Goal: Information Seeking & Learning: Check status

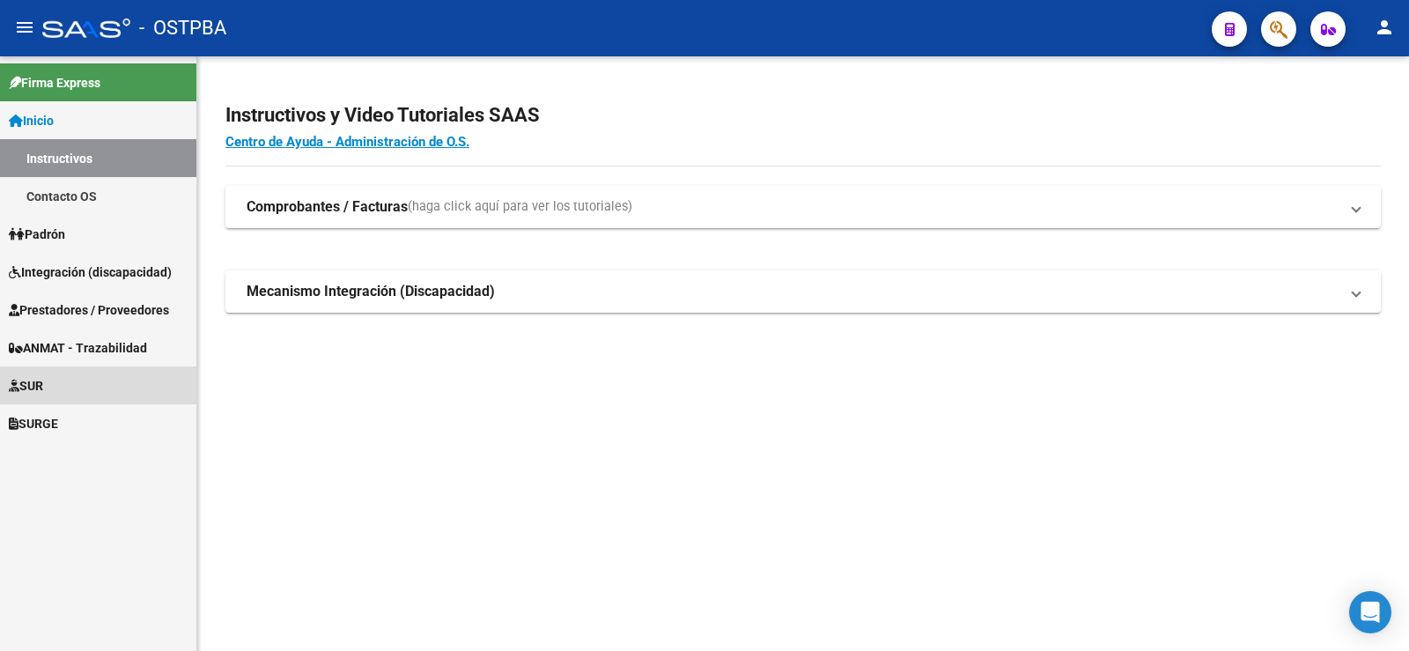
click at [43, 383] on span "SUR" at bounding box center [26, 385] width 34 height 19
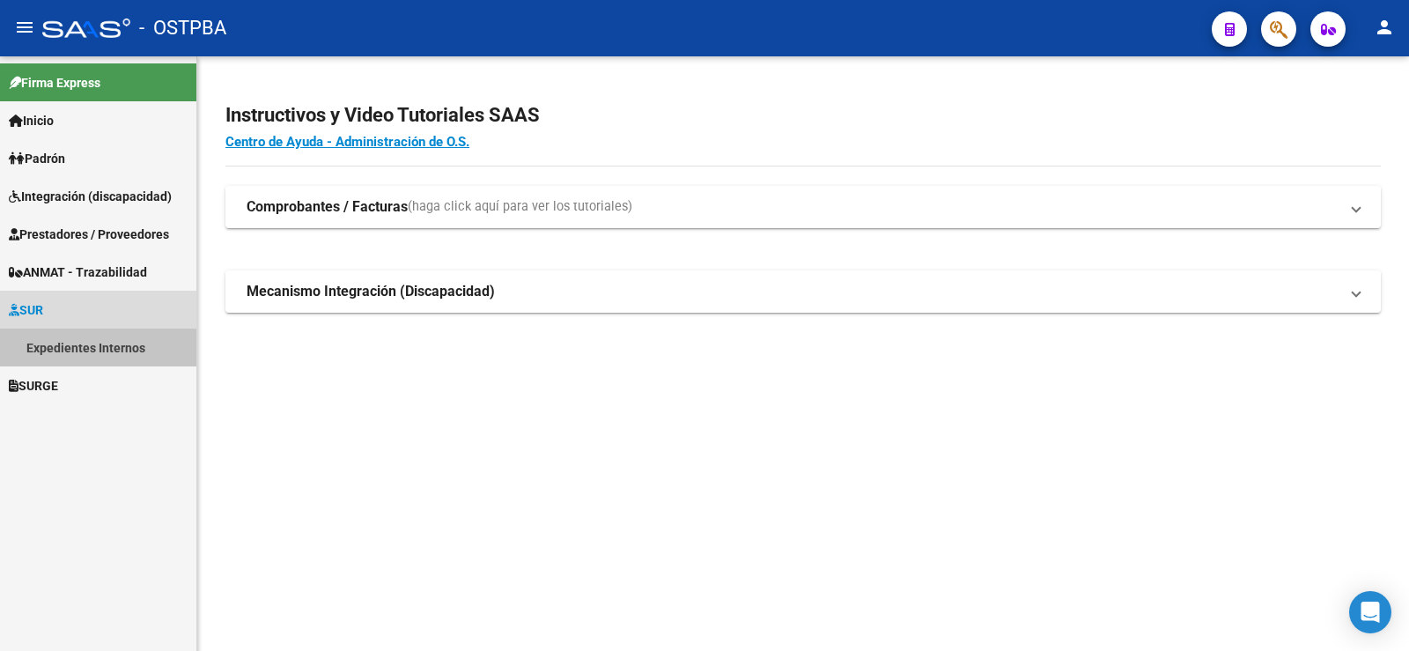
click at [70, 348] on link "Expedientes Internos" at bounding box center [98, 348] width 196 height 38
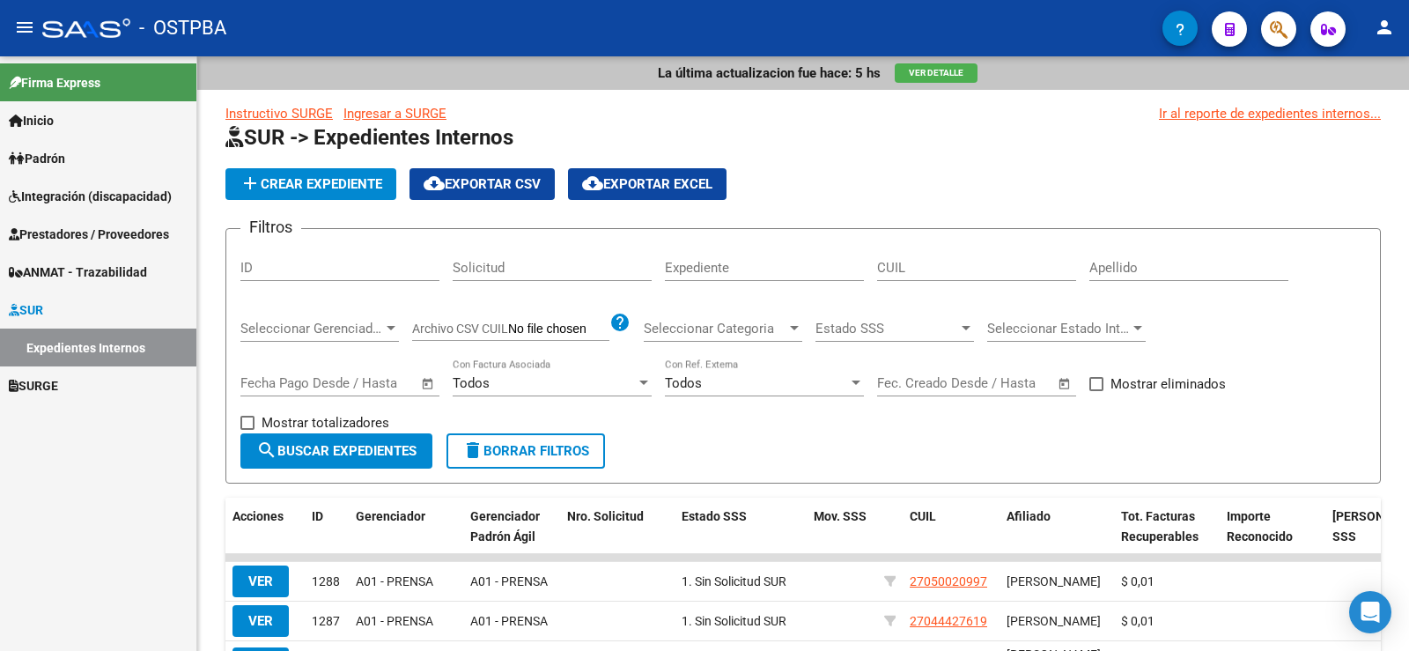
click at [1121, 243] on div "Apellido" at bounding box center [1189, 262] width 199 height 38
type input "[PERSON_NAME]"
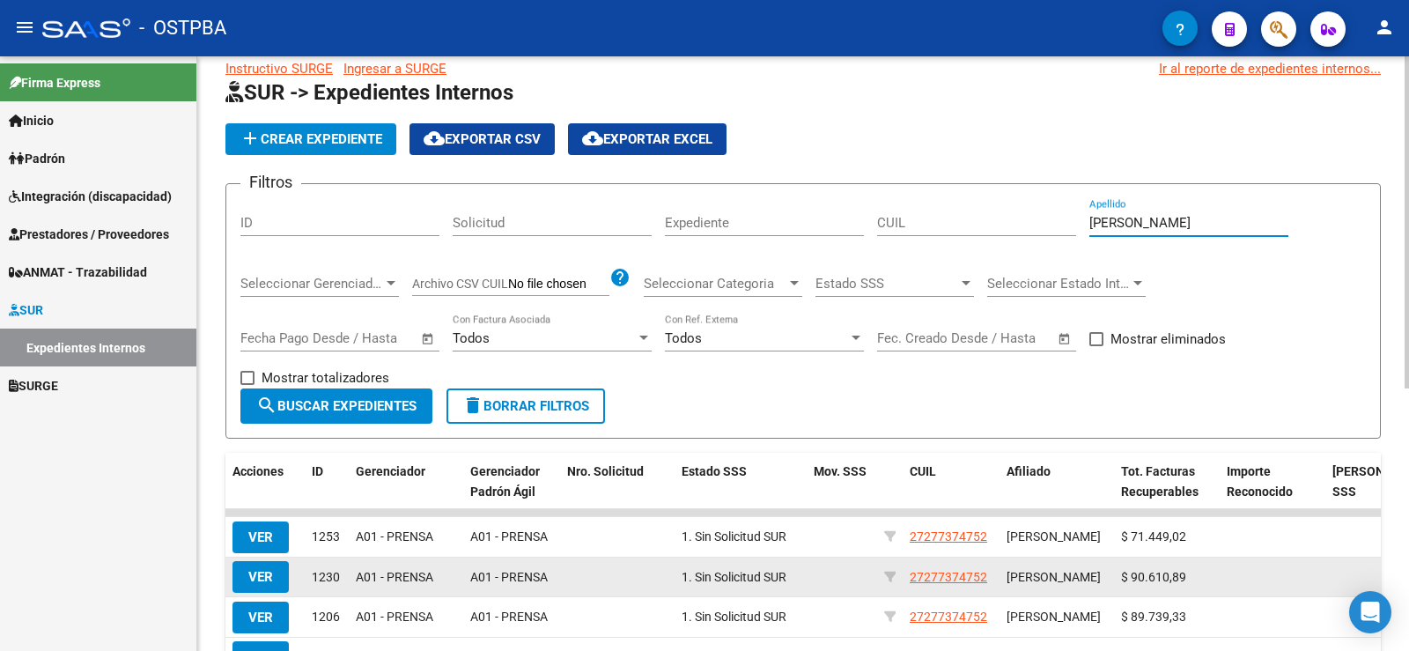
scroll to position [176, 0]
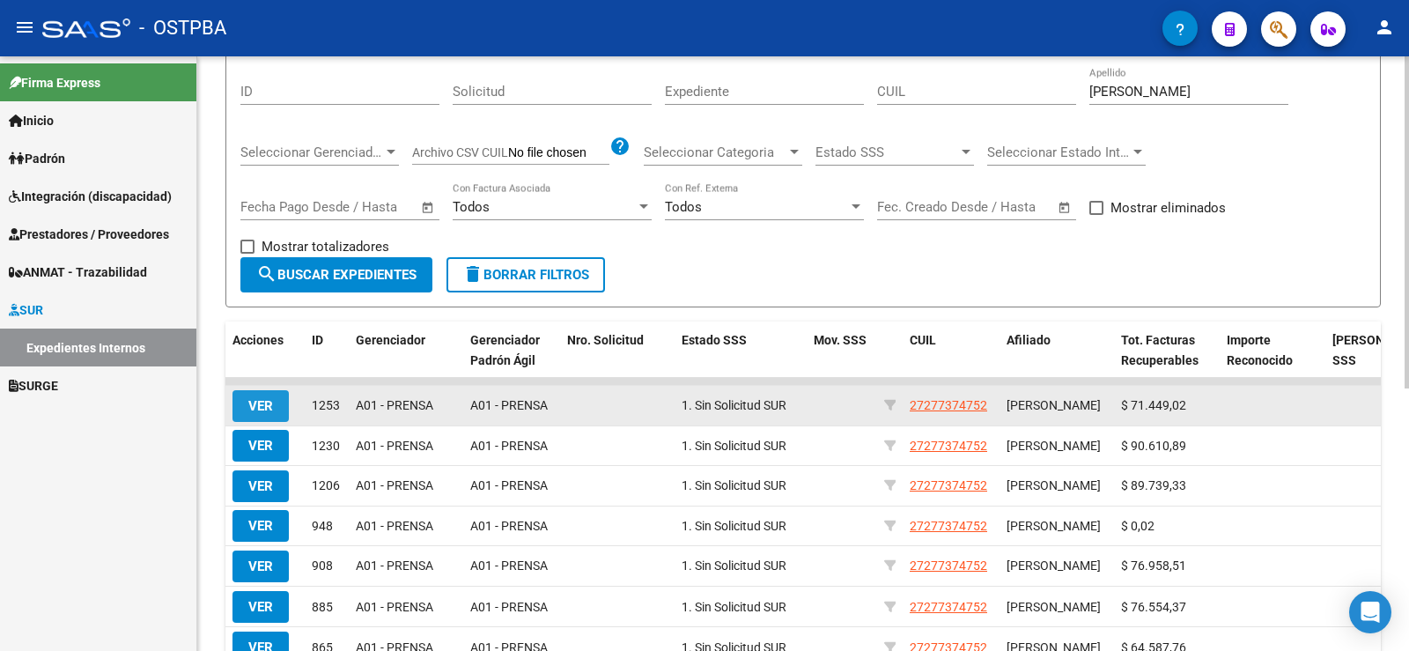
click at [263, 408] on span "VER" at bounding box center [260, 406] width 25 height 16
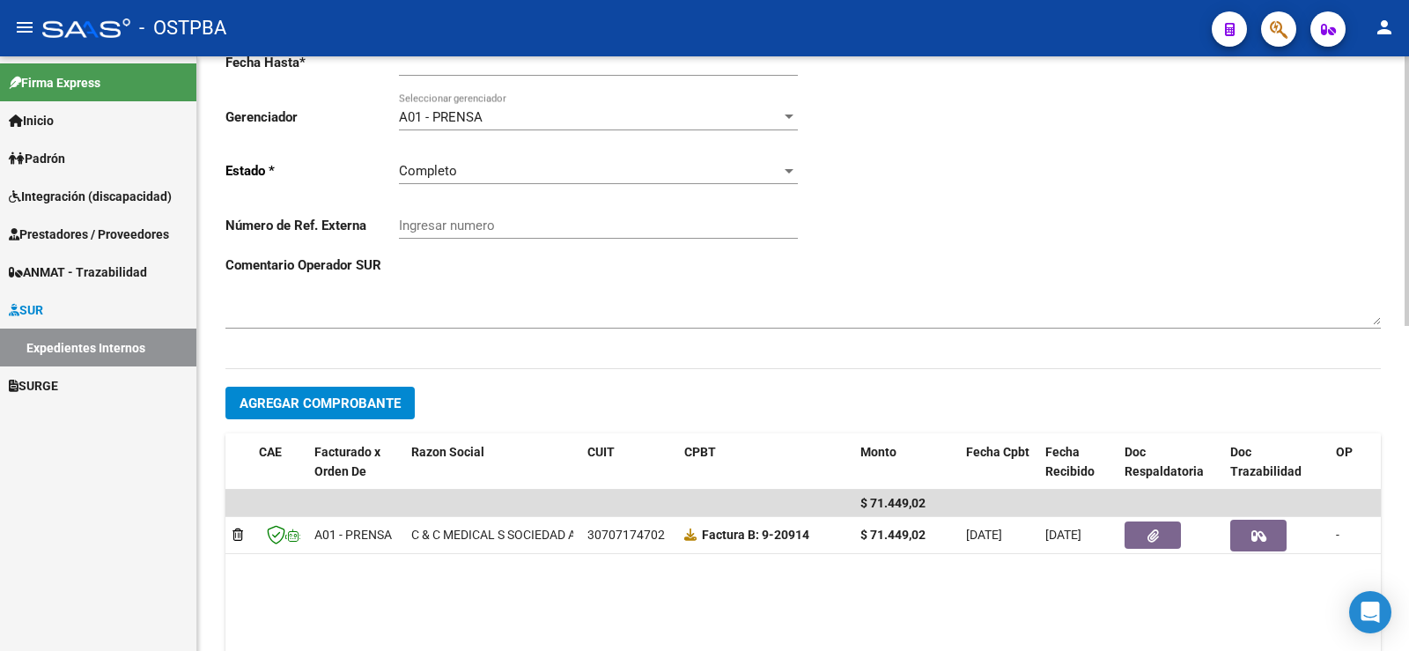
scroll to position [440, 0]
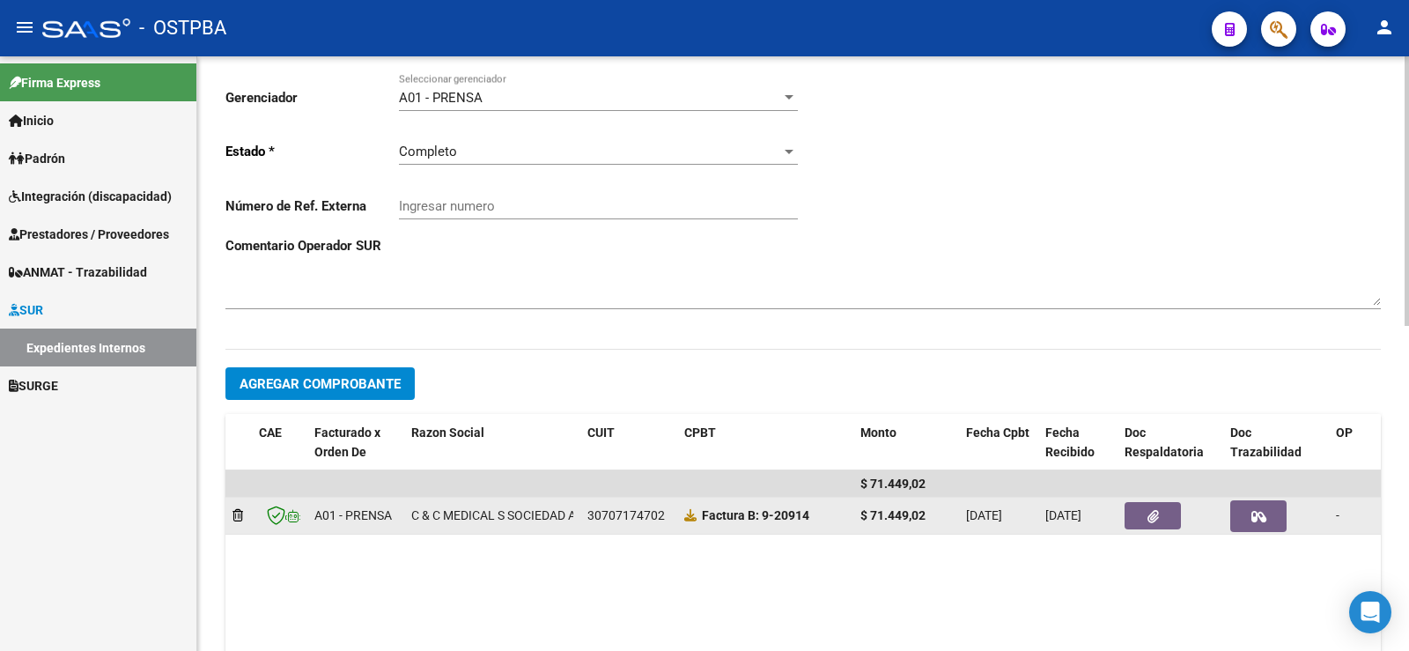
click at [1168, 514] on button "button" at bounding box center [1153, 515] width 56 height 27
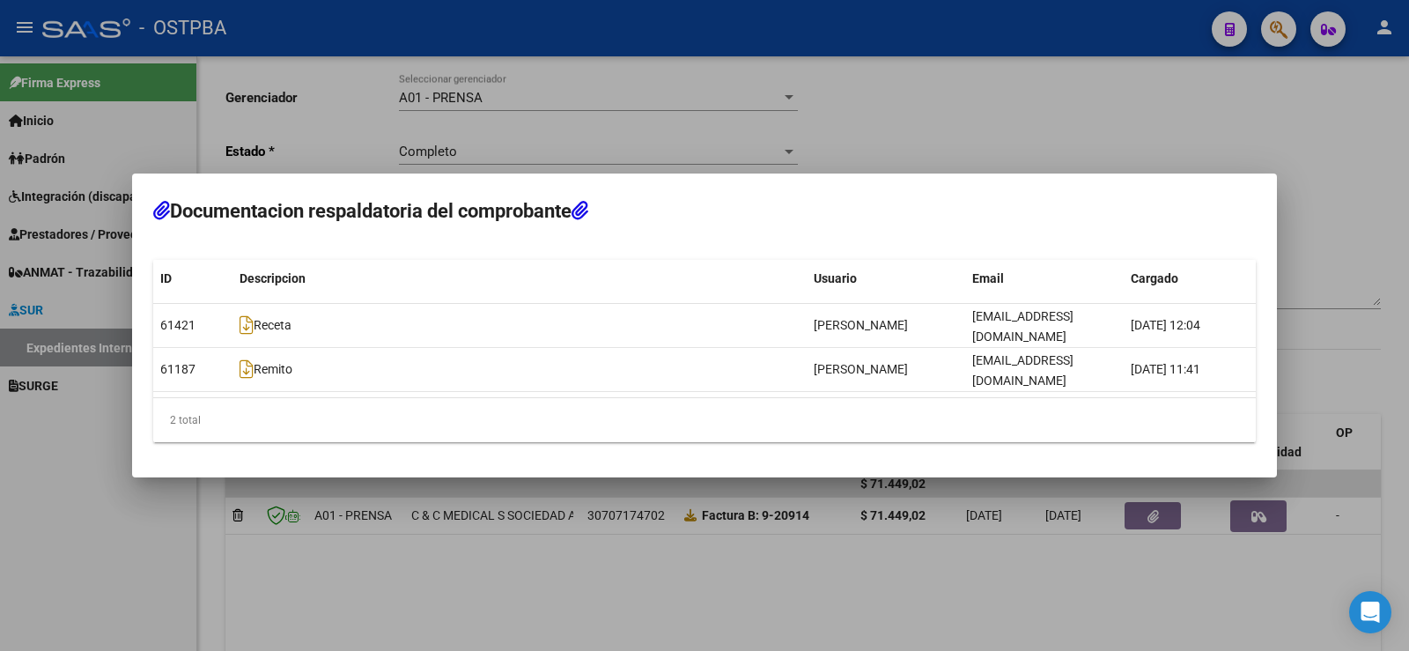
click at [247, 586] on div at bounding box center [704, 325] width 1409 height 651
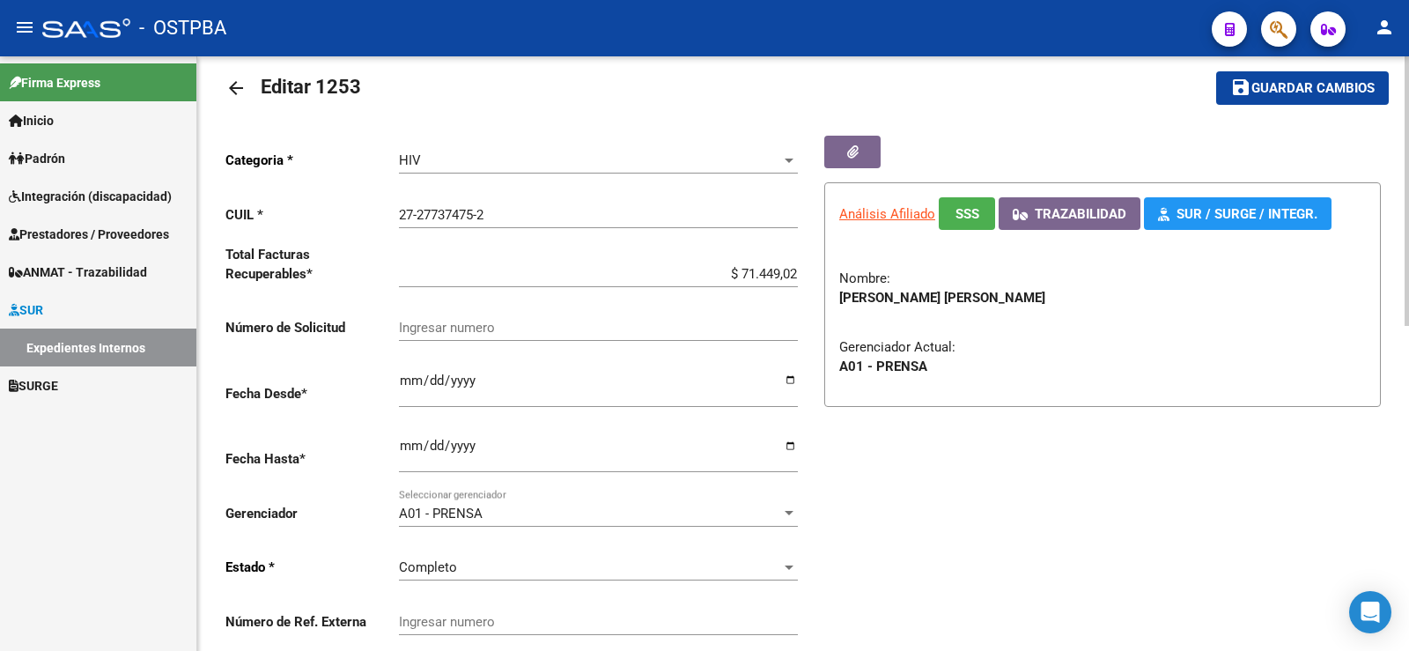
scroll to position [0, 0]
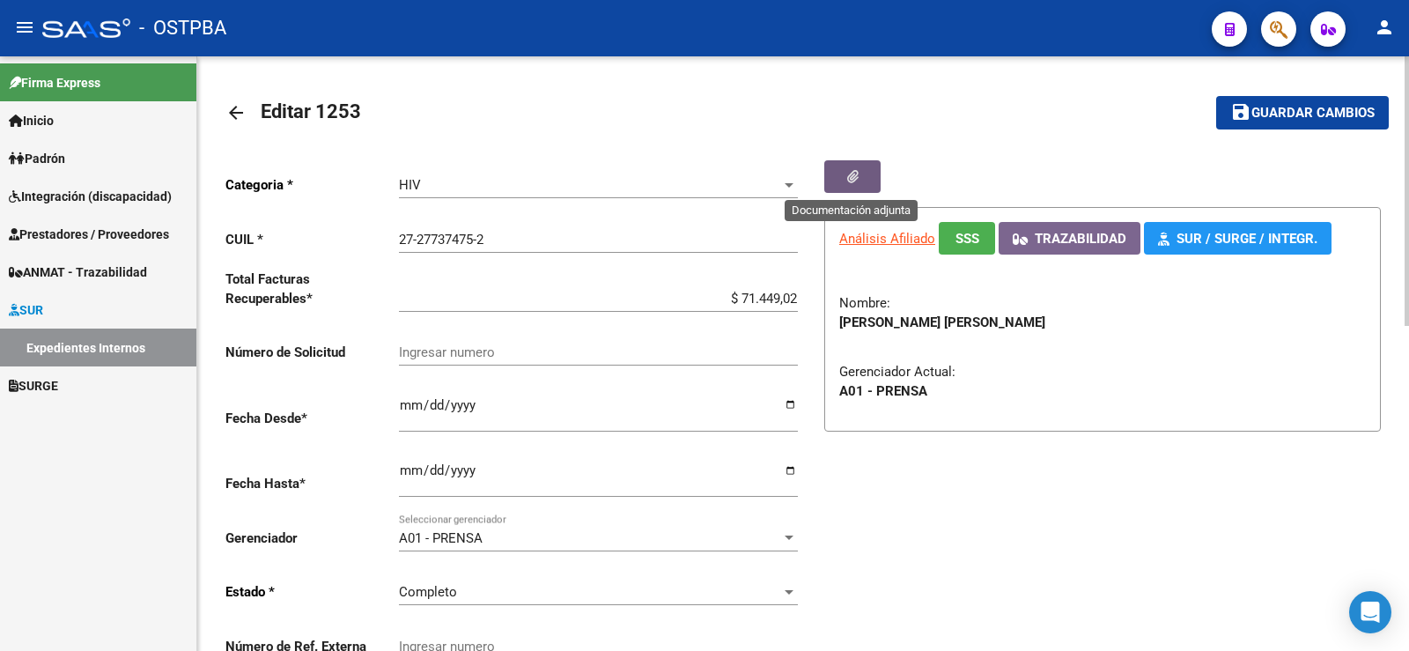
click at [853, 177] on icon "button" at bounding box center [852, 176] width 11 height 13
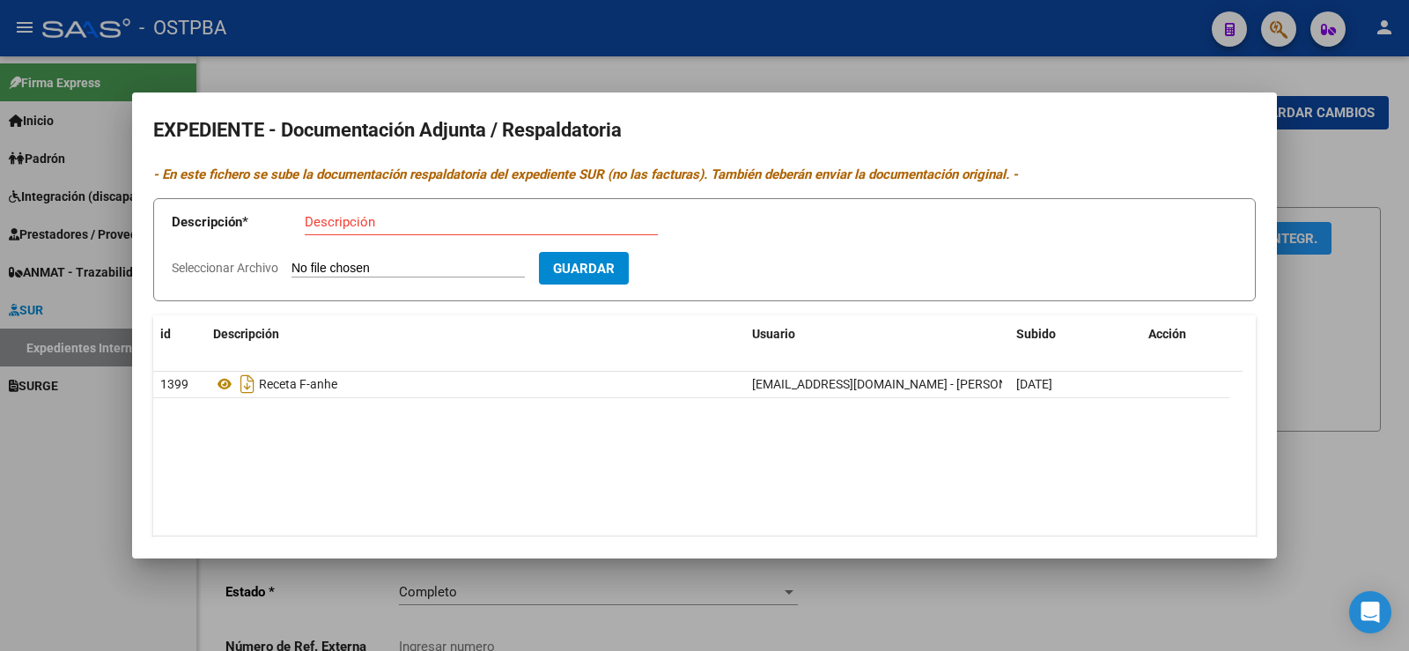
click at [40, 445] on div at bounding box center [704, 325] width 1409 height 651
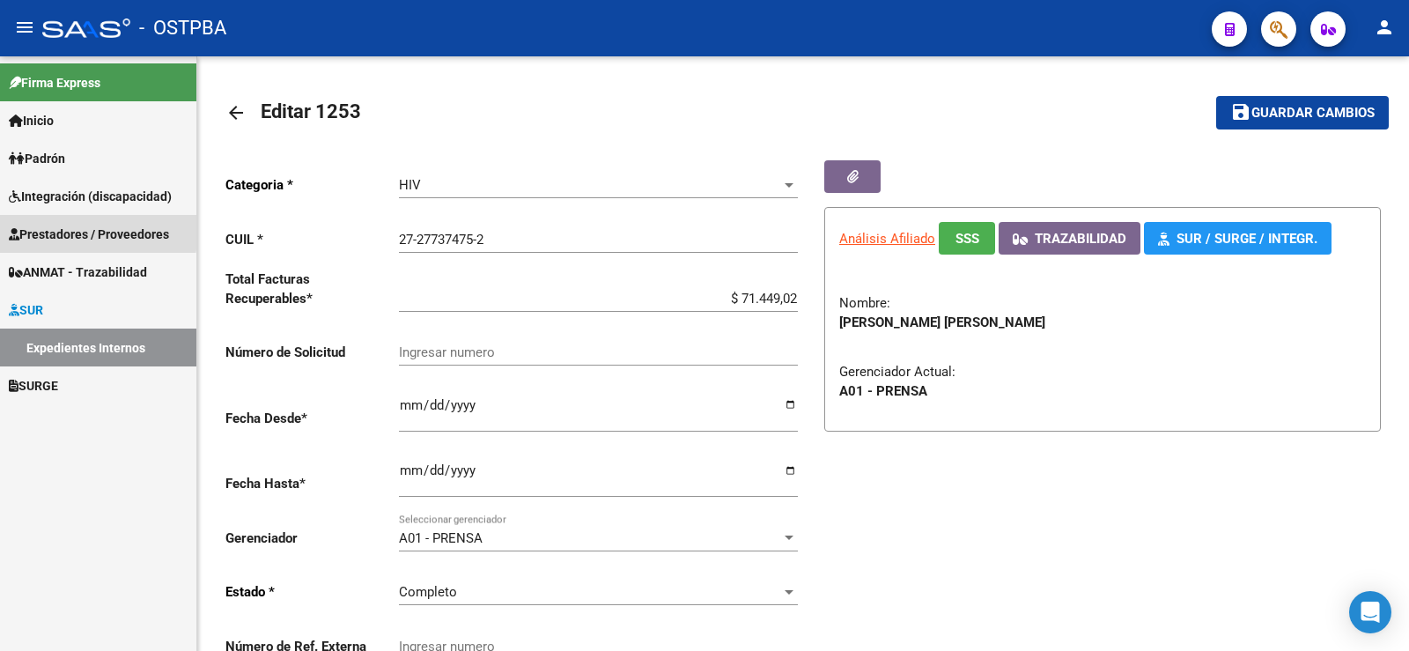
click at [63, 229] on span "Prestadores / Proveedores" at bounding box center [89, 234] width 160 height 19
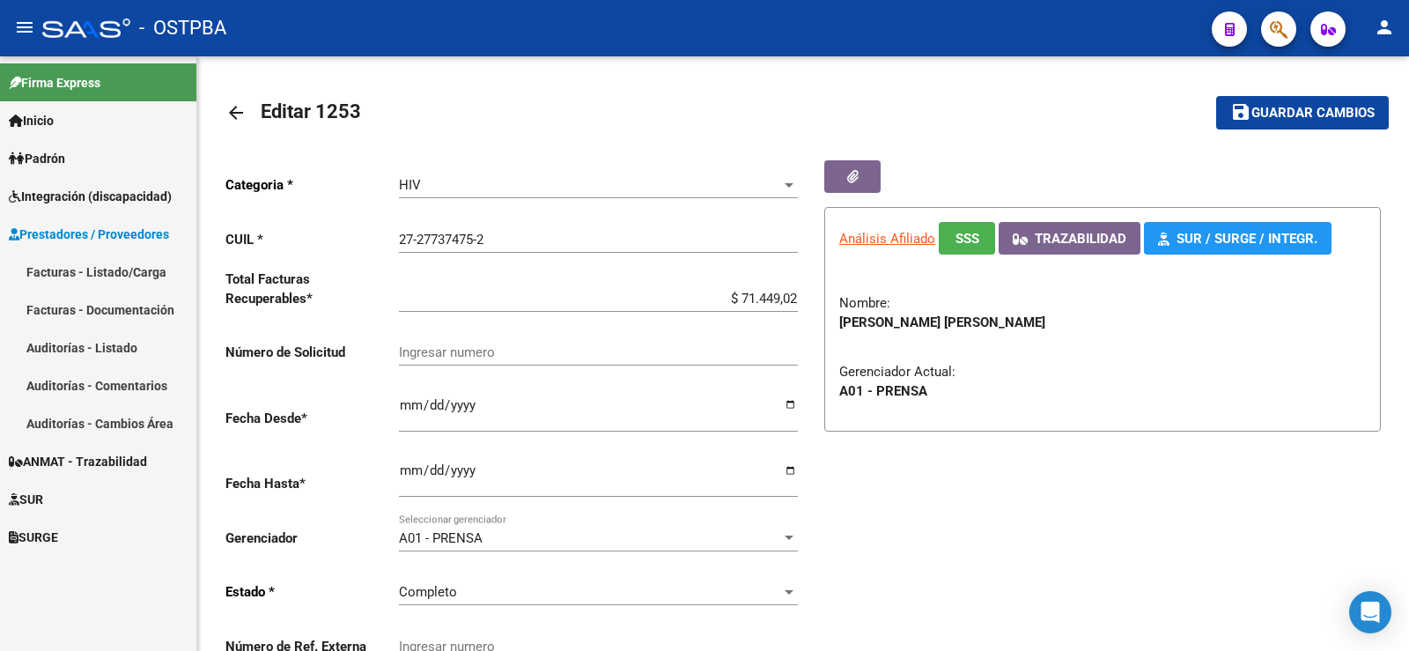
click at [66, 345] on link "Auditorías - Listado" at bounding box center [98, 348] width 196 height 38
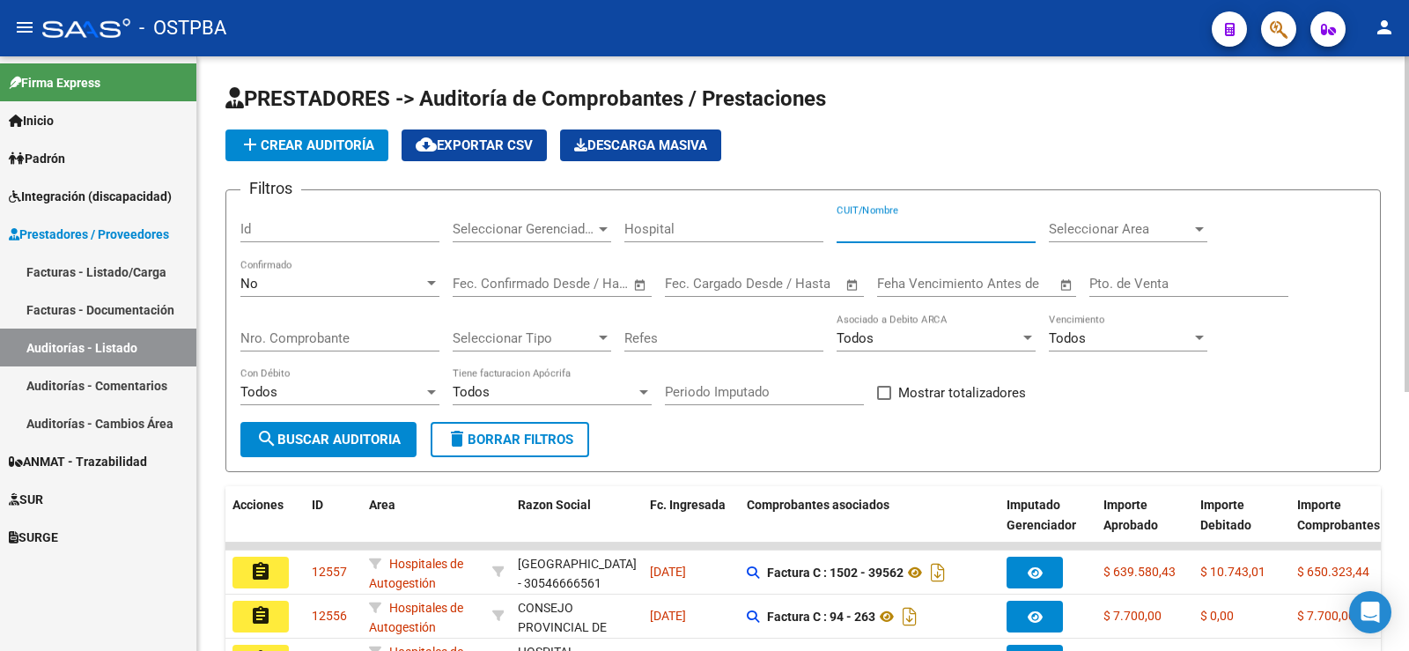
click at [873, 230] on input "CUIT/Nombre" at bounding box center [936, 229] width 199 height 16
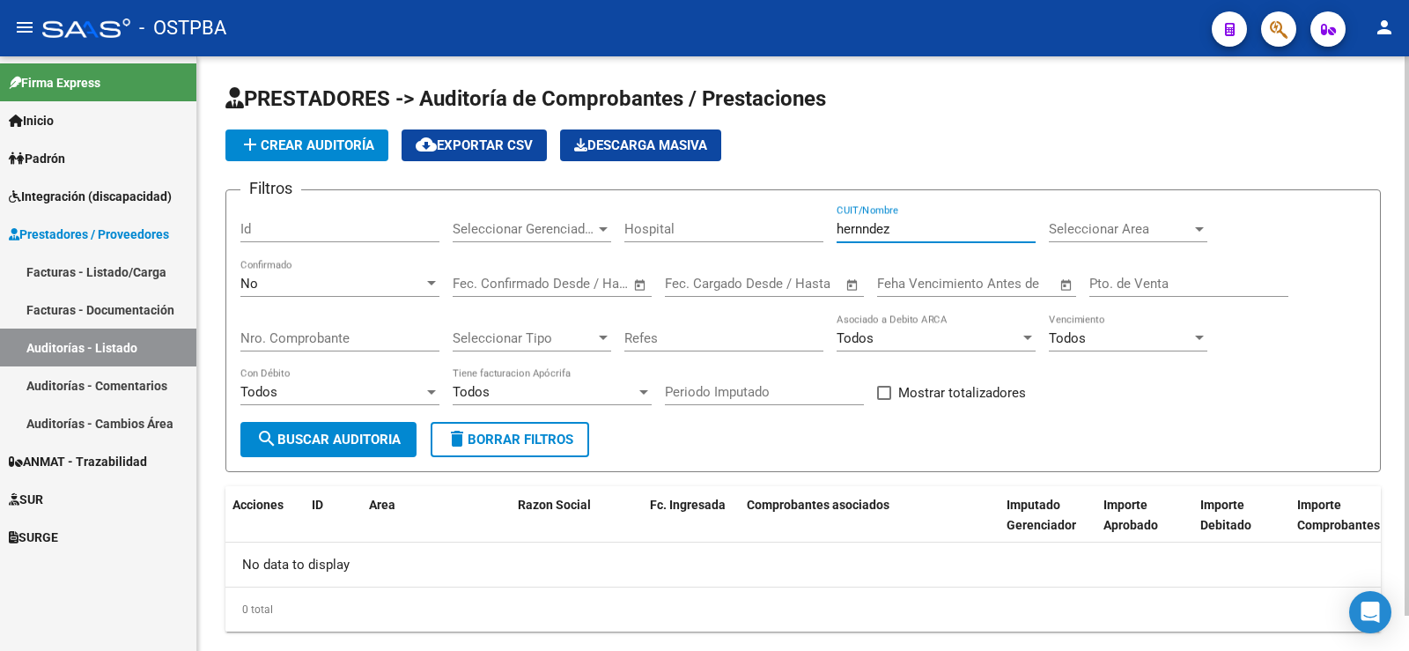
click at [868, 228] on input "hernndez" at bounding box center [936, 229] width 199 height 16
type input "[PERSON_NAME]"
click at [428, 279] on div at bounding box center [432, 284] width 16 height 14
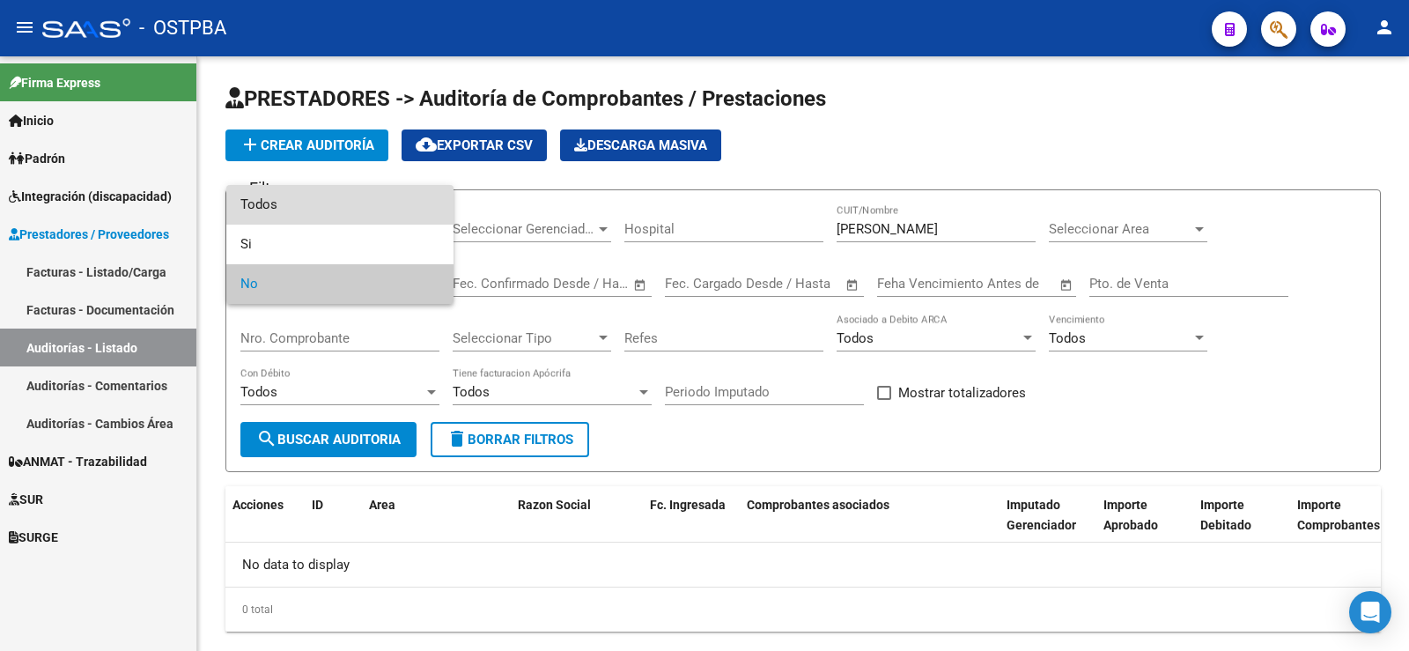
click at [277, 202] on span "Todos" at bounding box center [339, 205] width 199 height 40
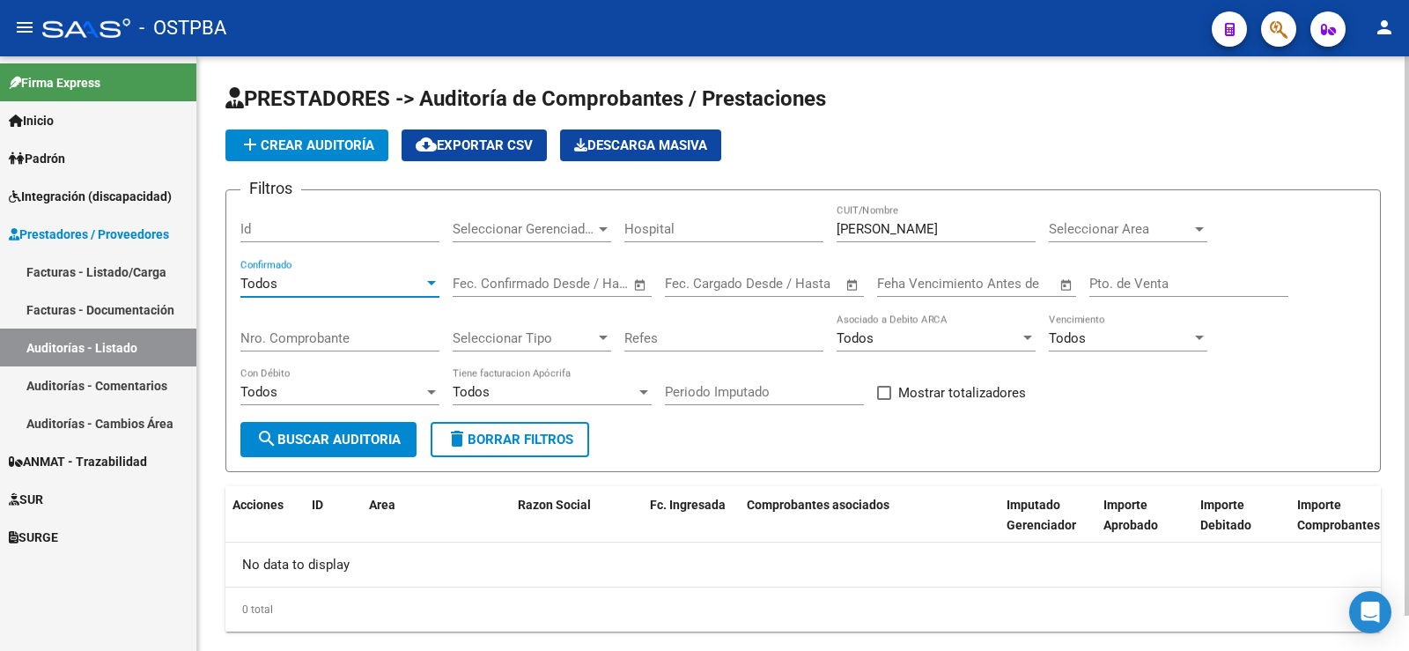
click at [313, 435] on span "search Buscar Auditoria" at bounding box center [328, 440] width 144 height 16
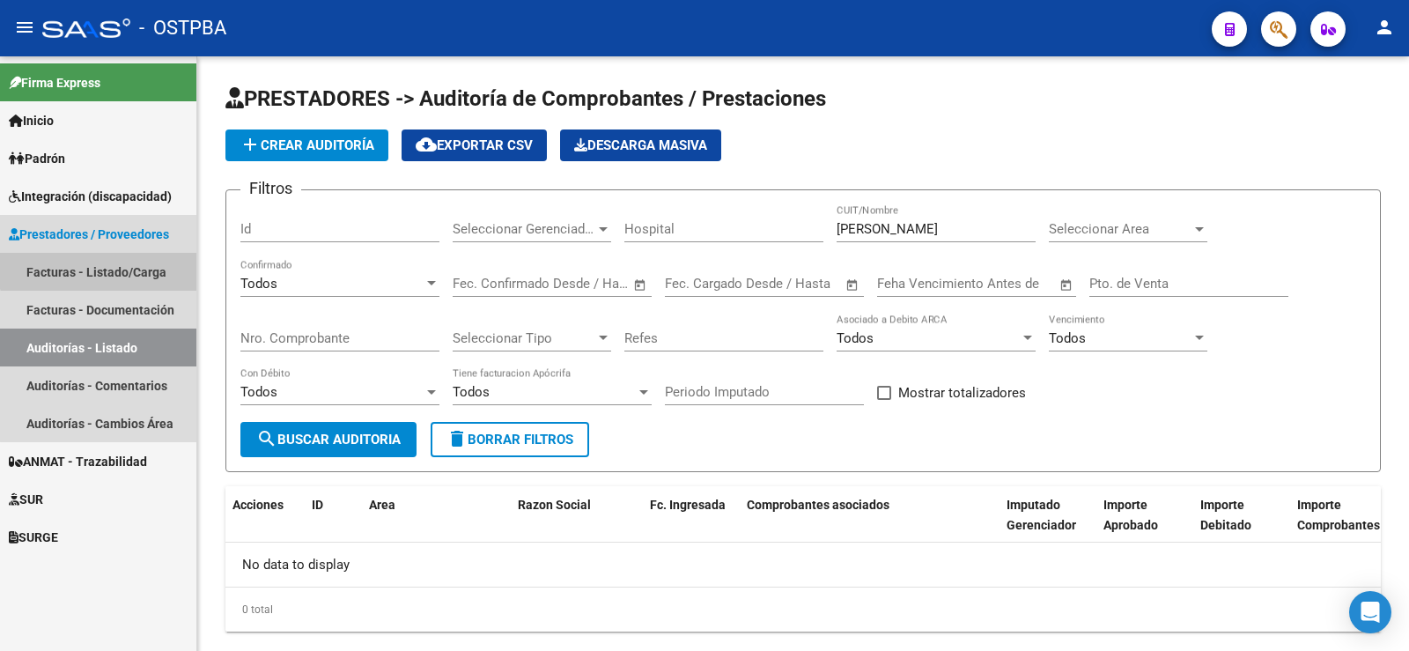
click at [107, 265] on link "Facturas - Listado/Carga" at bounding box center [98, 272] width 196 height 38
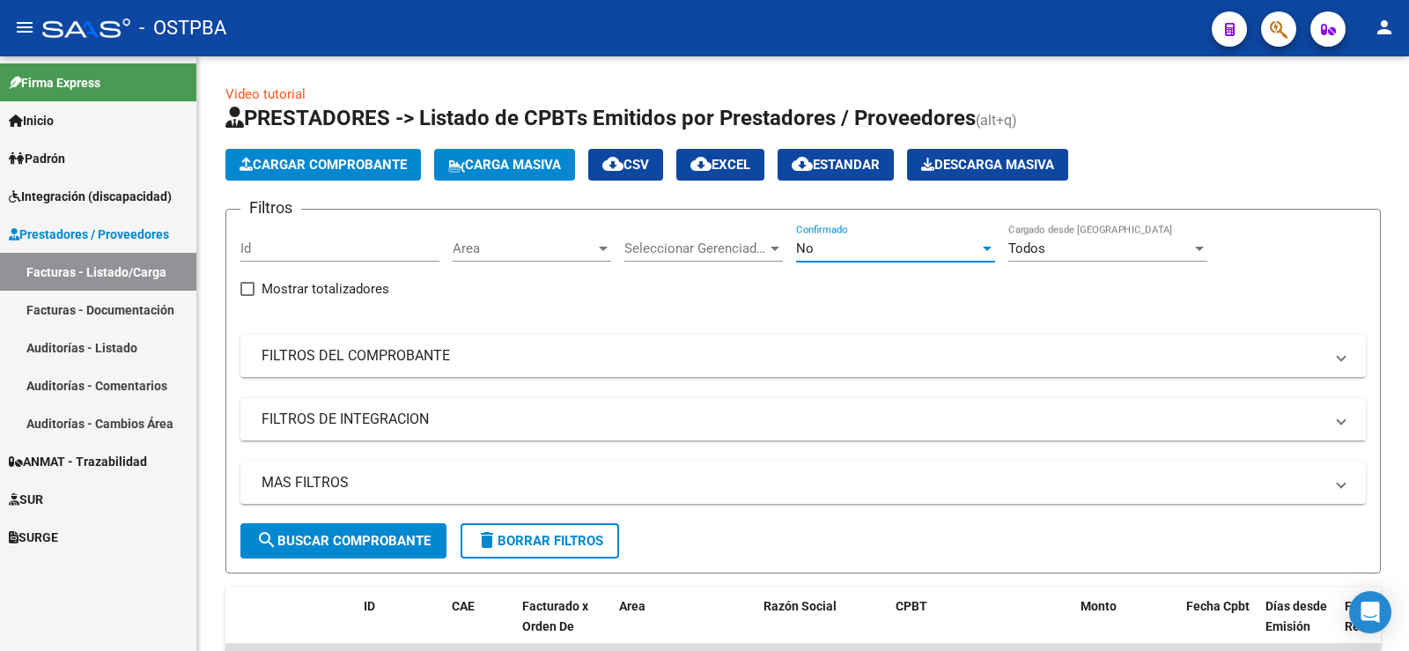
click at [987, 247] on div at bounding box center [987, 249] width 9 height 4
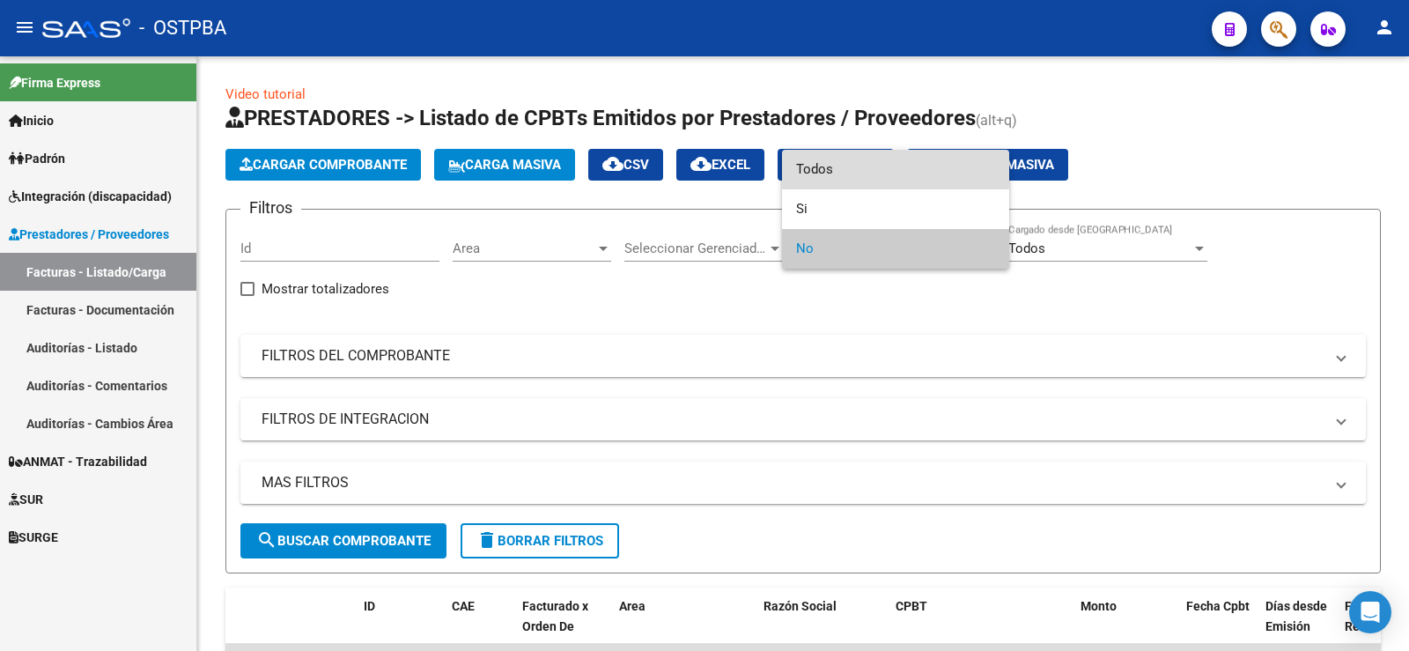
click at [831, 168] on span "Todos" at bounding box center [895, 170] width 199 height 40
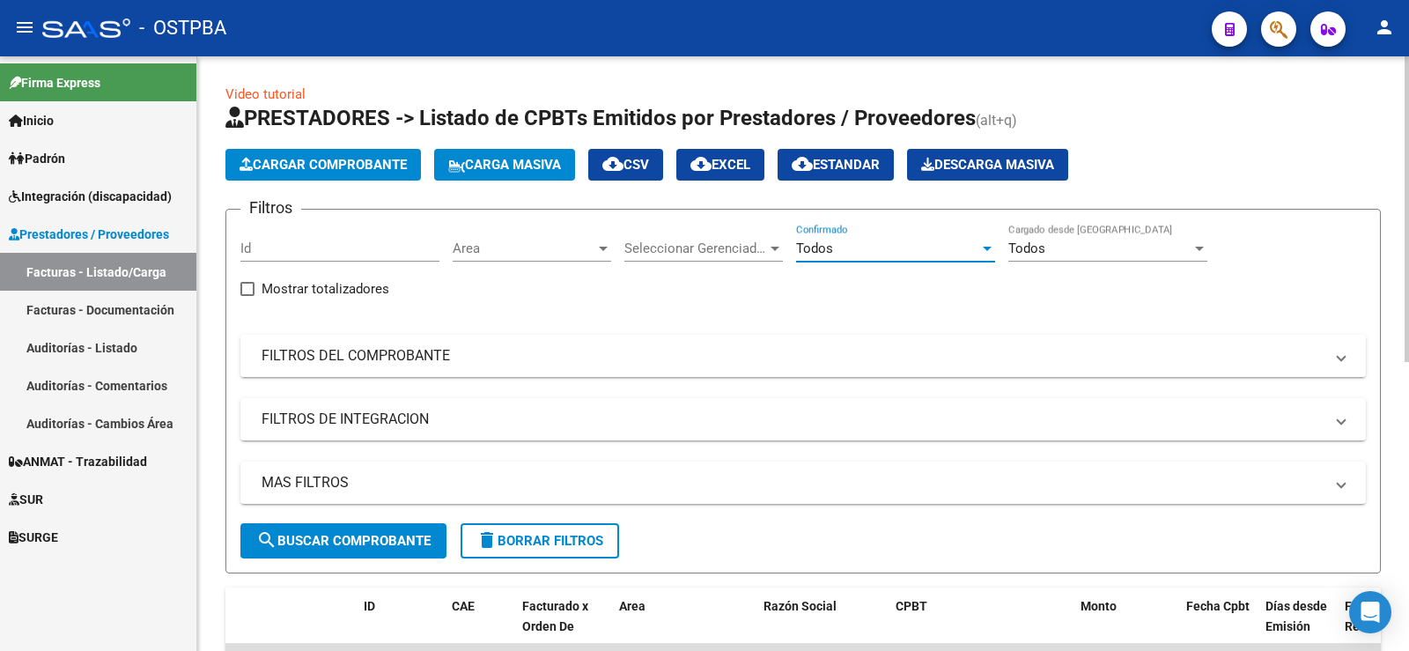
click at [322, 350] on mat-panel-title "FILTROS DEL COMPROBANTE" at bounding box center [793, 355] width 1062 height 19
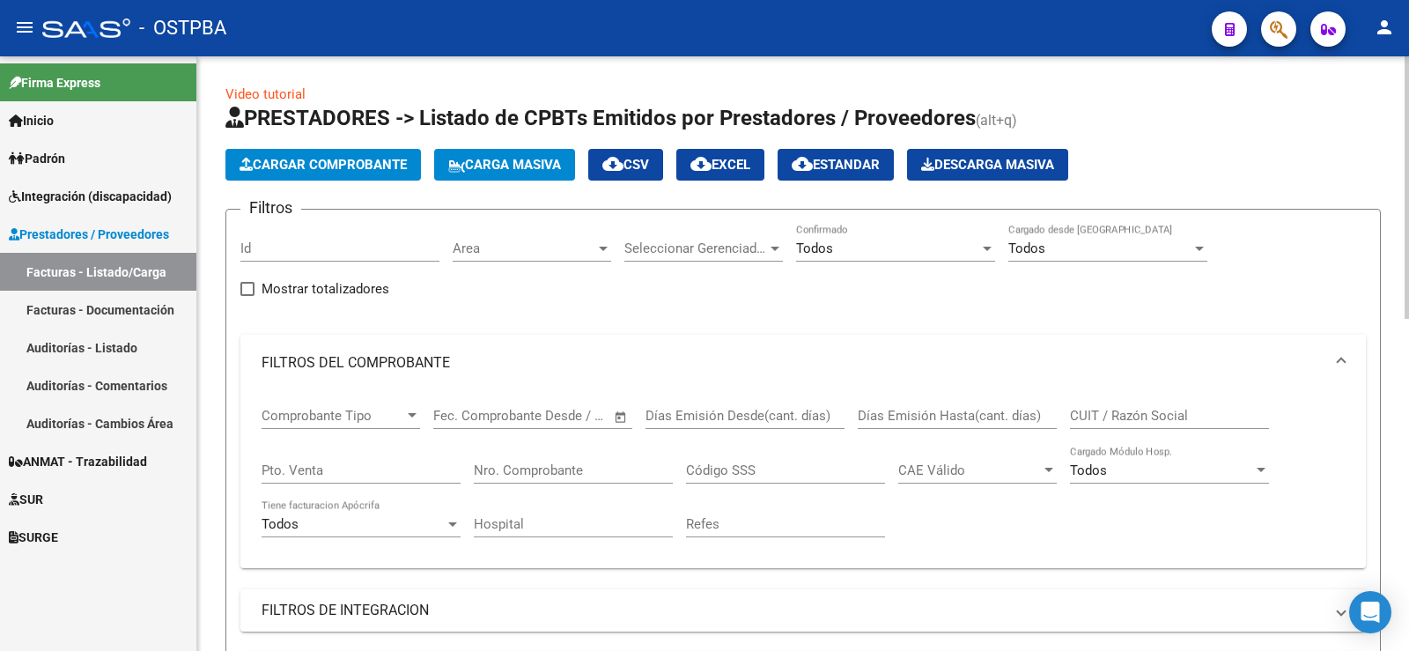
click at [565, 467] on input "Nro. Comprobante" at bounding box center [573, 470] width 199 height 16
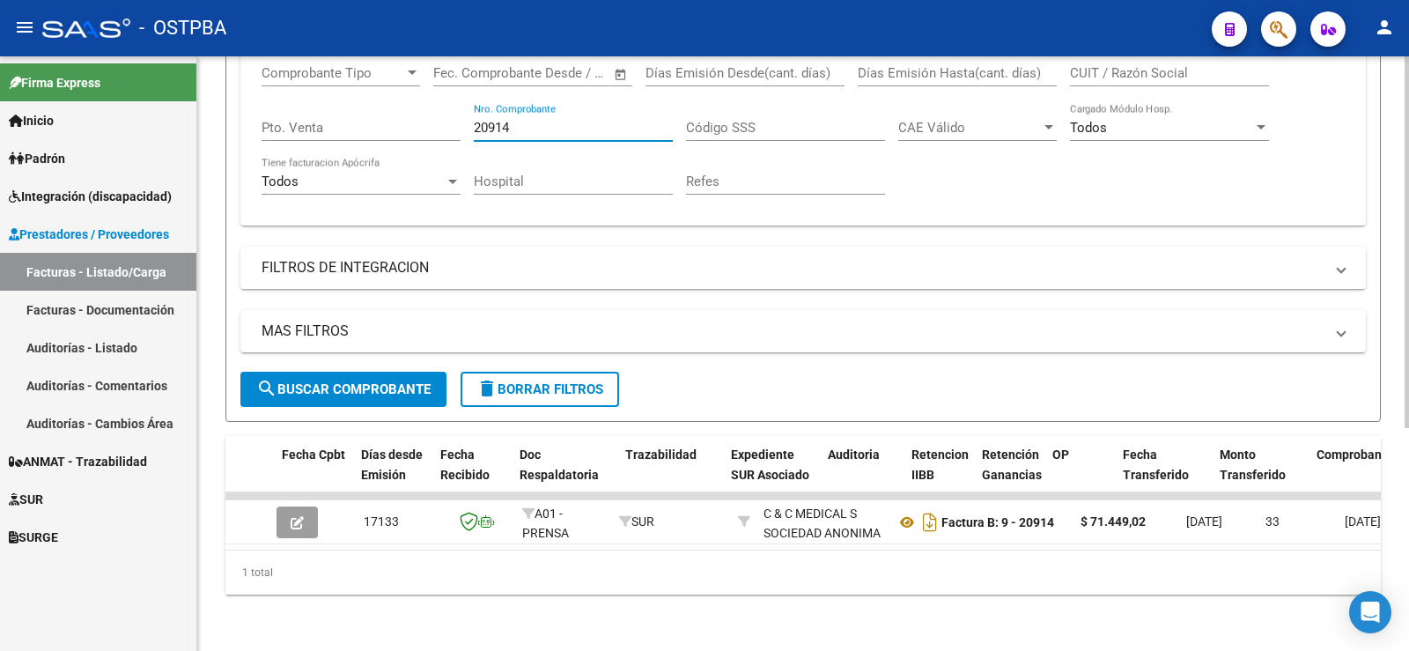
scroll to position [0, 1164]
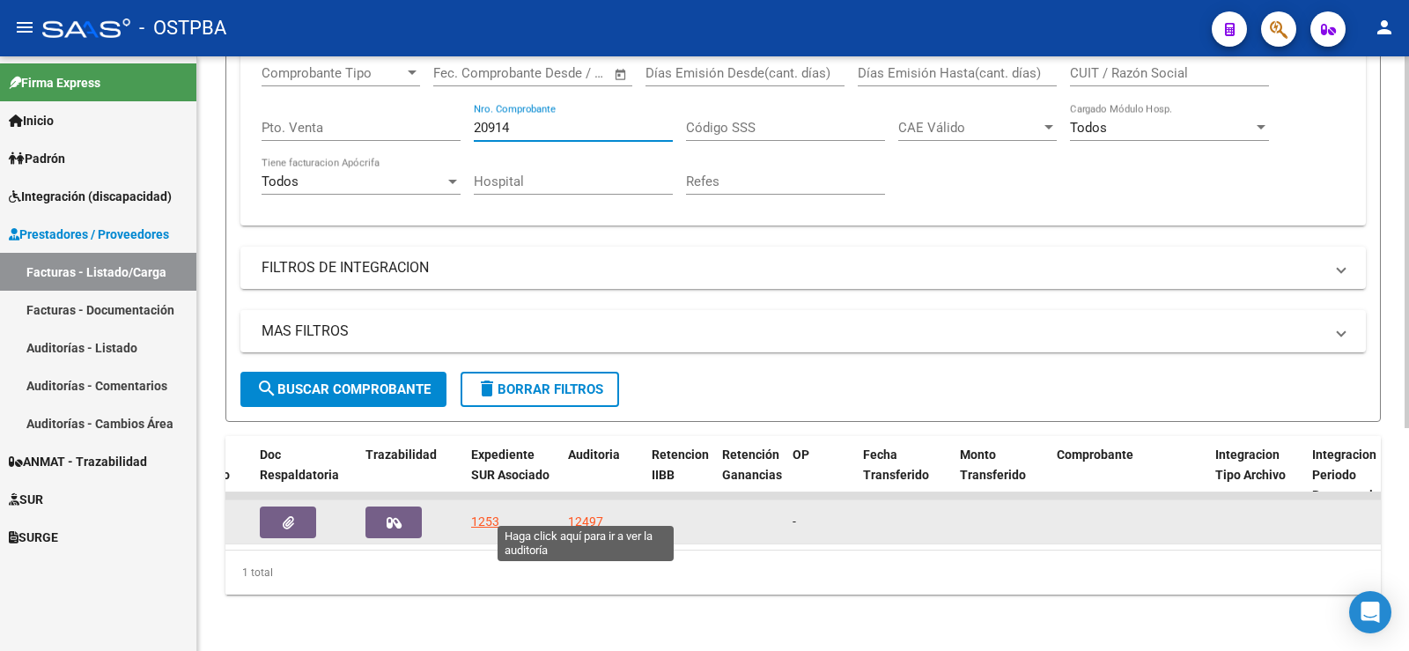
type input "20914"
click at [579, 512] on div "12497" at bounding box center [585, 522] width 35 height 20
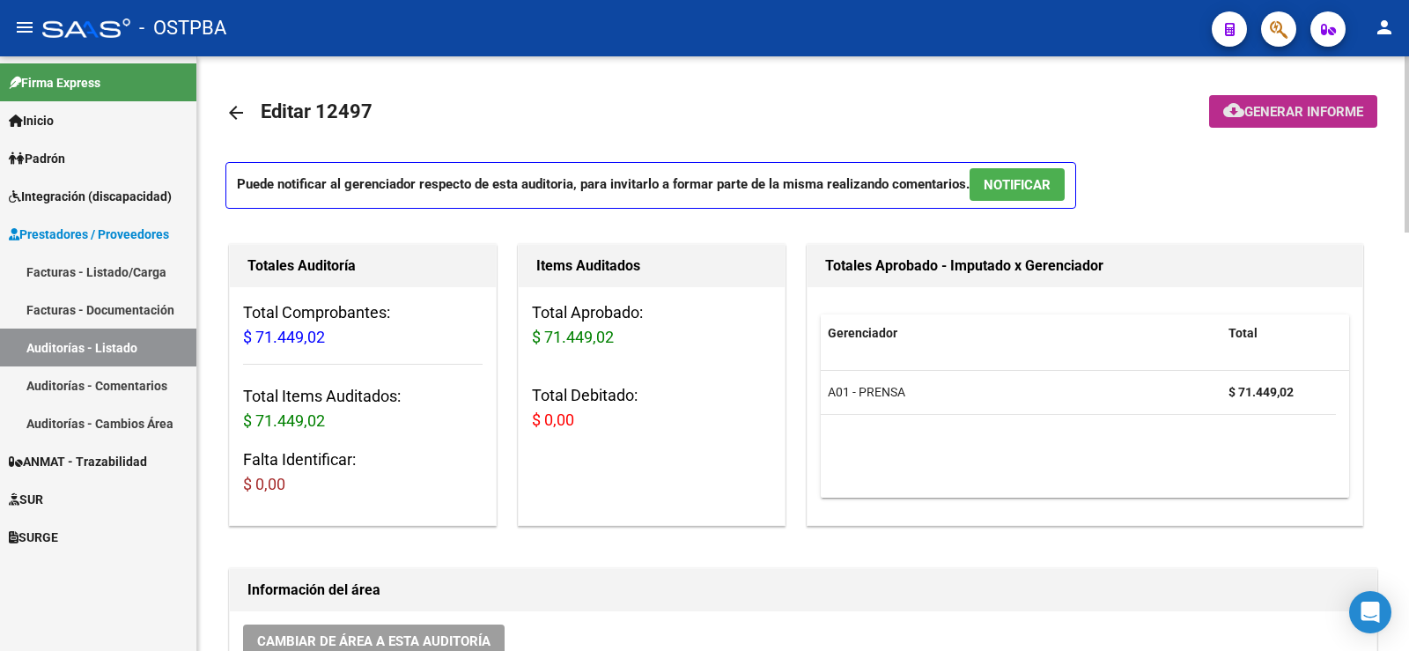
click at [1252, 109] on span "Generar informe" at bounding box center [1304, 112] width 119 height 16
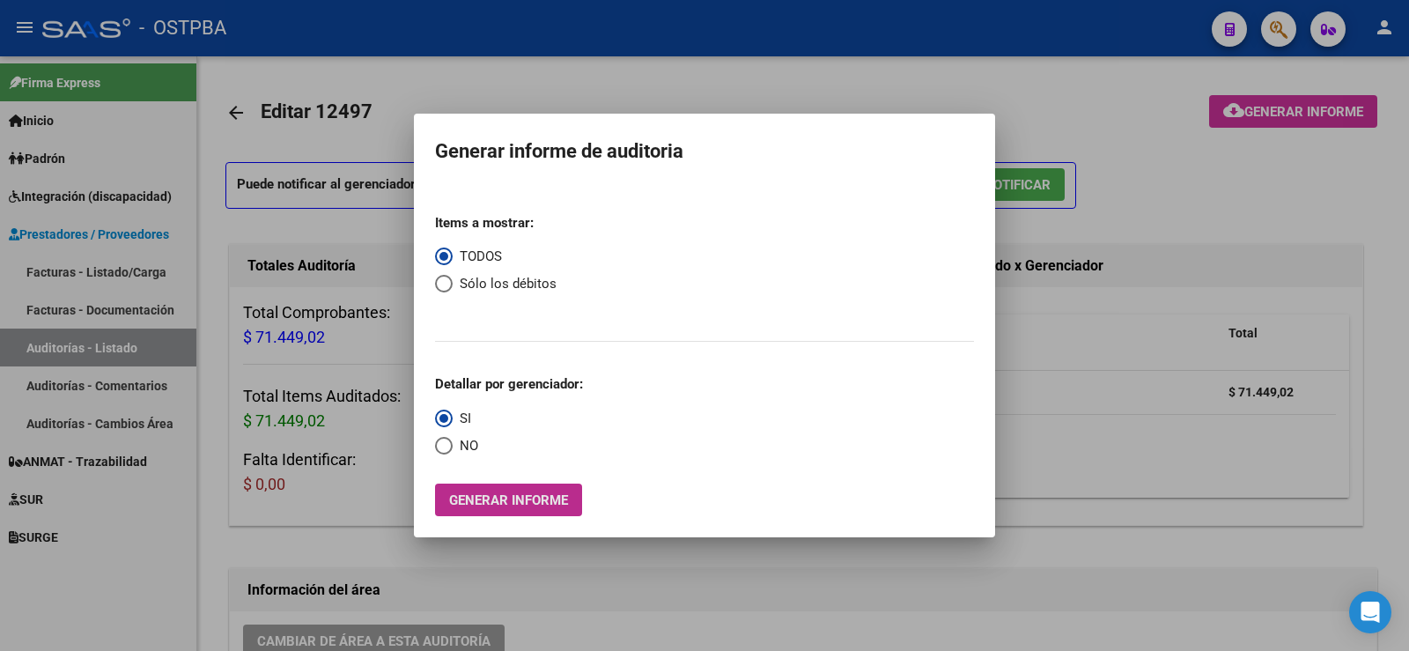
click at [516, 499] on span "Generar informe" at bounding box center [508, 500] width 119 height 16
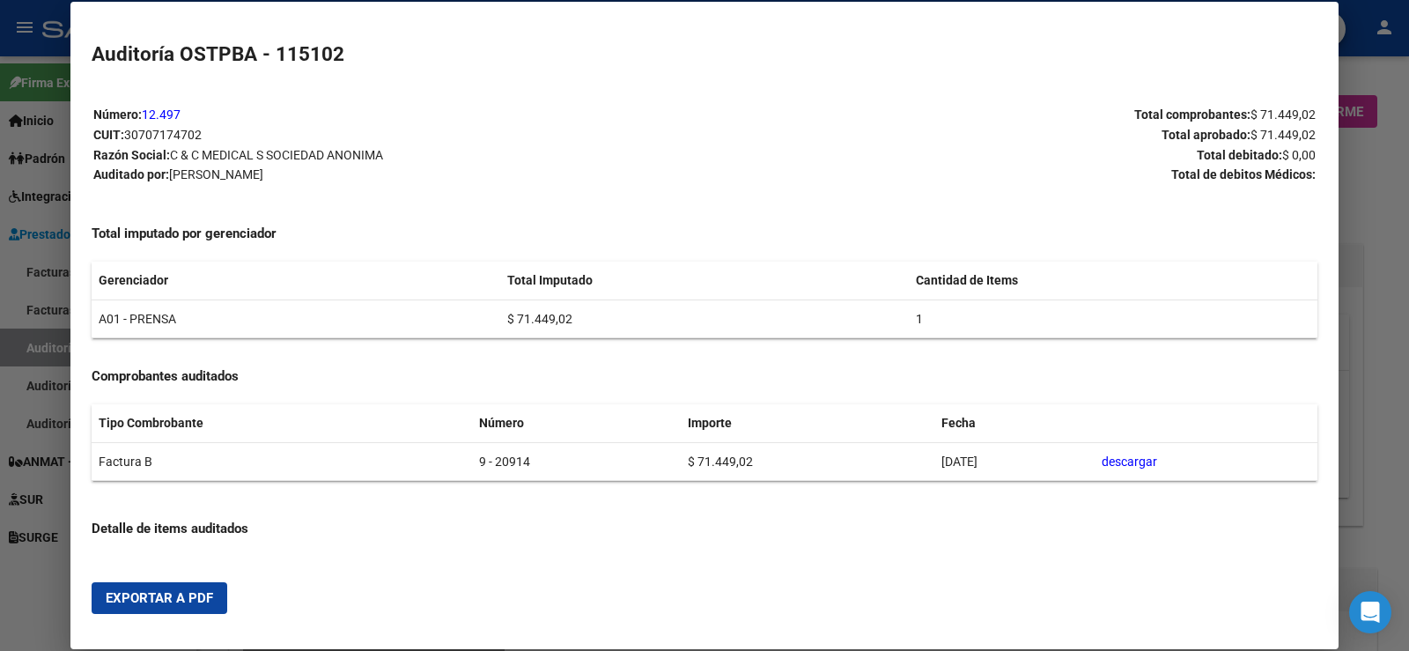
click at [1384, 277] on div at bounding box center [704, 325] width 1409 height 651
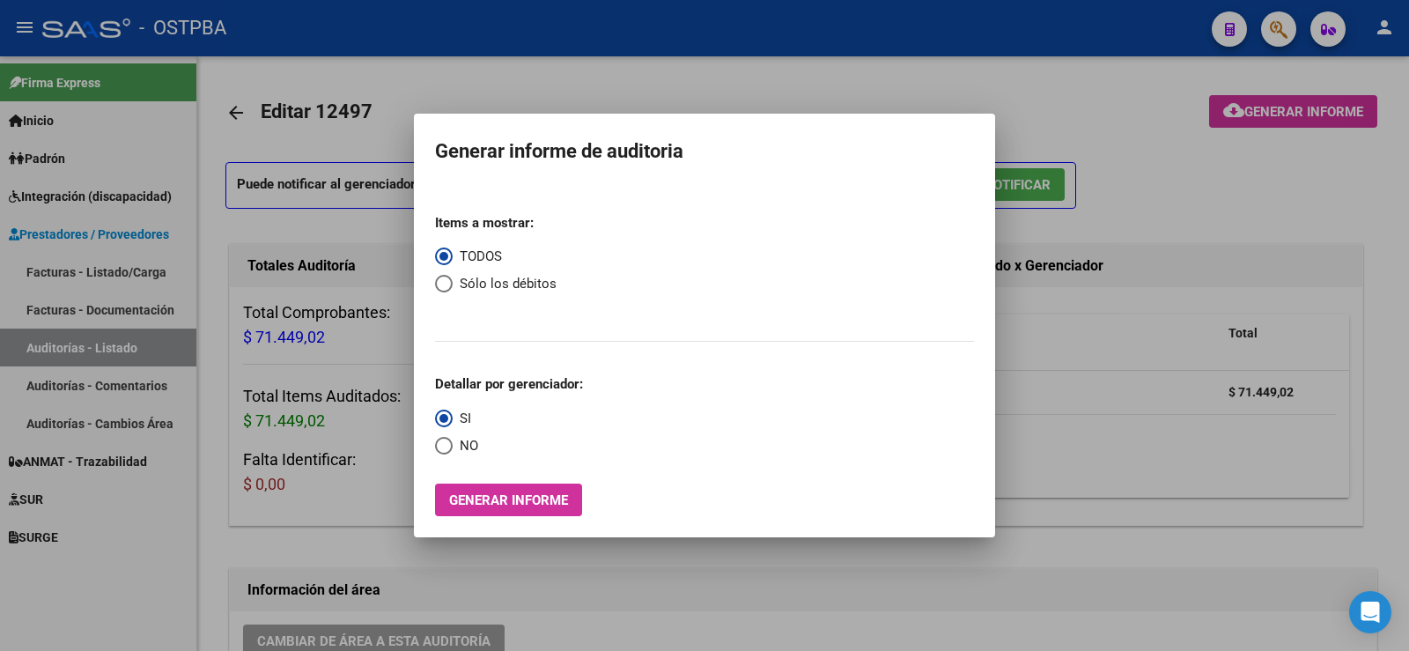
click at [70, 608] on div at bounding box center [704, 325] width 1409 height 651
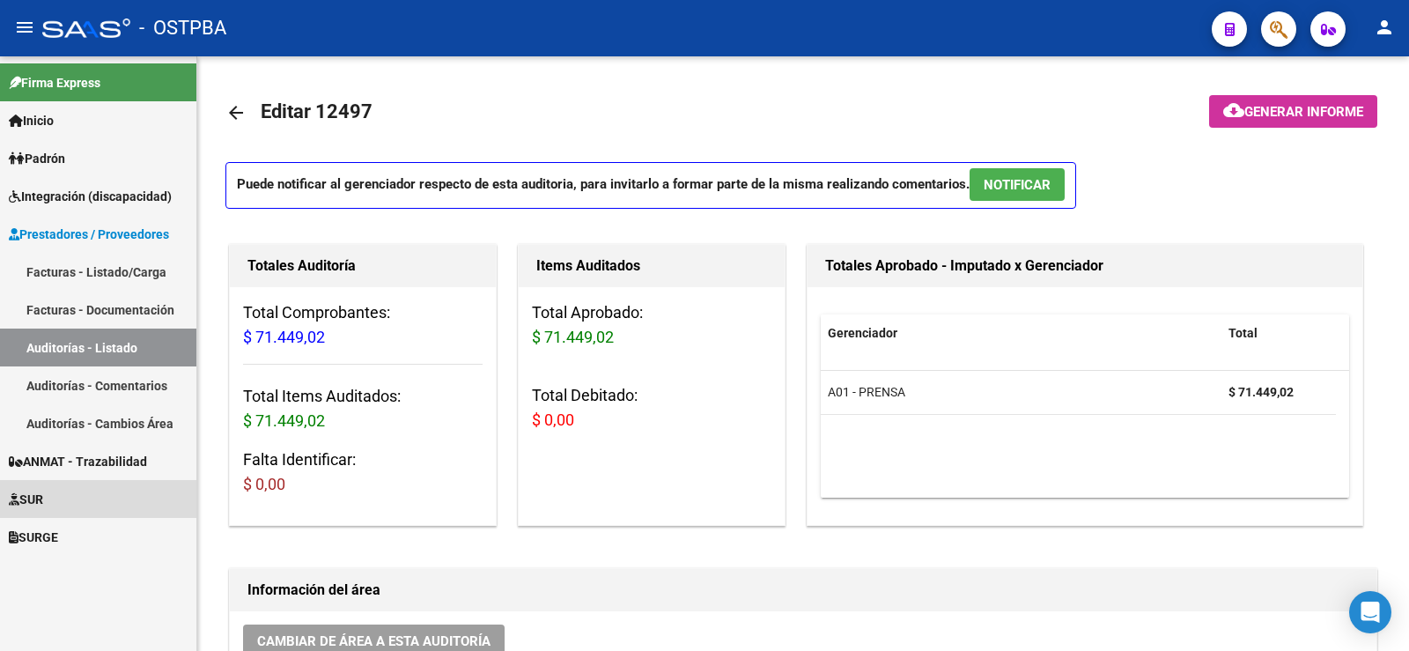
click at [80, 494] on link "SUR" at bounding box center [98, 499] width 196 height 38
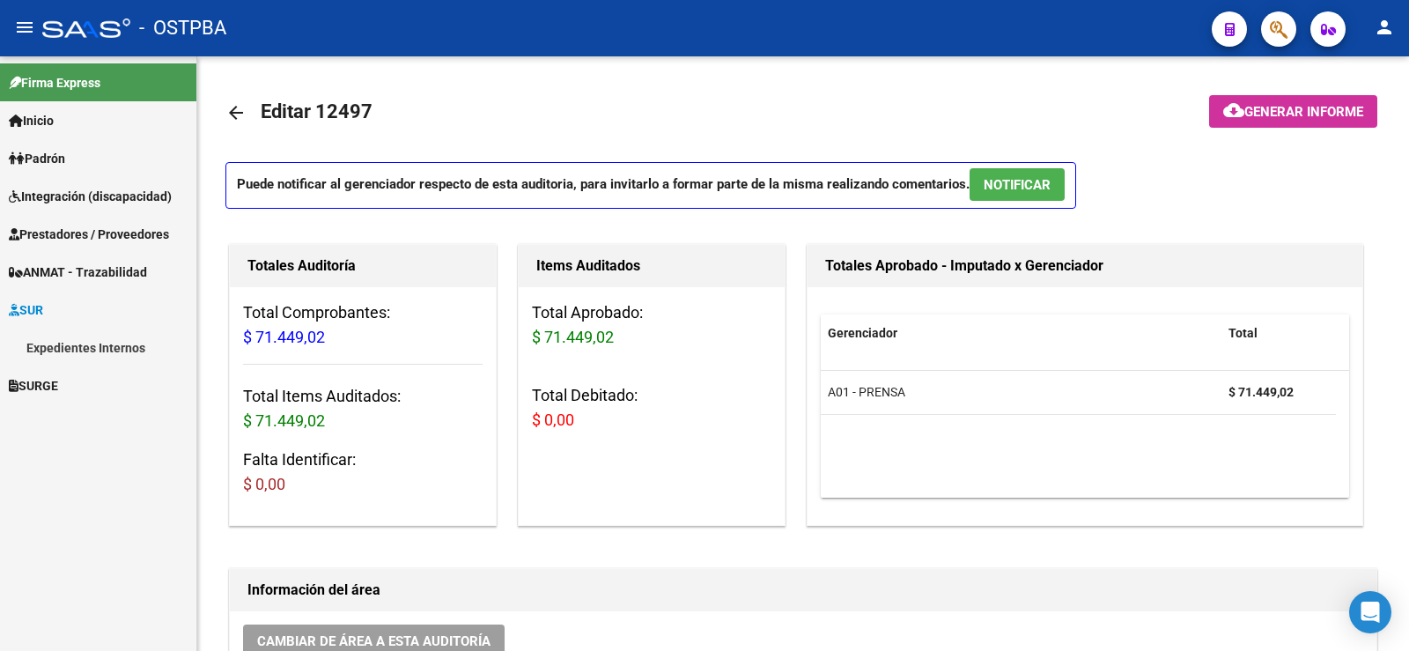
click at [75, 350] on link "Expedientes Internos" at bounding box center [98, 348] width 196 height 38
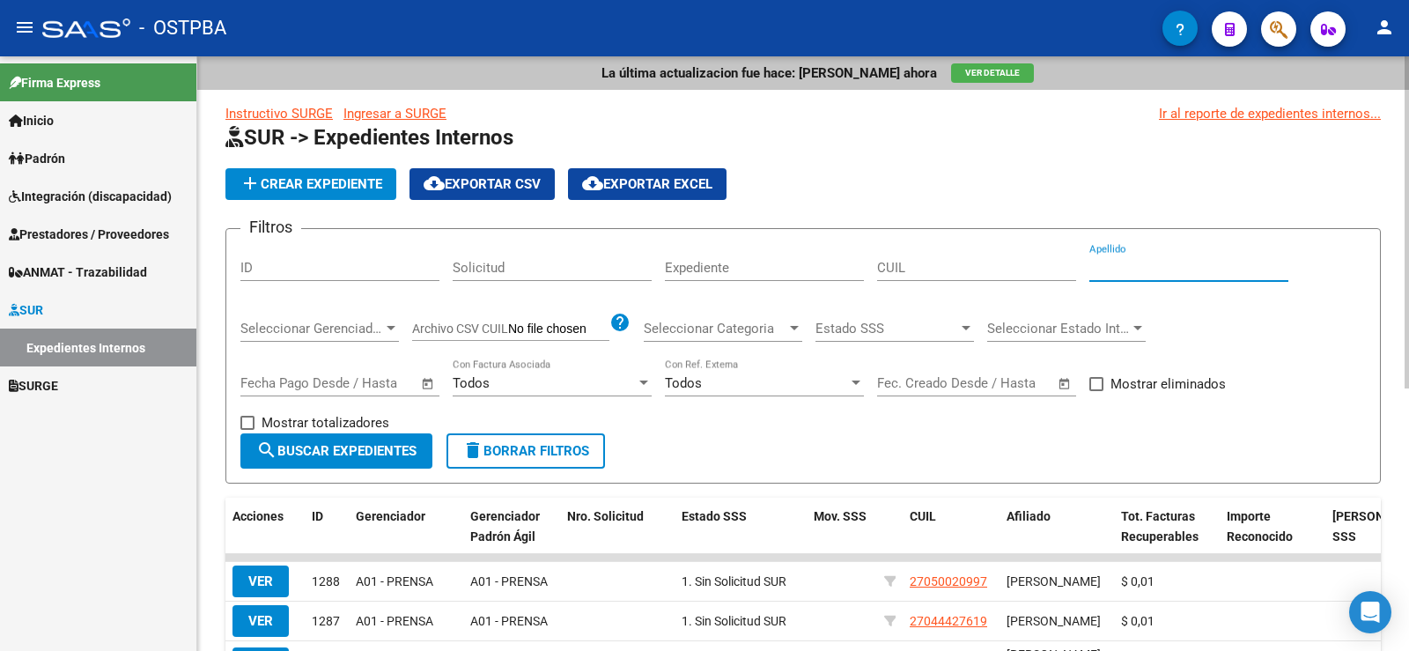
click at [1128, 270] on input "Apellido" at bounding box center [1189, 268] width 199 height 16
type input "[PERSON_NAME]"
click at [312, 456] on span "search Buscar Expedientes" at bounding box center [336, 451] width 160 height 16
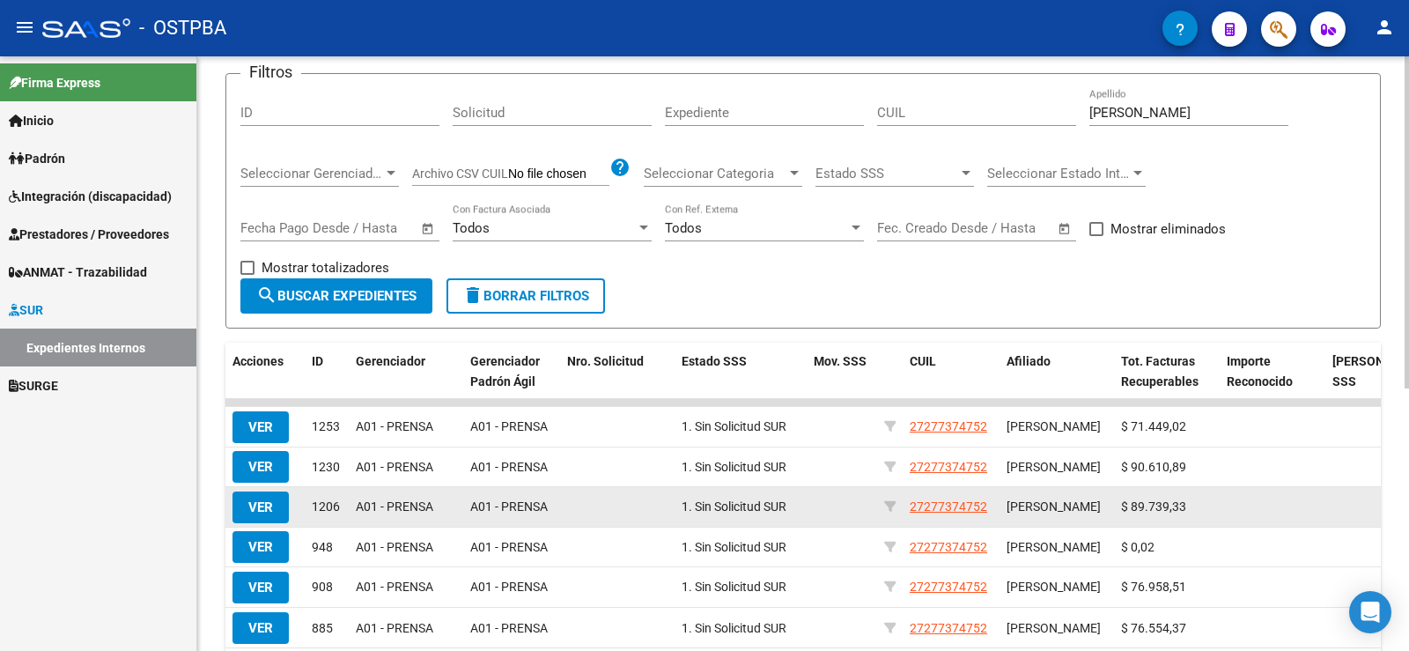
scroll to position [176, 0]
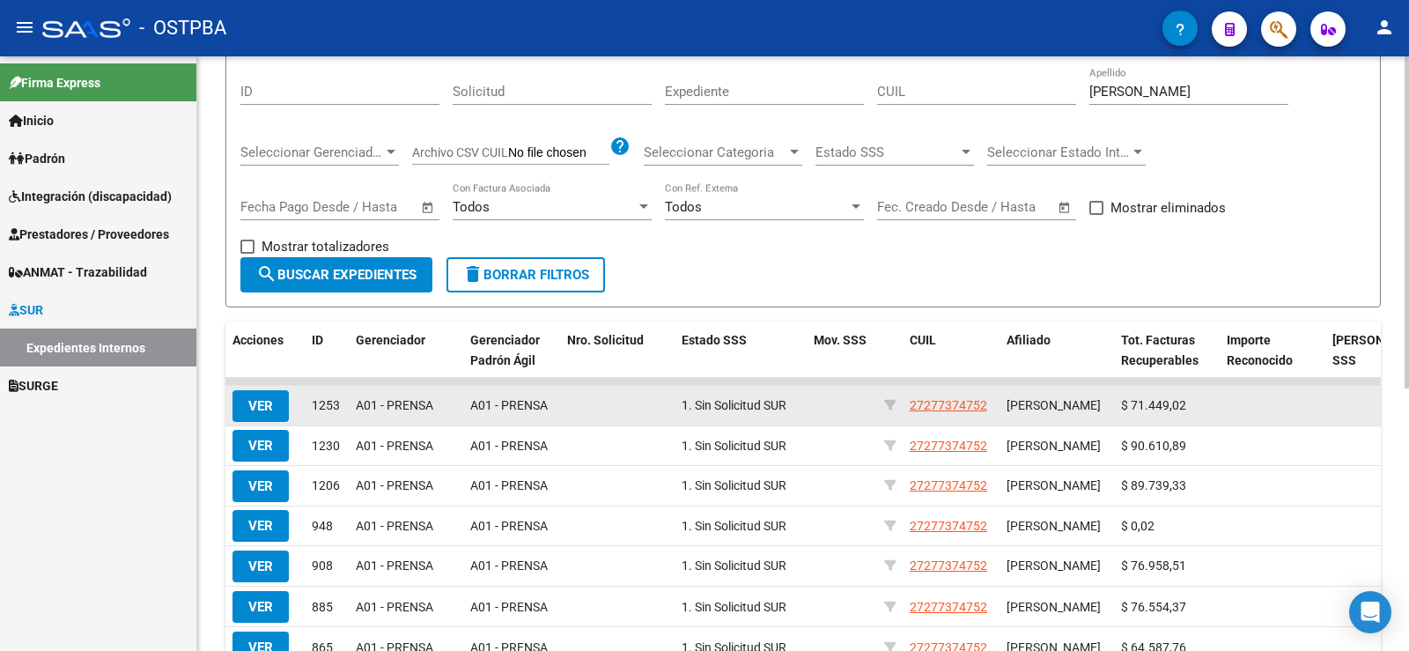
click at [257, 407] on span "VER" at bounding box center [260, 406] width 25 height 16
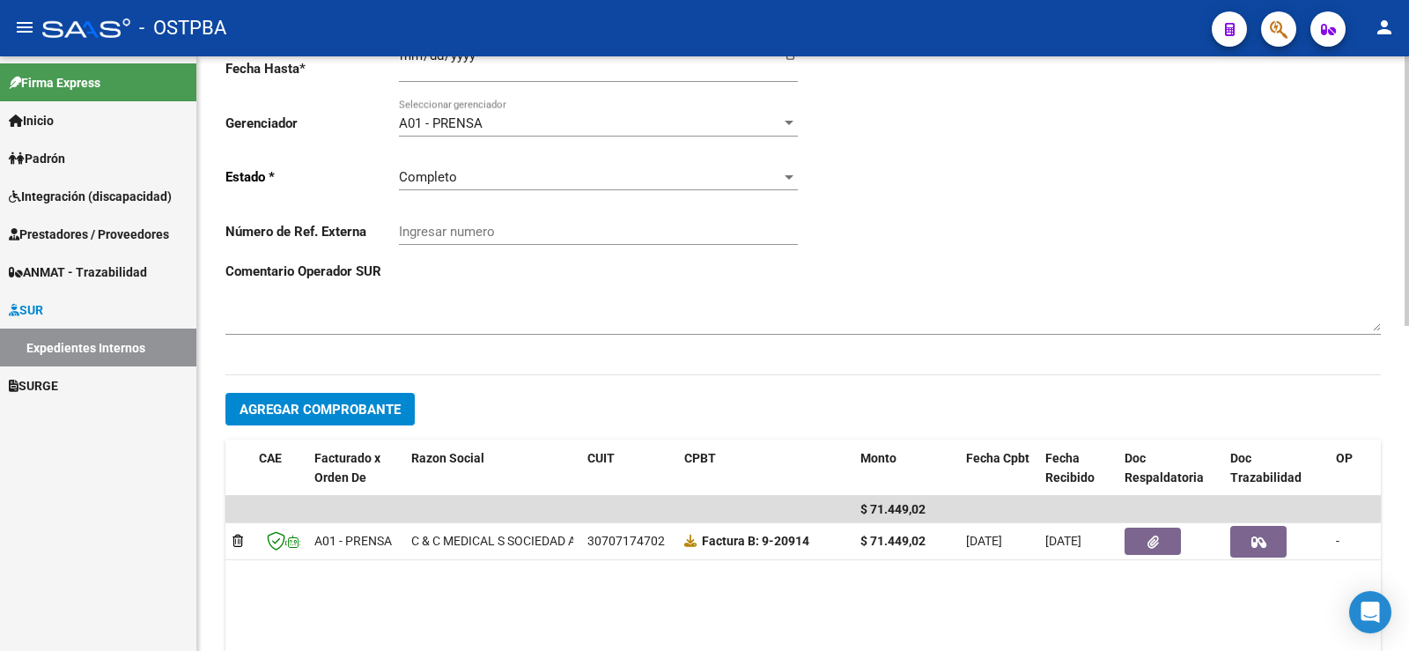
scroll to position [528, 0]
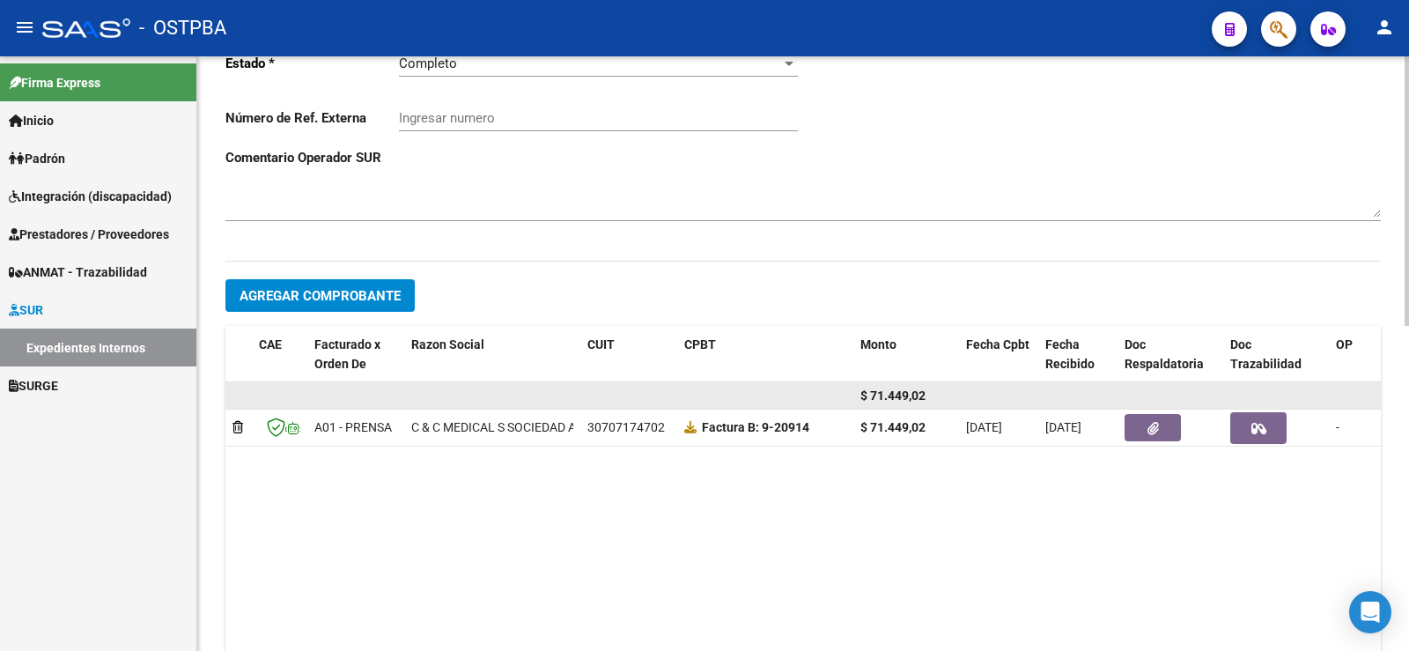
drag, startPoint x: 1131, startPoint y: 395, endPoint x: 858, endPoint y: 394, distance: 273.1
click at [858, 394] on div "$ 71.449,02" at bounding box center [948, 396] width 1447 height 28
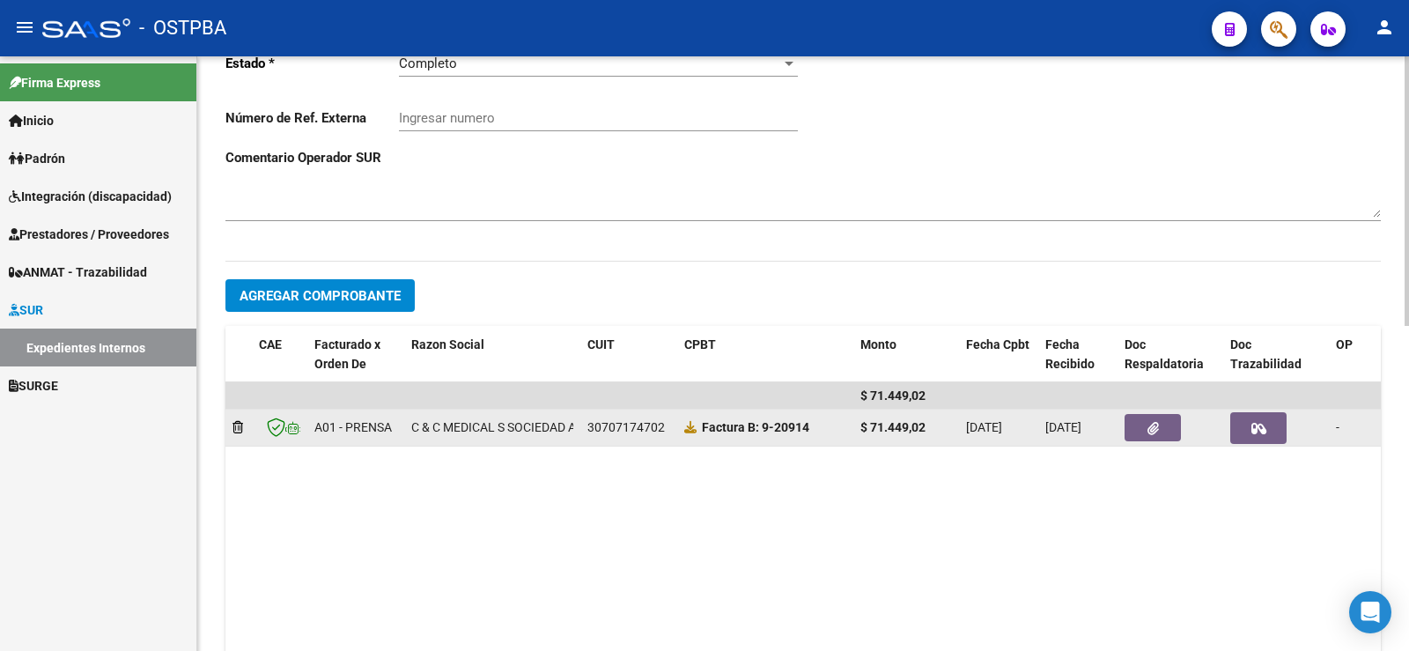
click at [713, 431] on strong "Factura B: 9-20914" at bounding box center [755, 427] width 107 height 14
click at [690, 426] on icon at bounding box center [690, 427] width 12 height 12
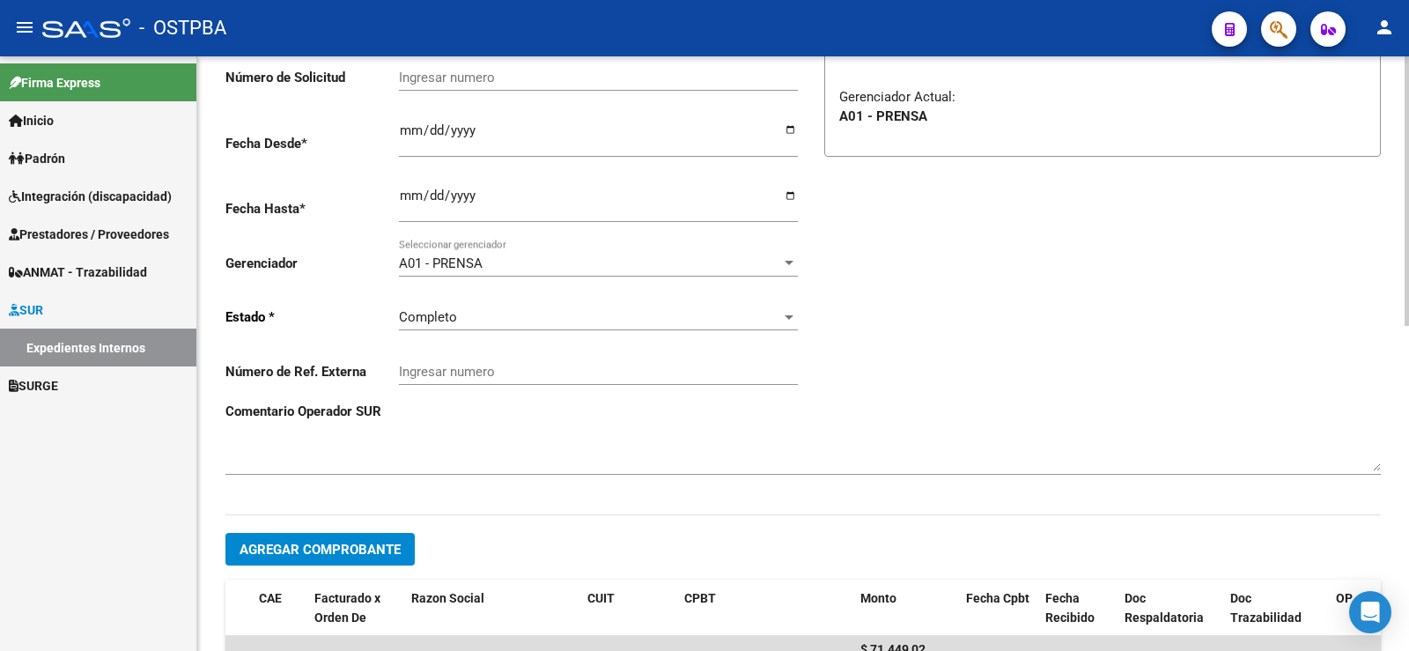
scroll to position [0, 0]
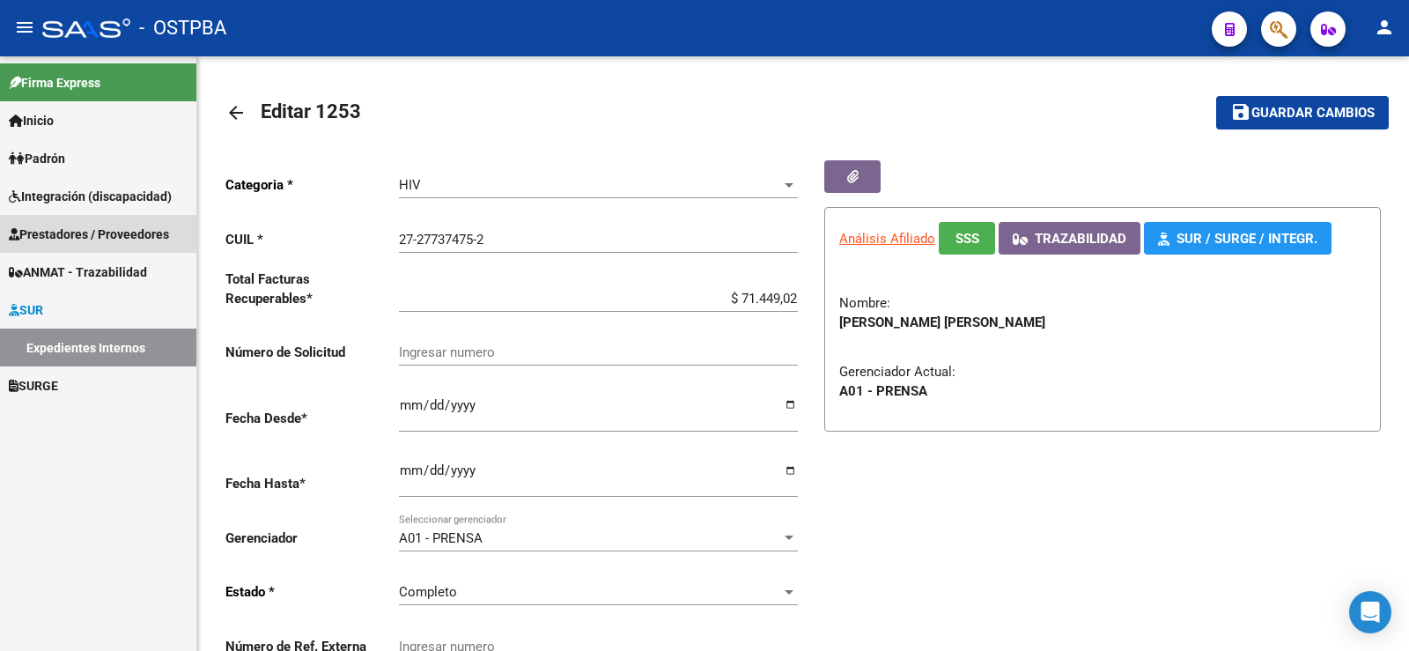
click at [57, 233] on span "Prestadores / Proveedores" at bounding box center [89, 234] width 160 height 19
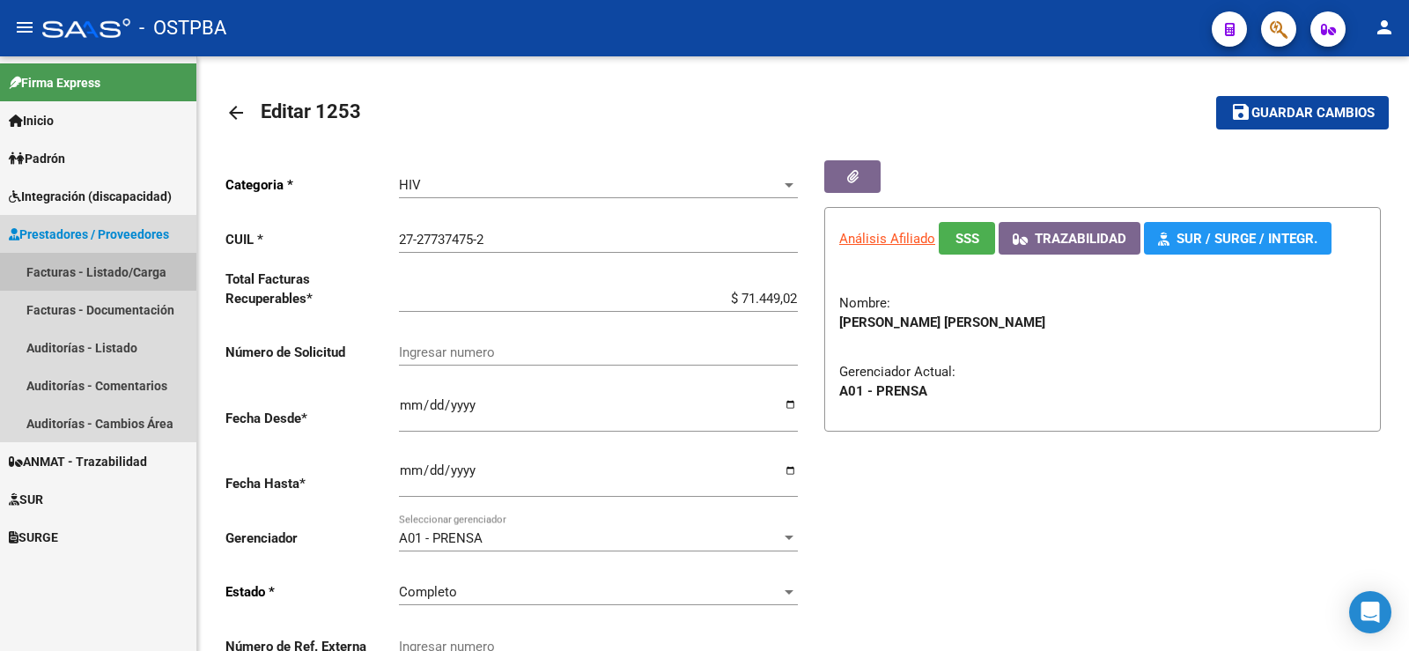
click at [56, 269] on link "Facturas - Listado/Carga" at bounding box center [98, 272] width 196 height 38
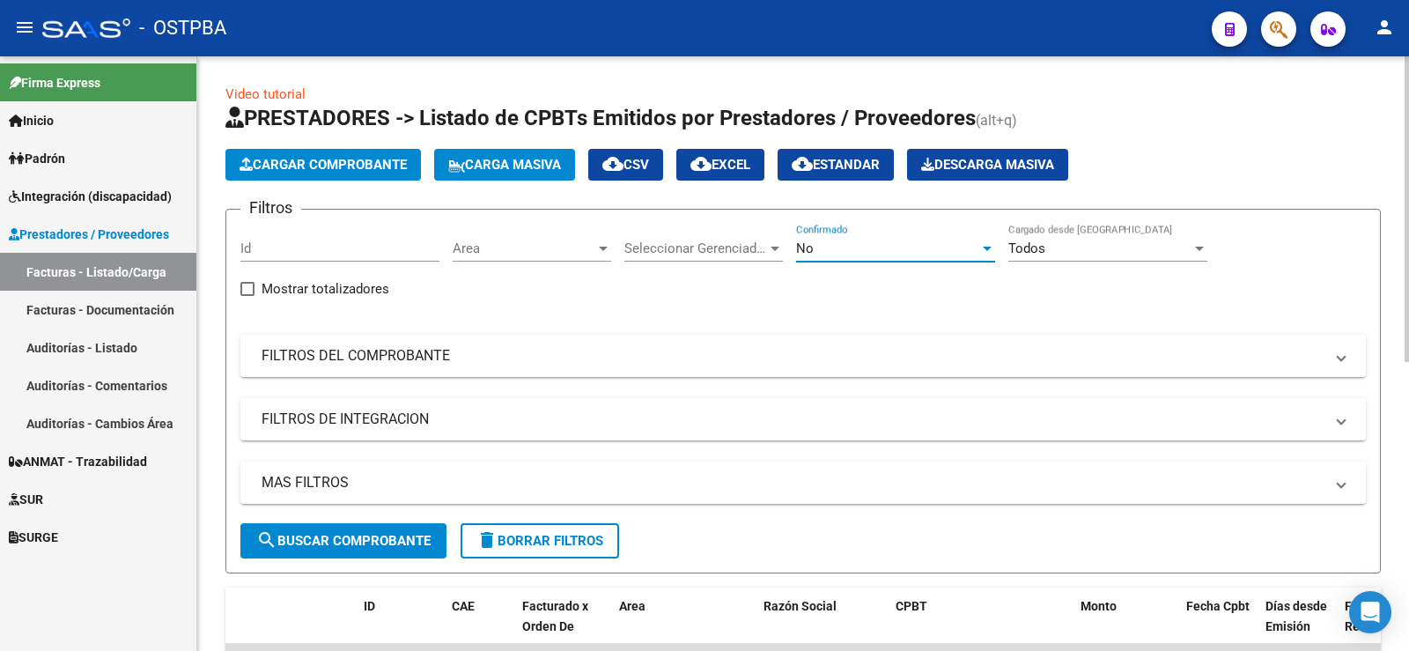
click at [982, 248] on div at bounding box center [987, 248] width 16 height 14
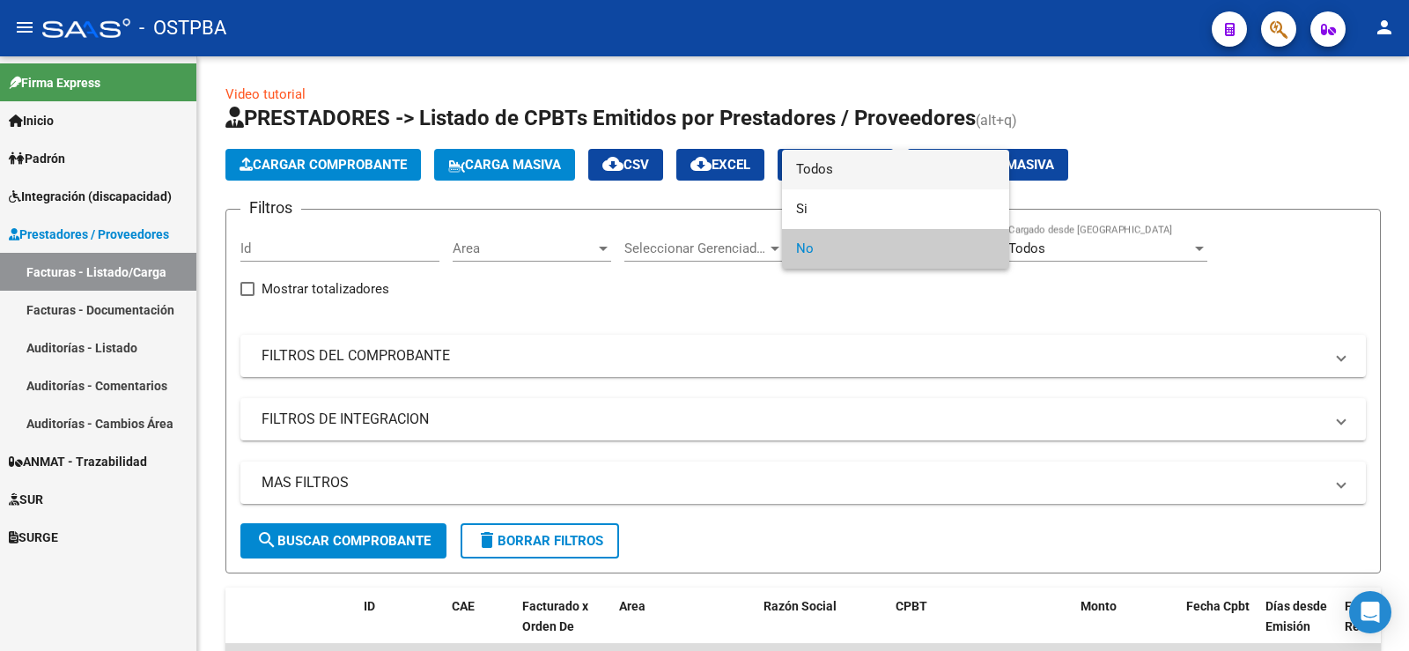
click at [830, 172] on span "Todos" at bounding box center [895, 170] width 199 height 40
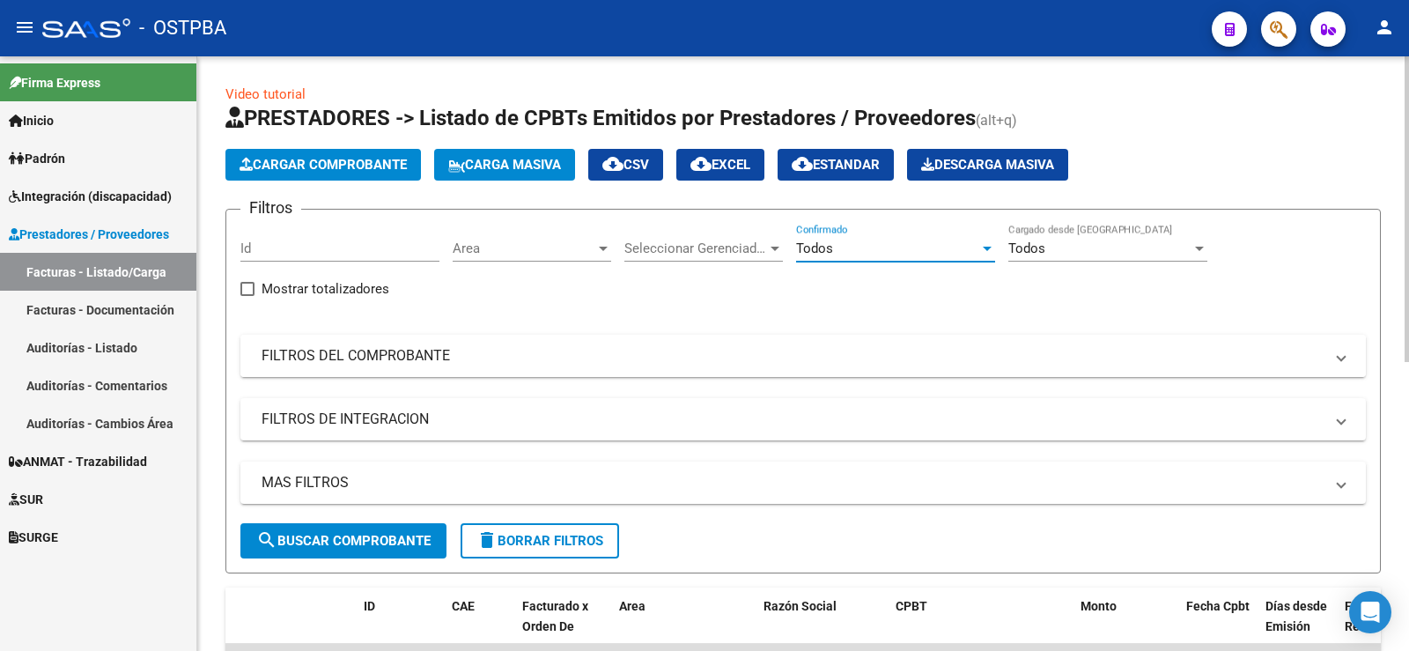
click at [346, 361] on mat-panel-title "FILTROS DEL COMPROBANTE" at bounding box center [793, 355] width 1062 height 19
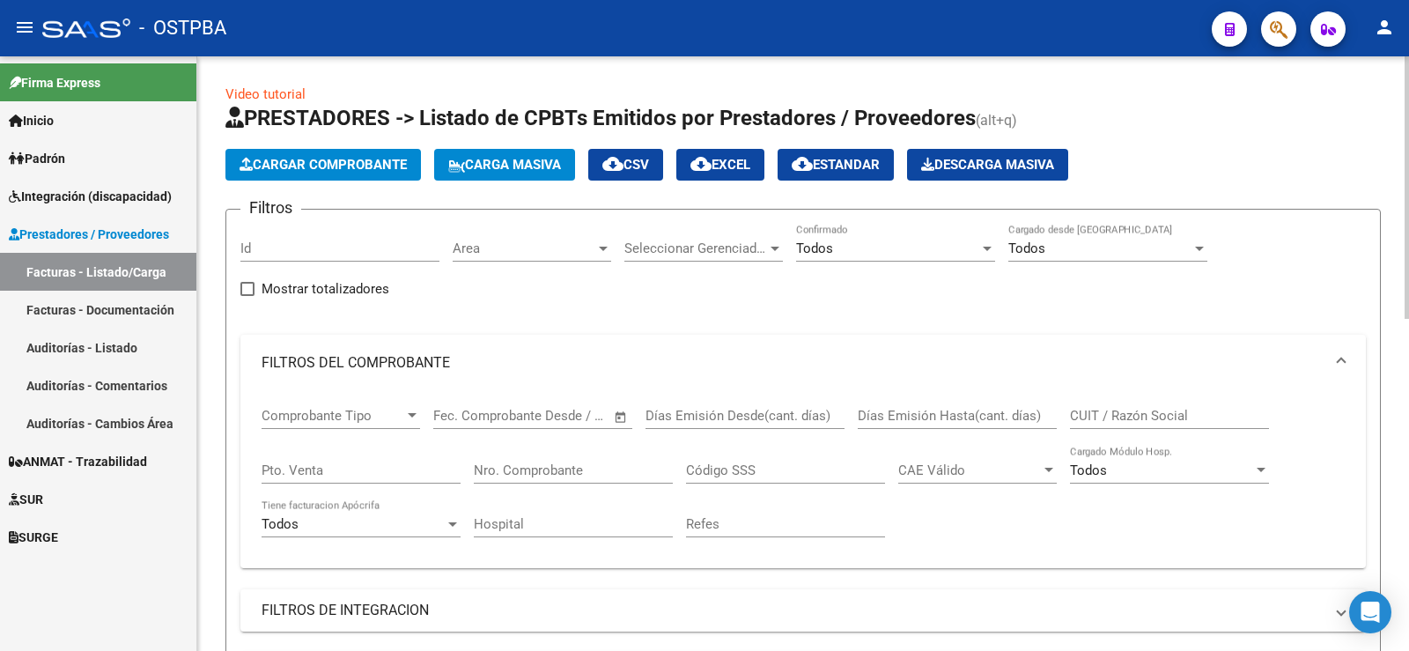
click at [521, 463] on input "Nro. Comprobante" at bounding box center [573, 470] width 199 height 16
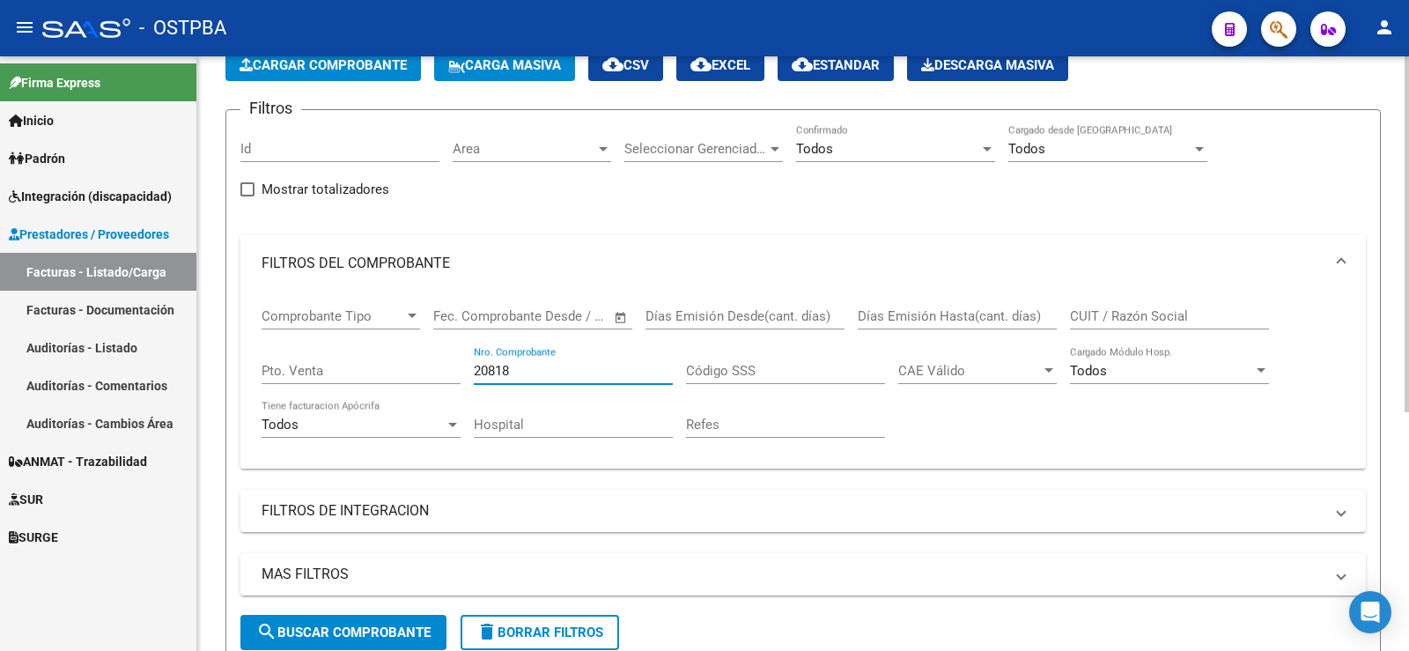
scroll to position [352, 0]
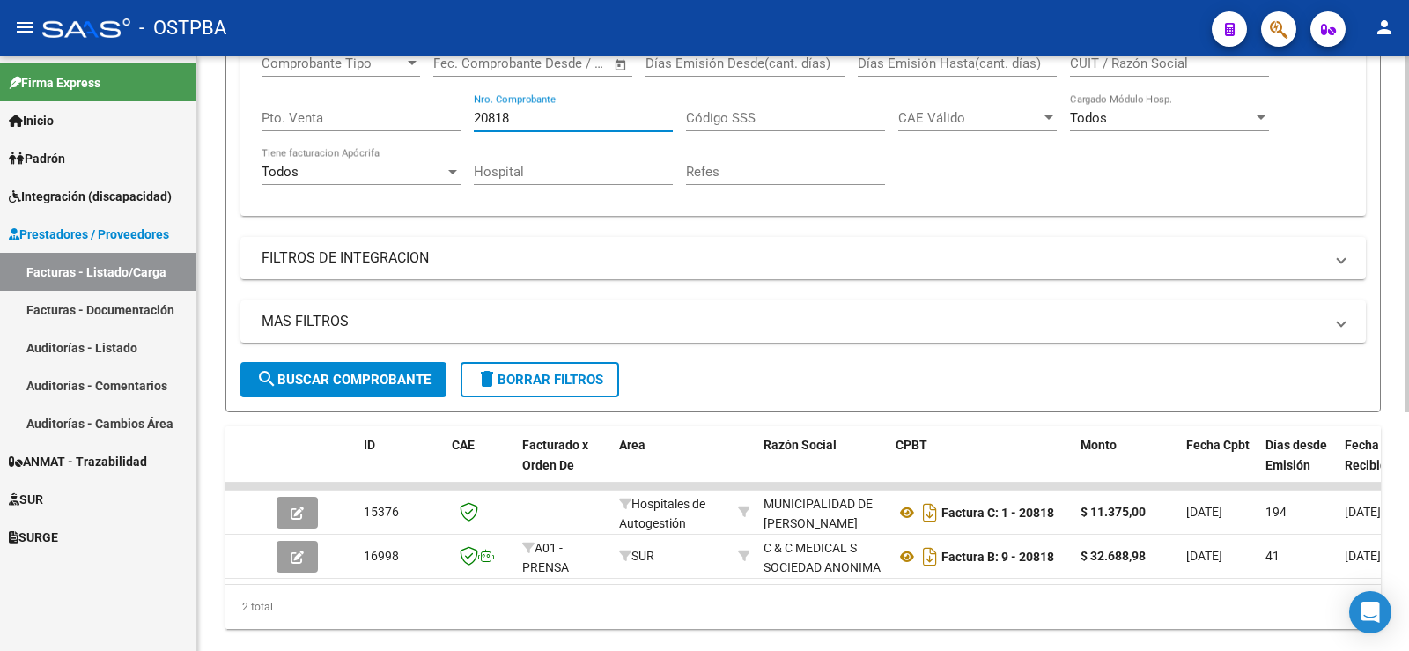
type input "20818"
click at [328, 375] on span "search Buscar Comprobante" at bounding box center [343, 380] width 174 height 16
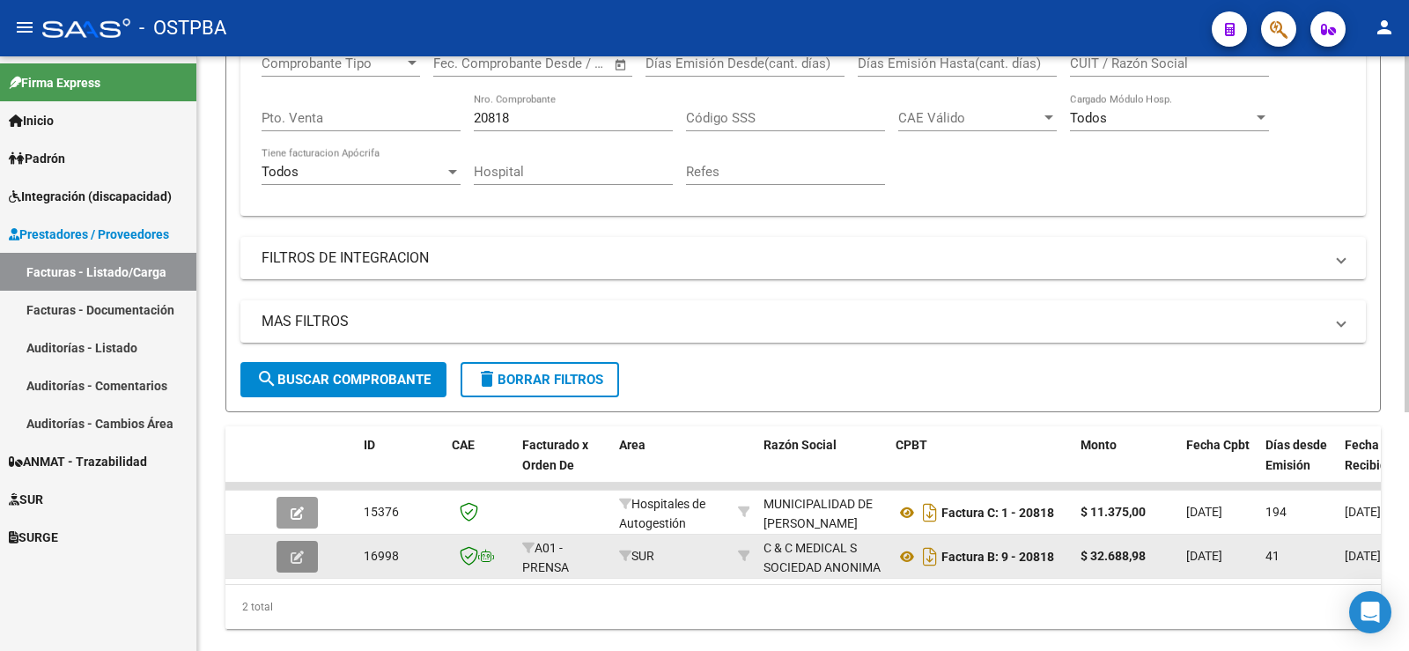
click at [305, 559] on button "button" at bounding box center [297, 557] width 41 height 32
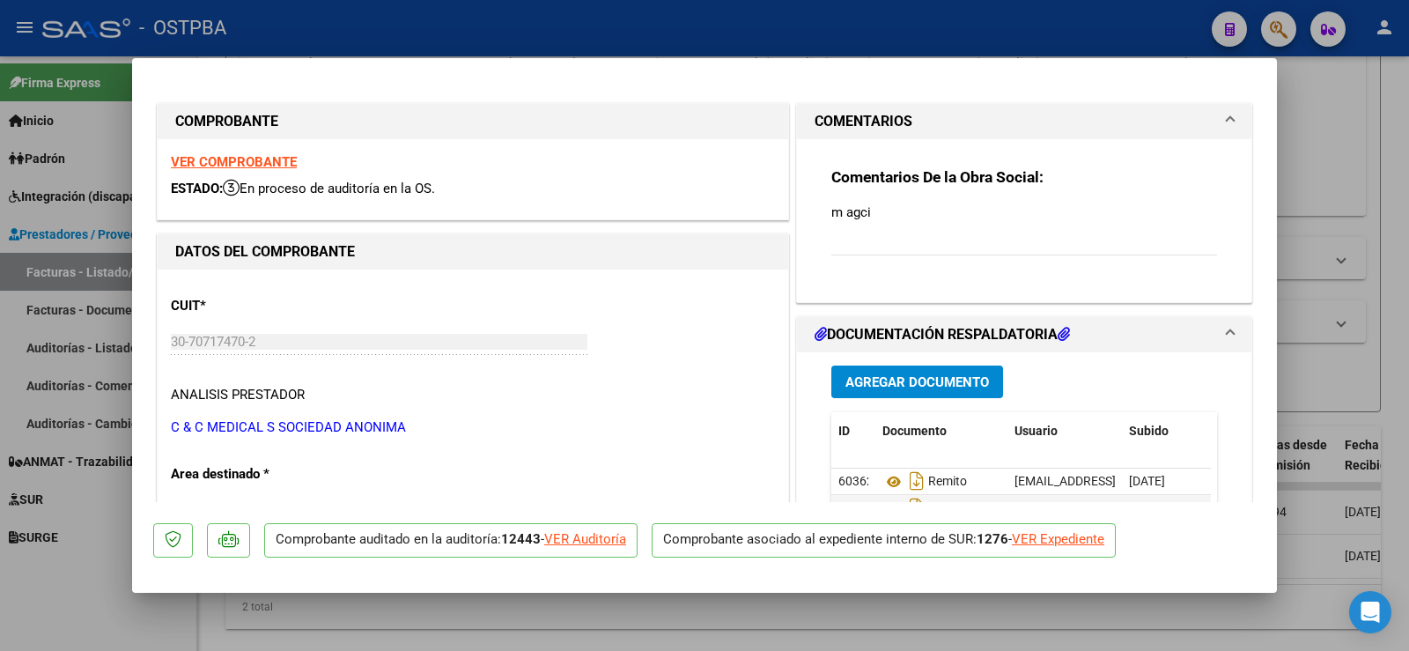
click at [597, 540] on div "VER Auditoría" at bounding box center [585, 539] width 82 height 20
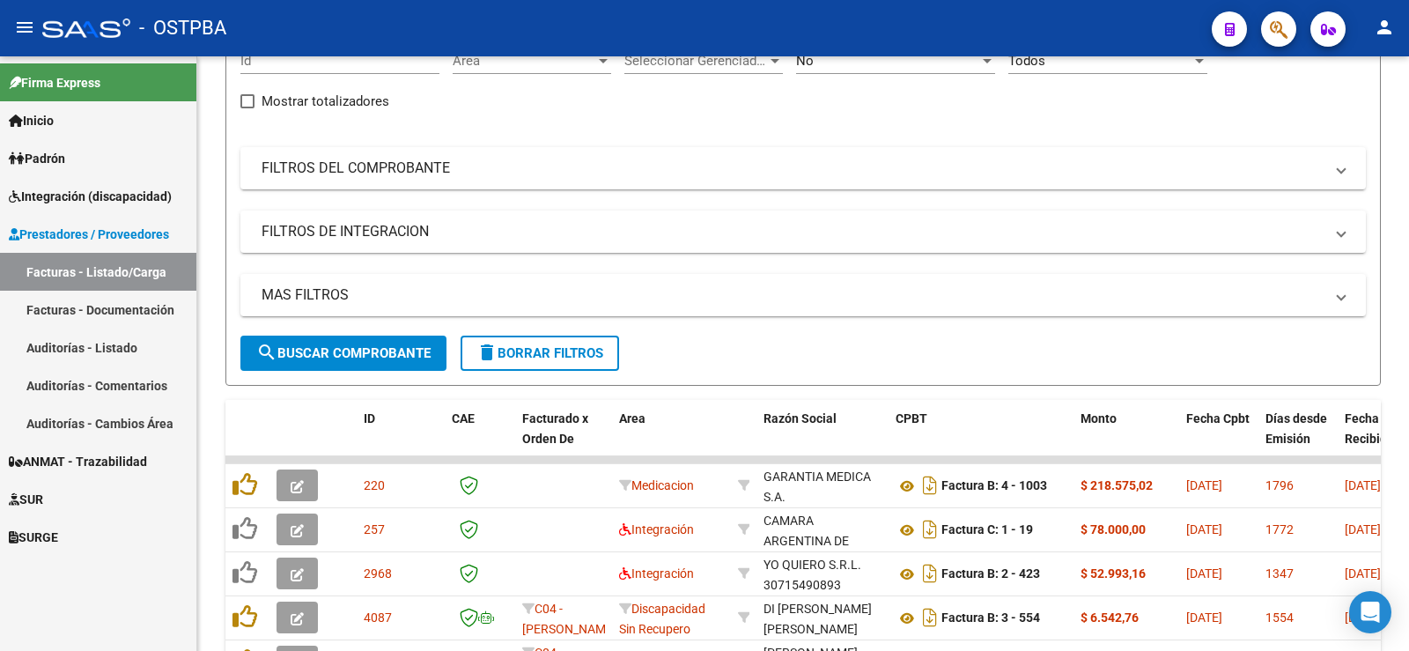
scroll to position [88, 0]
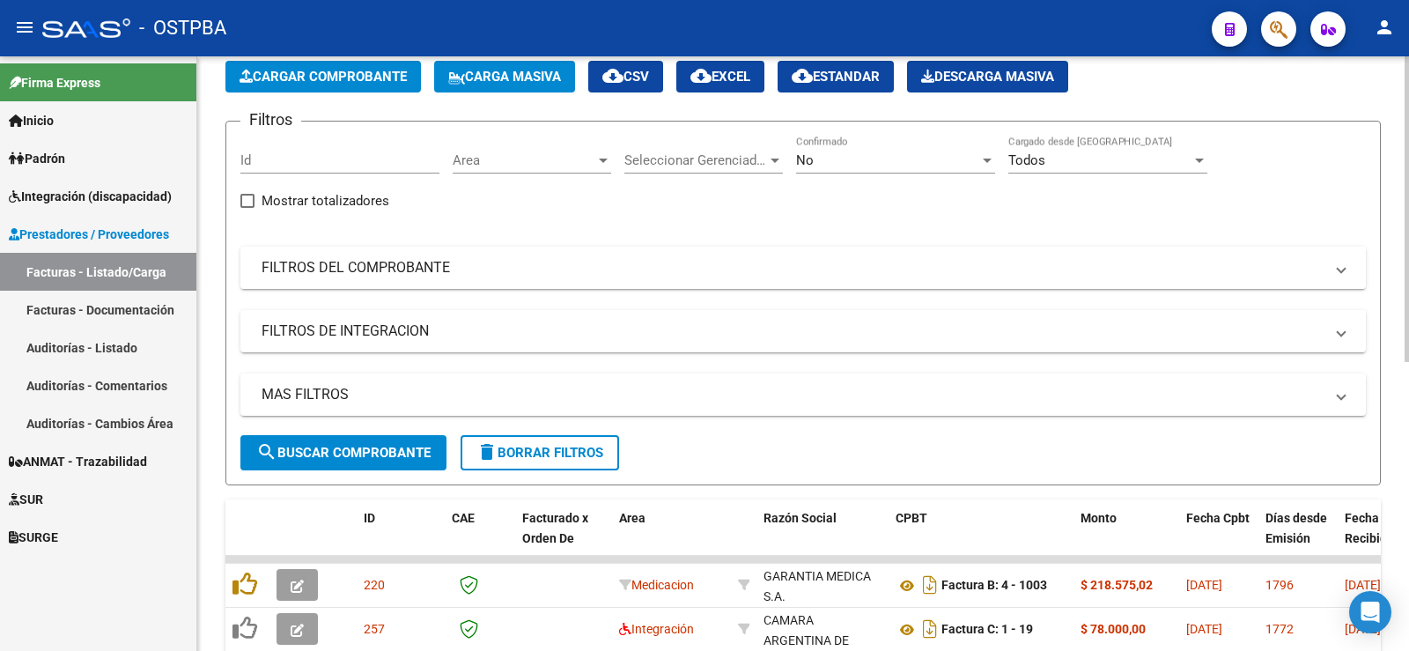
click at [382, 267] on mat-panel-title "FILTROS DEL COMPROBANTE" at bounding box center [793, 267] width 1062 height 19
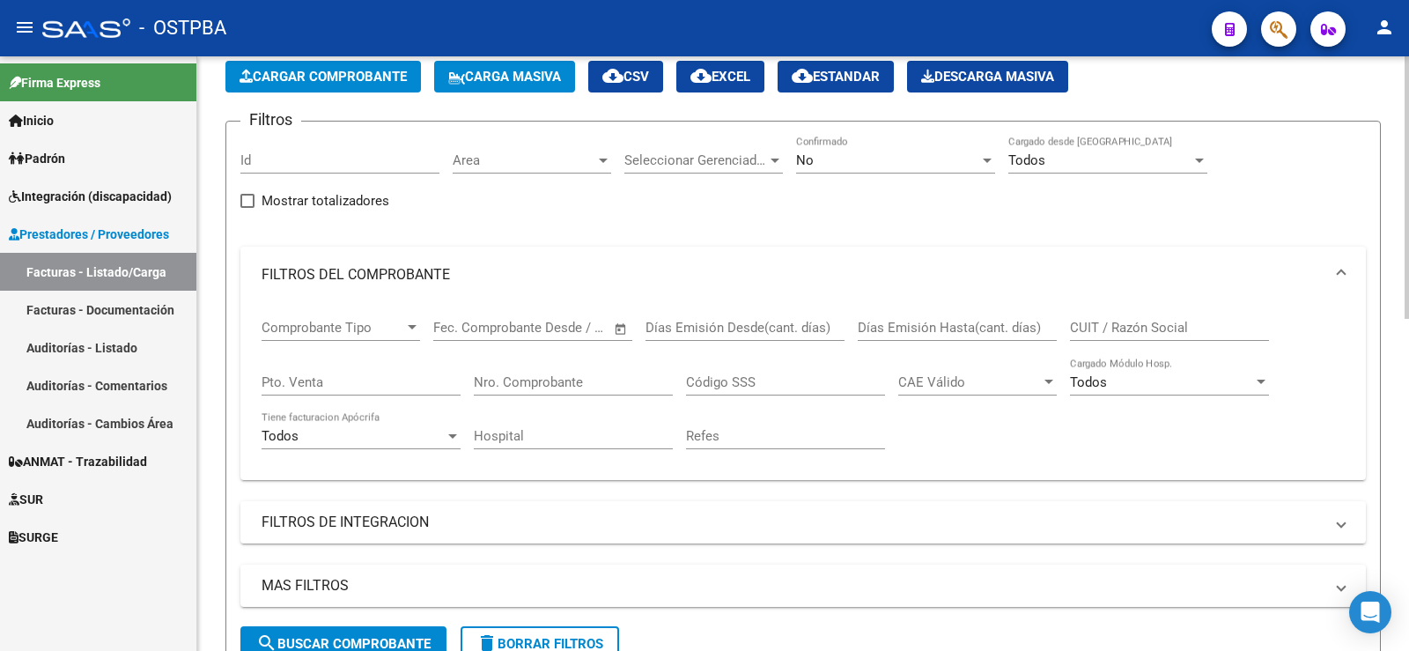
click at [534, 377] on input "Nro. Comprobante" at bounding box center [573, 382] width 199 height 16
type input "20914"
click at [381, 643] on span "search Buscar Comprobante" at bounding box center [343, 644] width 174 height 16
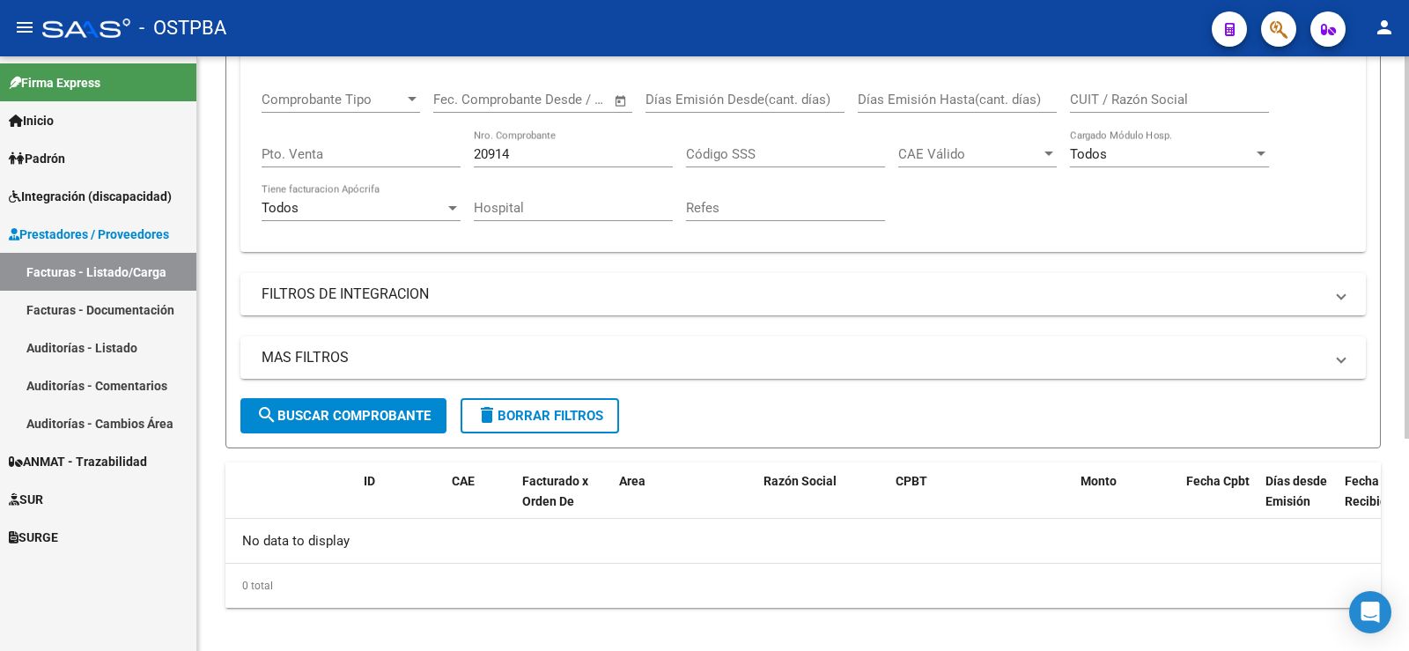
scroll to position [329, 0]
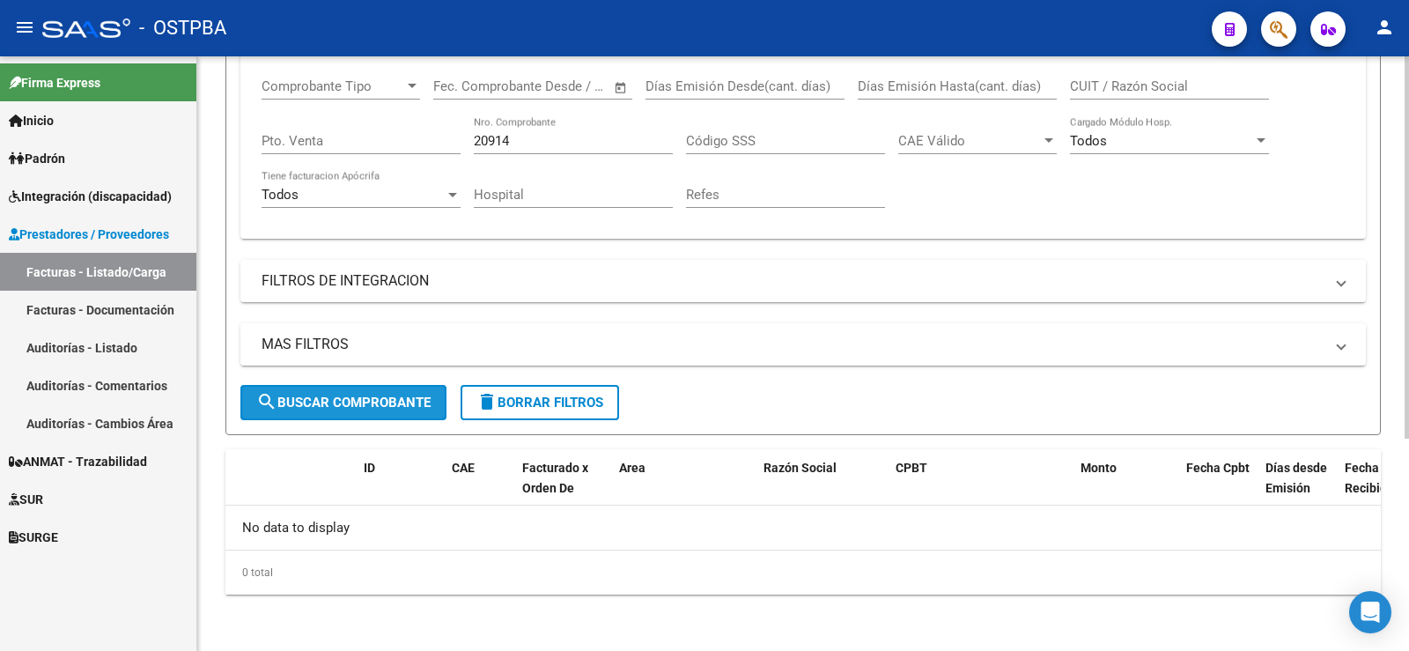
click at [377, 409] on span "search Buscar Comprobante" at bounding box center [343, 403] width 174 height 16
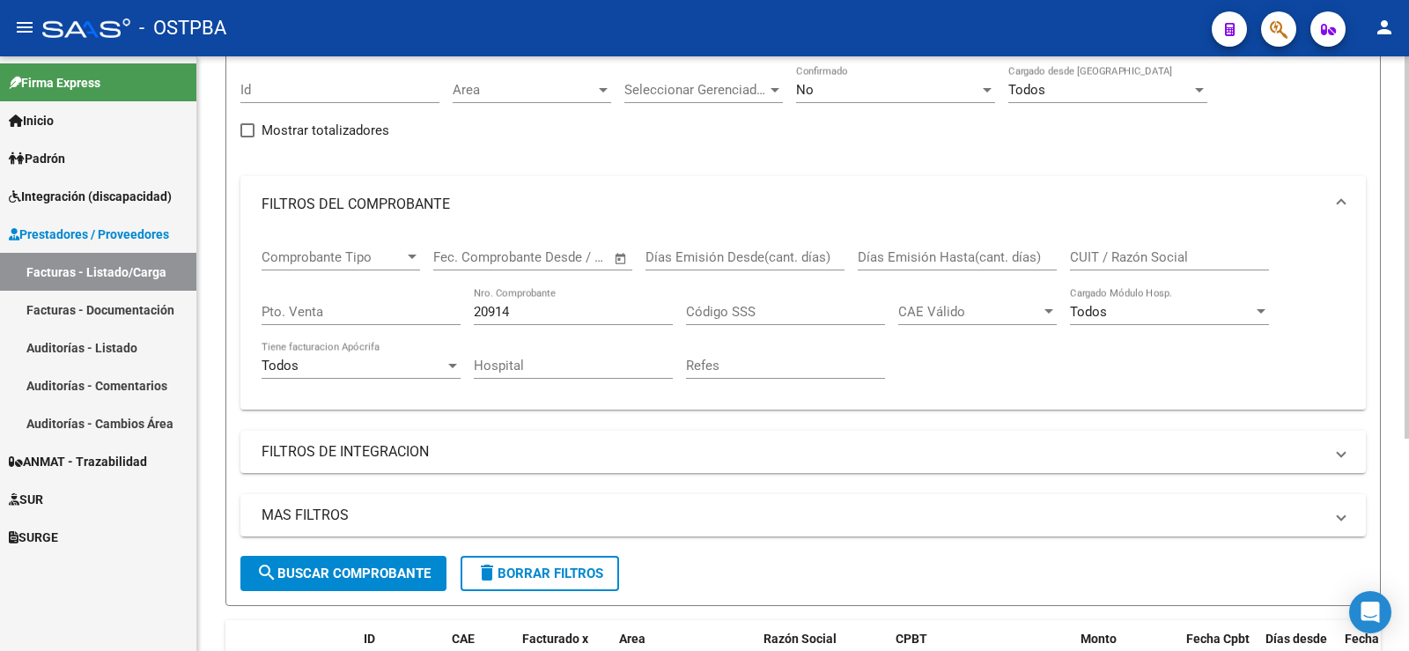
scroll to position [0, 0]
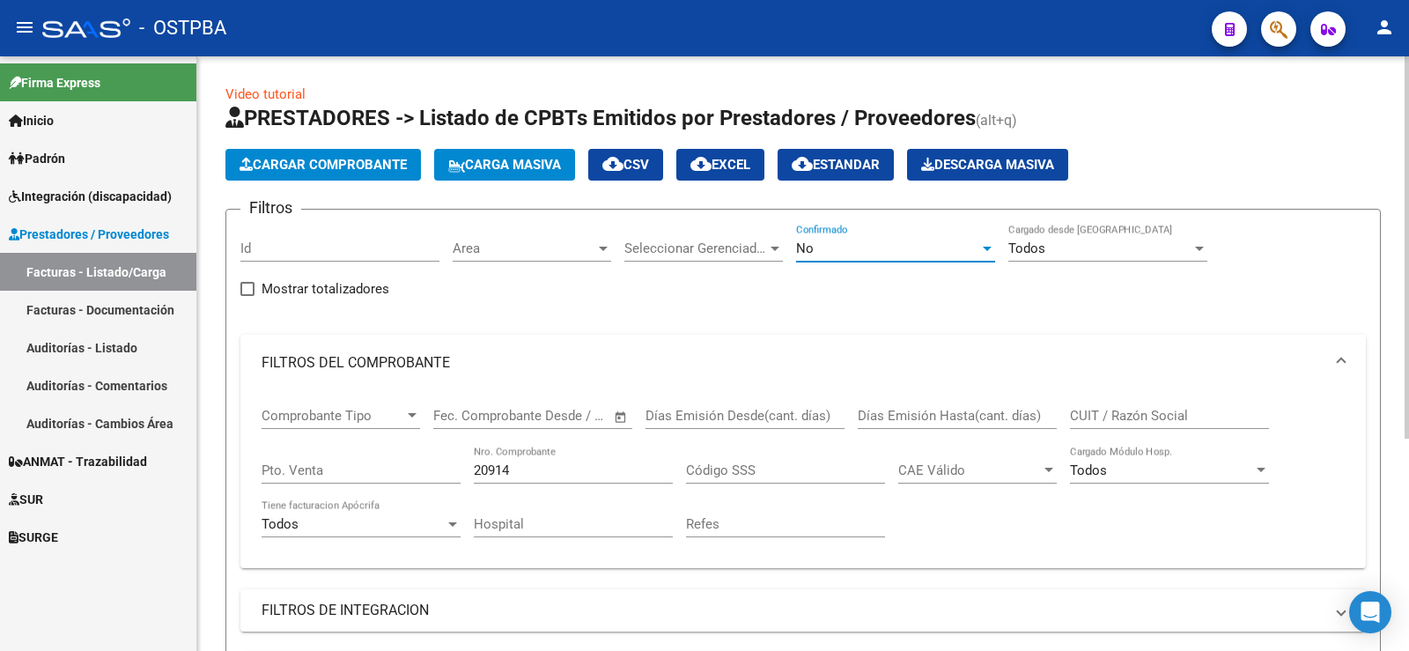
click at [990, 252] on div at bounding box center [987, 248] width 16 height 14
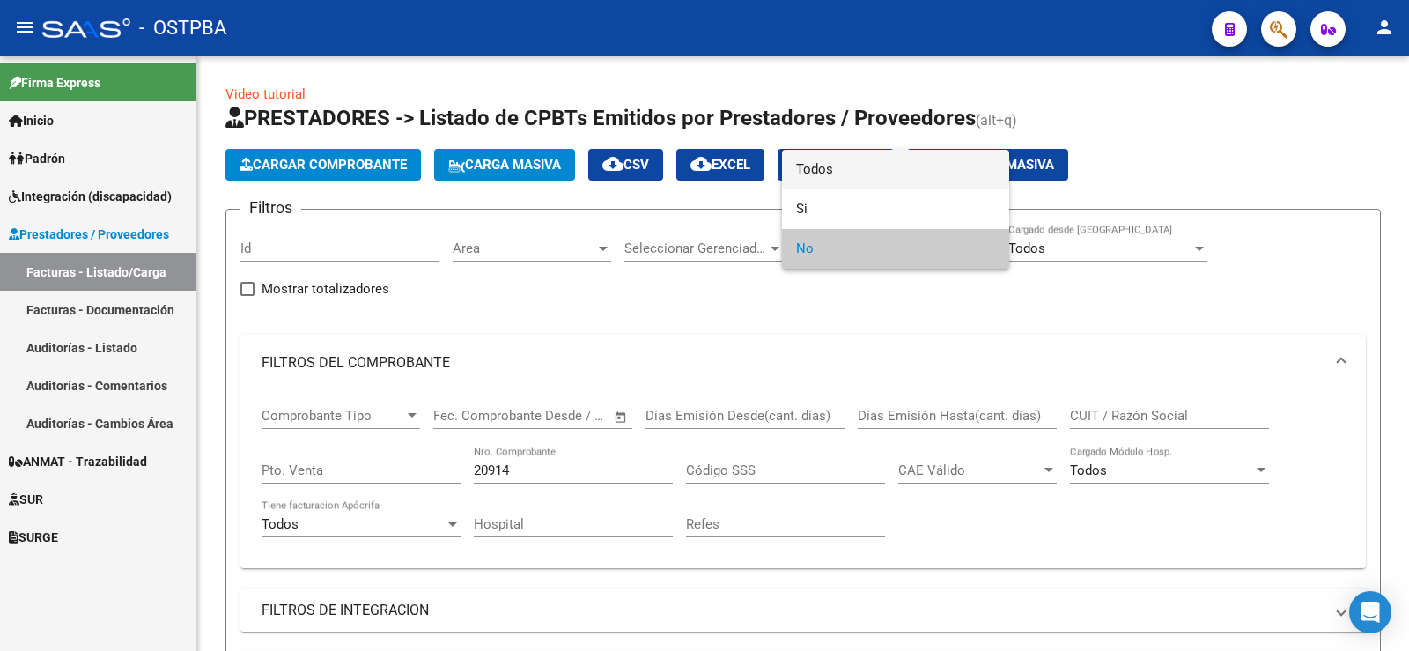
click at [871, 167] on span "Todos" at bounding box center [895, 170] width 199 height 40
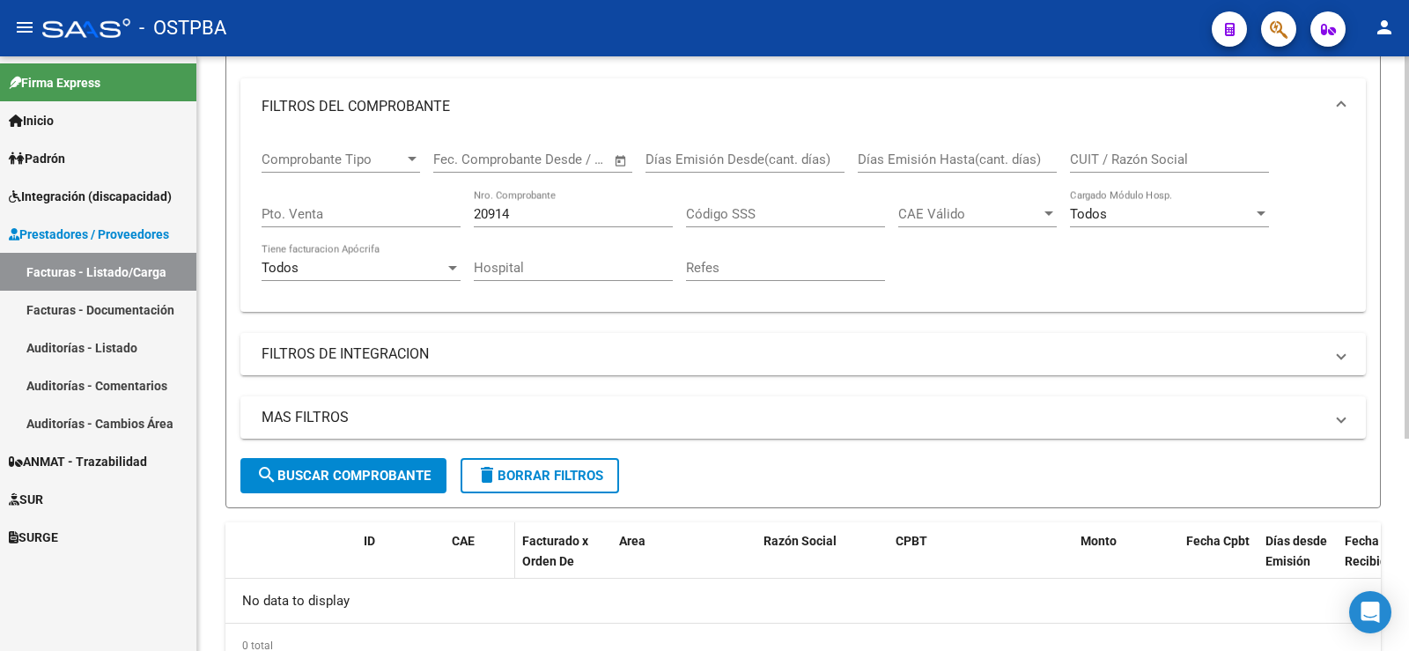
scroll to position [264, 0]
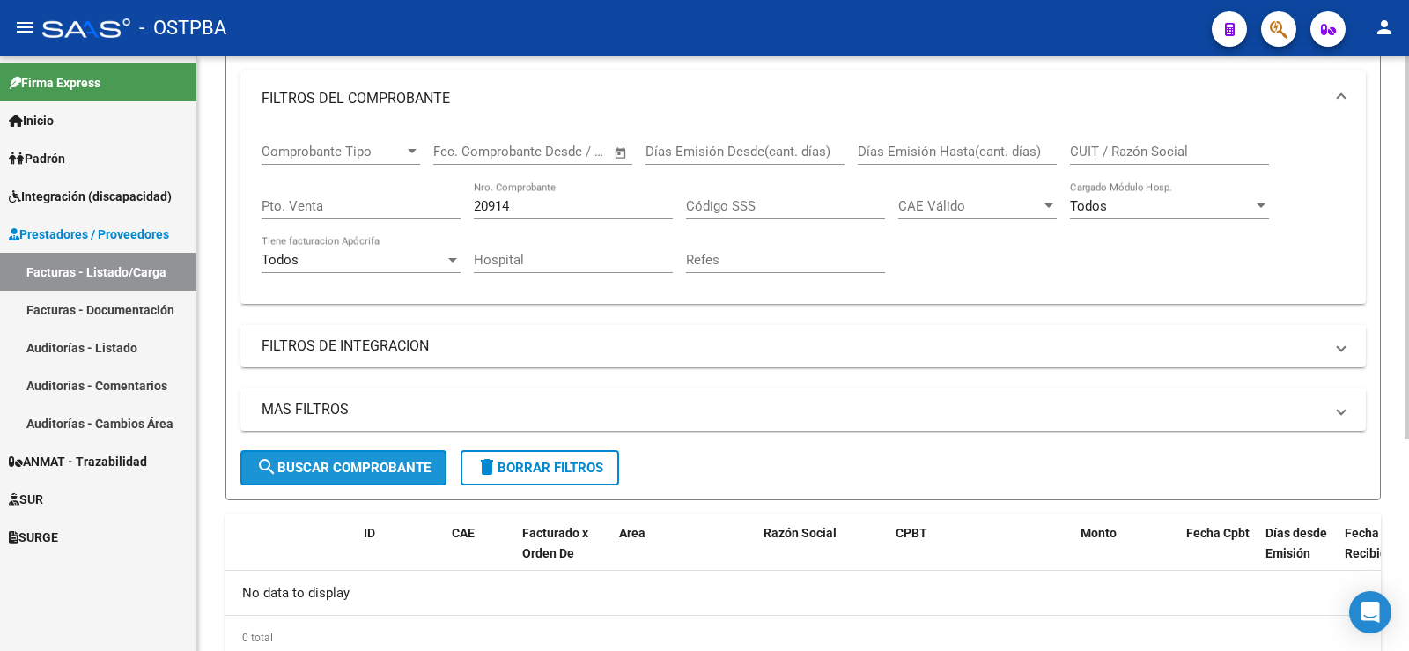
click at [379, 470] on span "search Buscar Comprobante" at bounding box center [343, 468] width 174 height 16
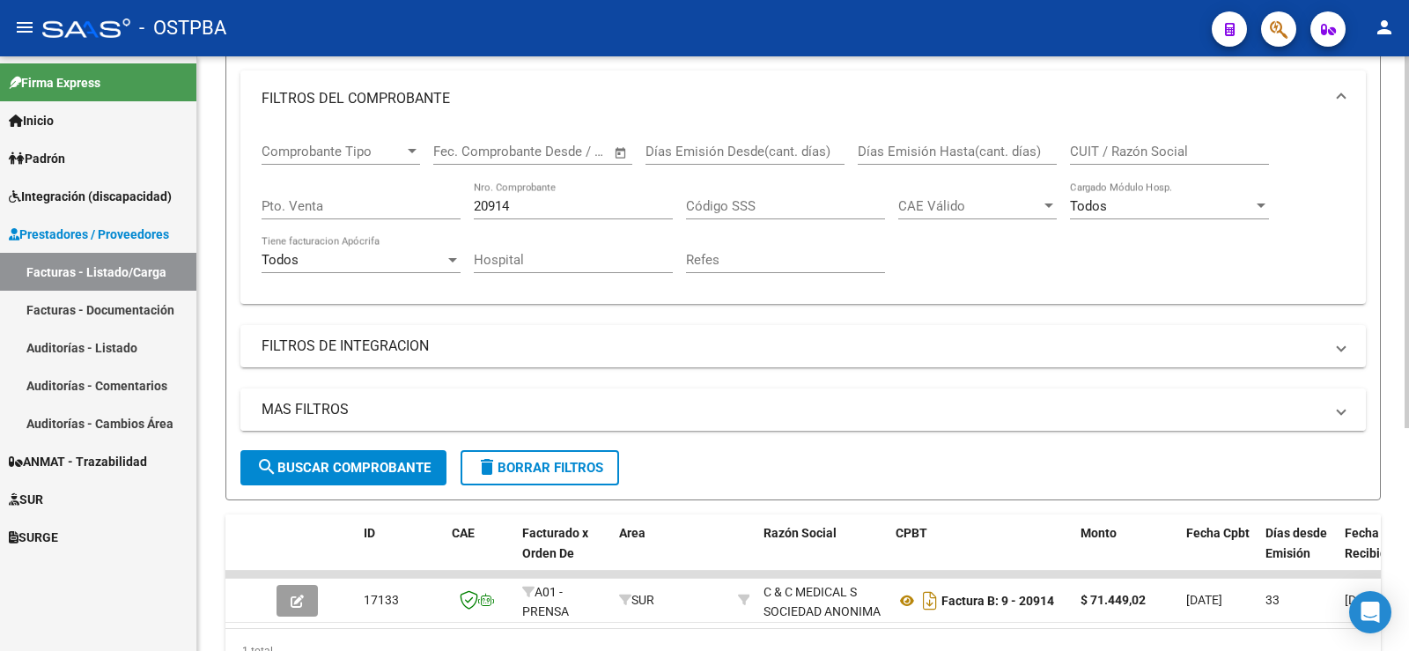
scroll to position [356, 0]
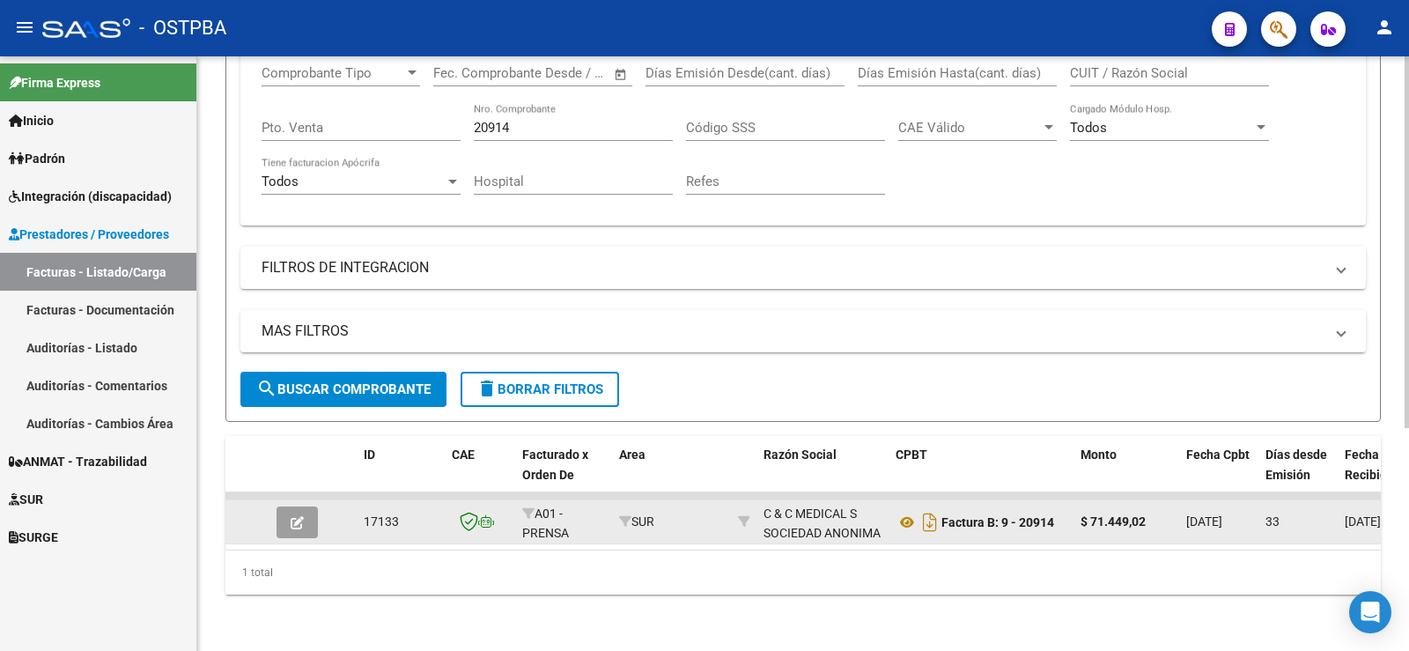
click at [289, 510] on button "button" at bounding box center [297, 522] width 41 height 32
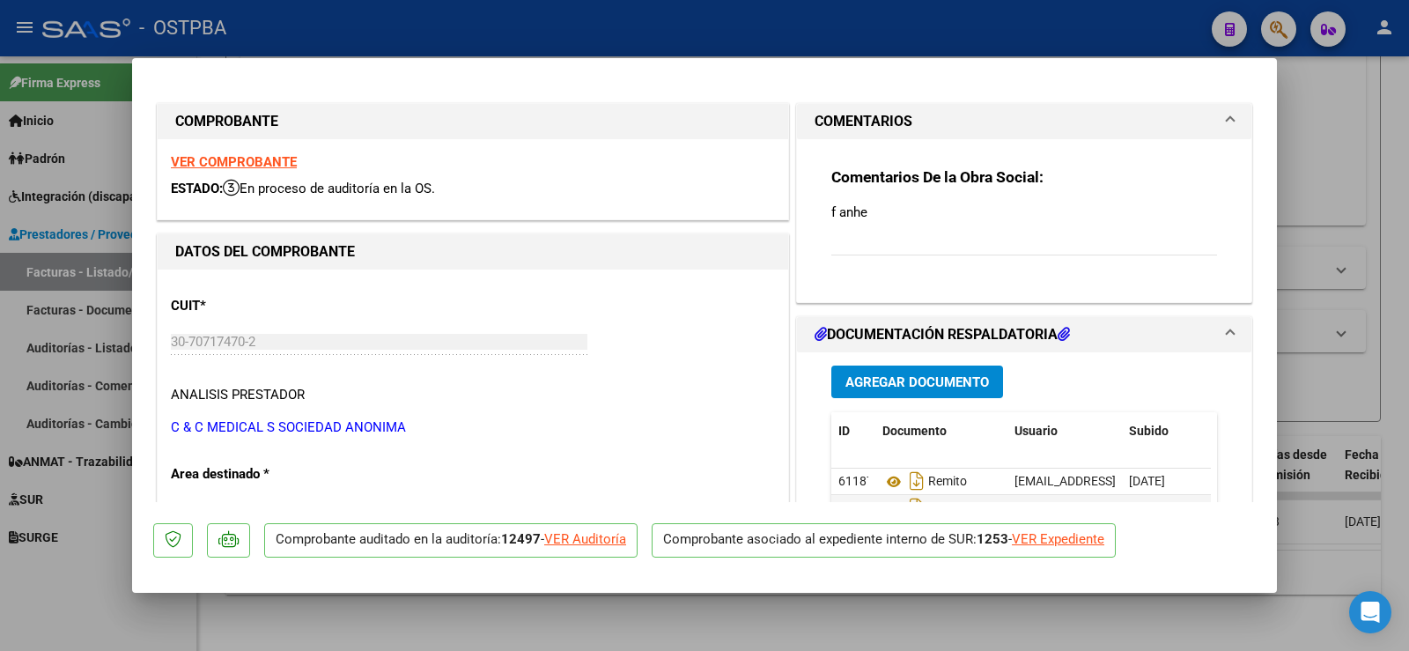
click at [588, 538] on div "VER Auditoría" at bounding box center [585, 539] width 82 height 20
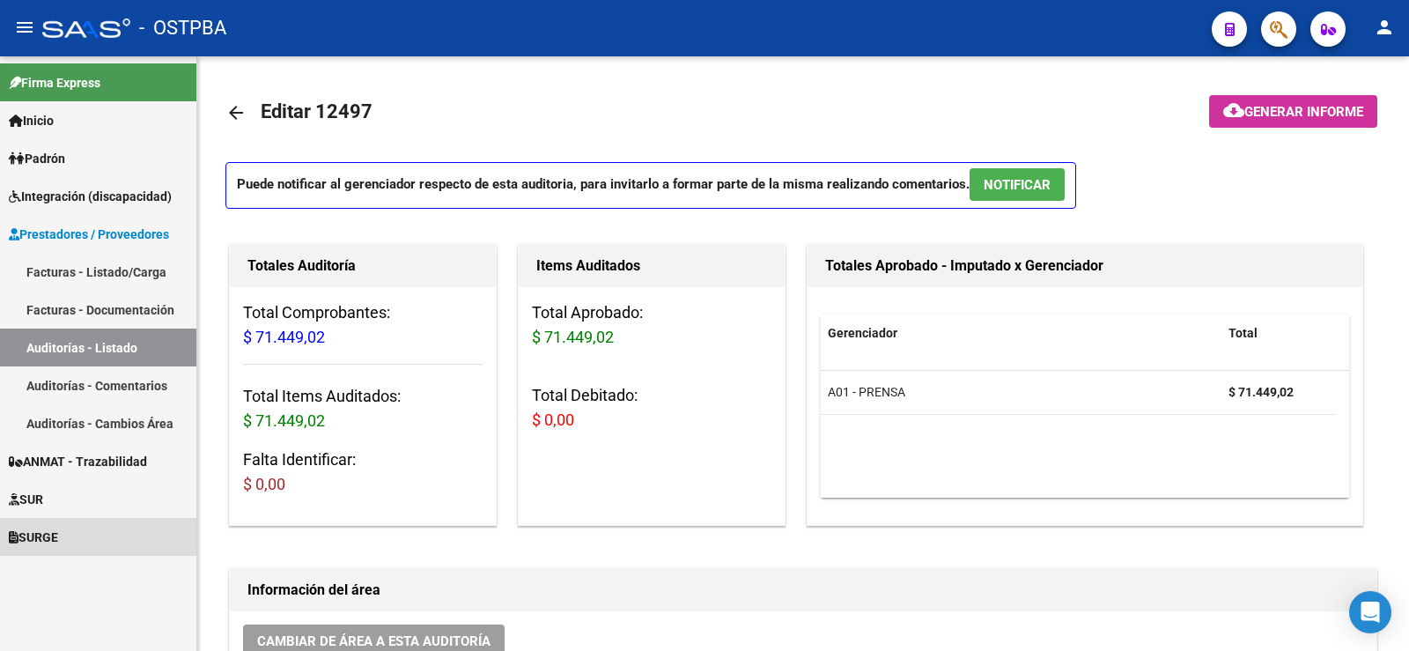
click at [129, 554] on link "SURGE" at bounding box center [98, 537] width 196 height 38
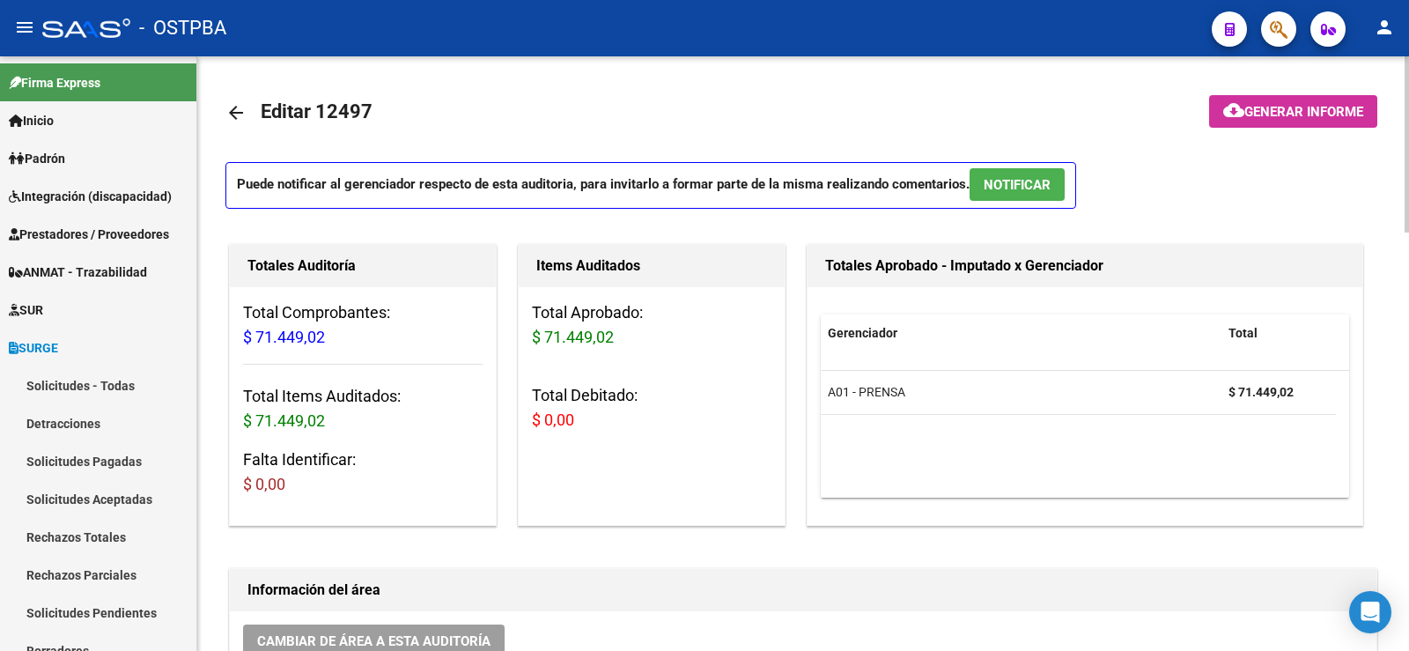
click at [582, 90] on mat-toolbar-row "arrow_back Editar 12497" at bounding box center [675, 113] width 901 height 56
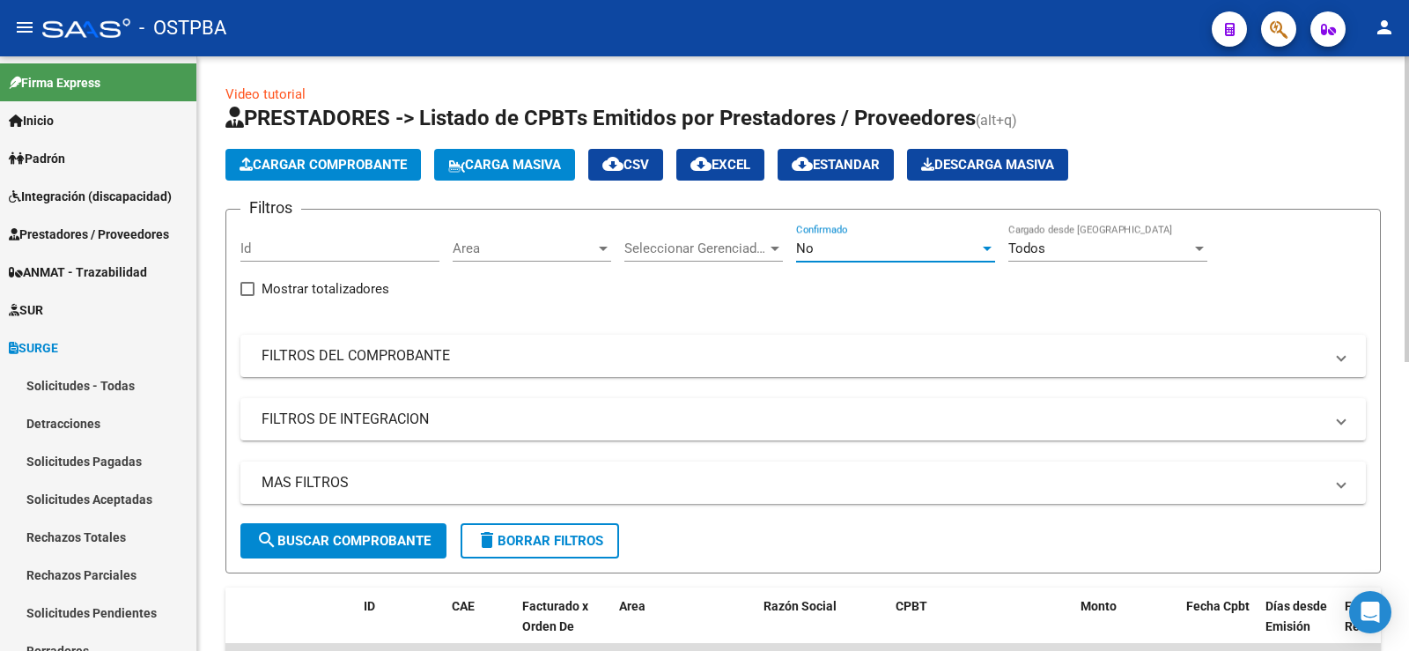
click at [991, 248] on div at bounding box center [987, 249] width 9 height 4
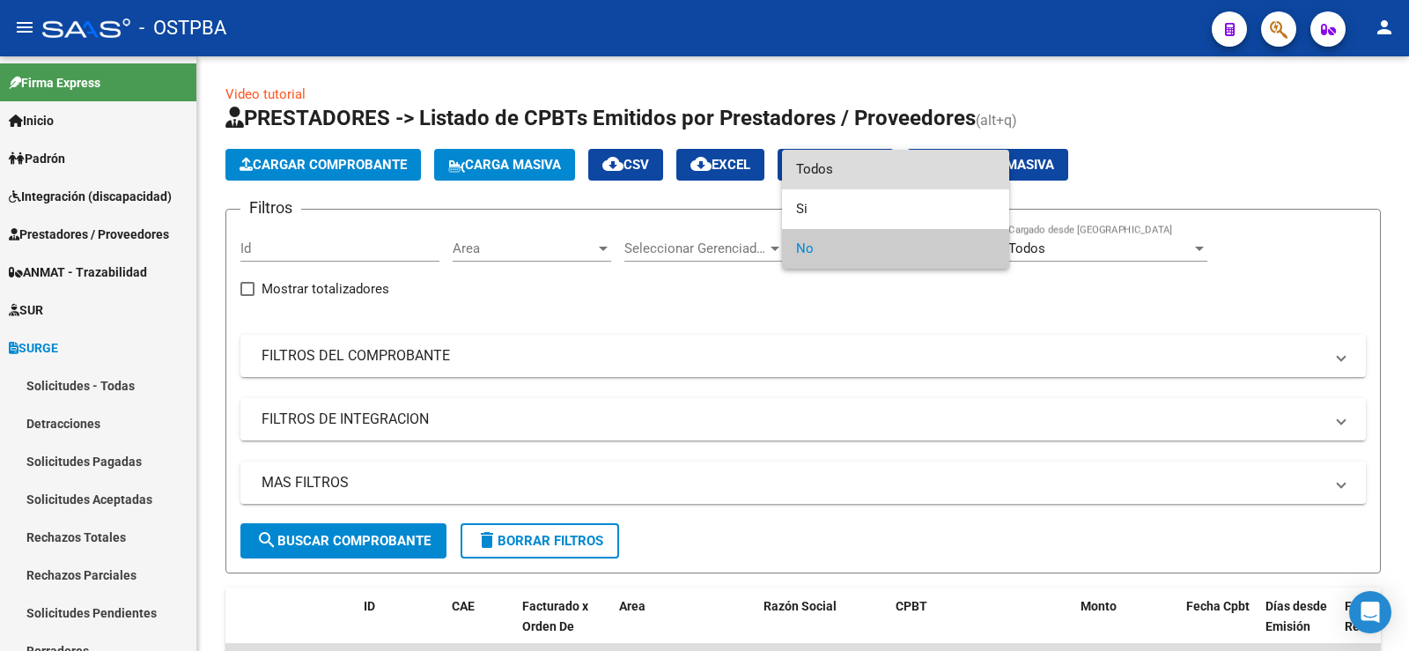
click at [861, 177] on span "Todos" at bounding box center [895, 170] width 199 height 40
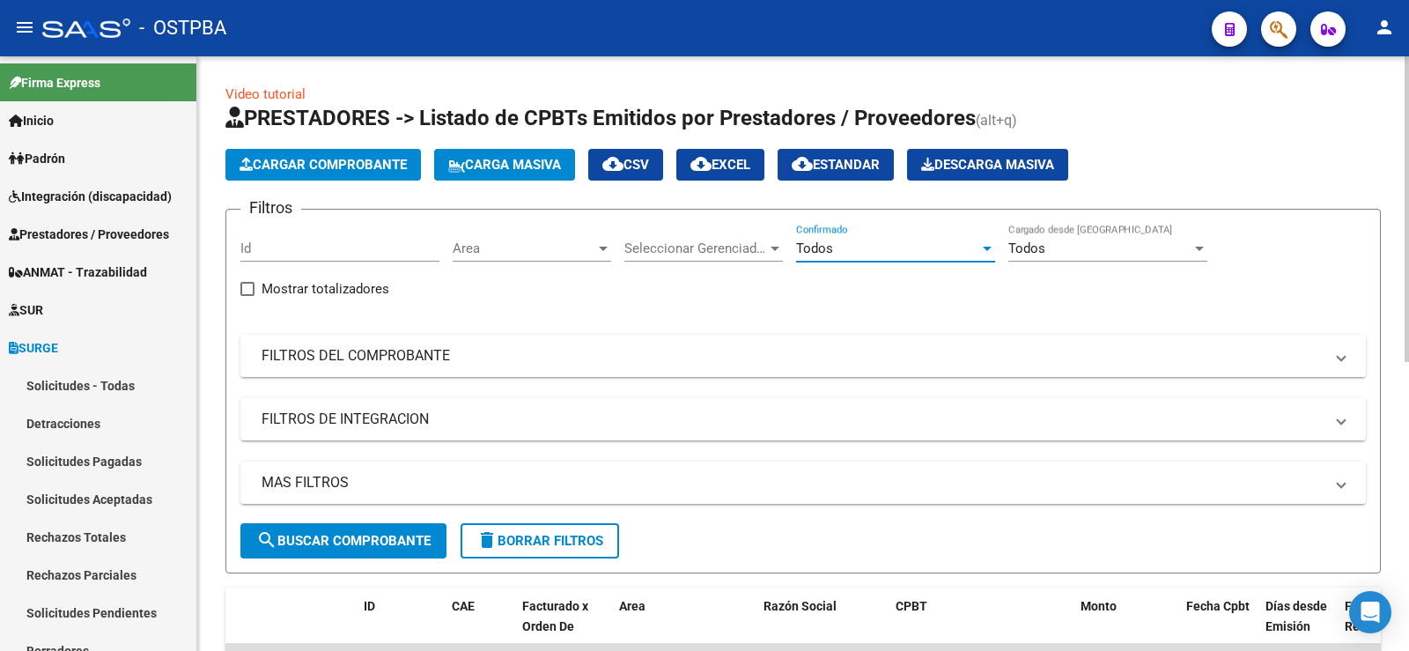
click at [369, 353] on mat-panel-title "FILTROS DEL COMPROBANTE" at bounding box center [793, 355] width 1062 height 19
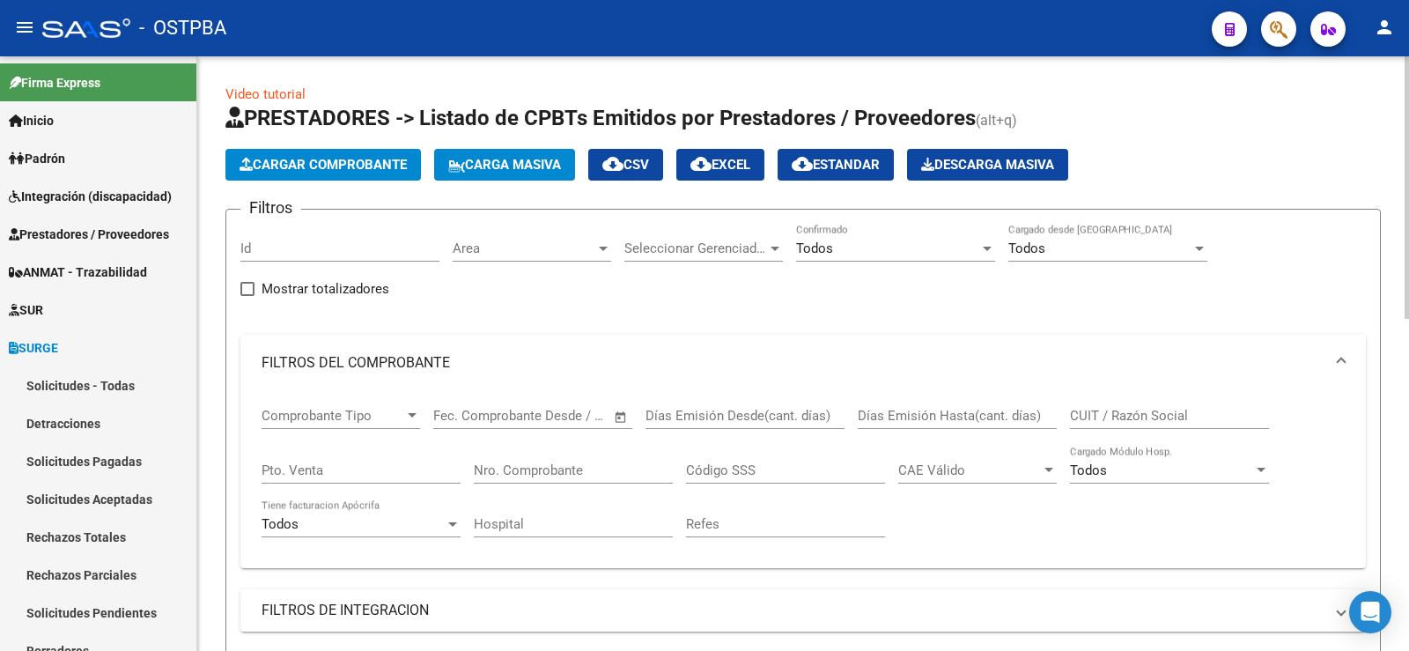
click at [534, 472] on input "Nro. Comprobante" at bounding box center [573, 470] width 199 height 16
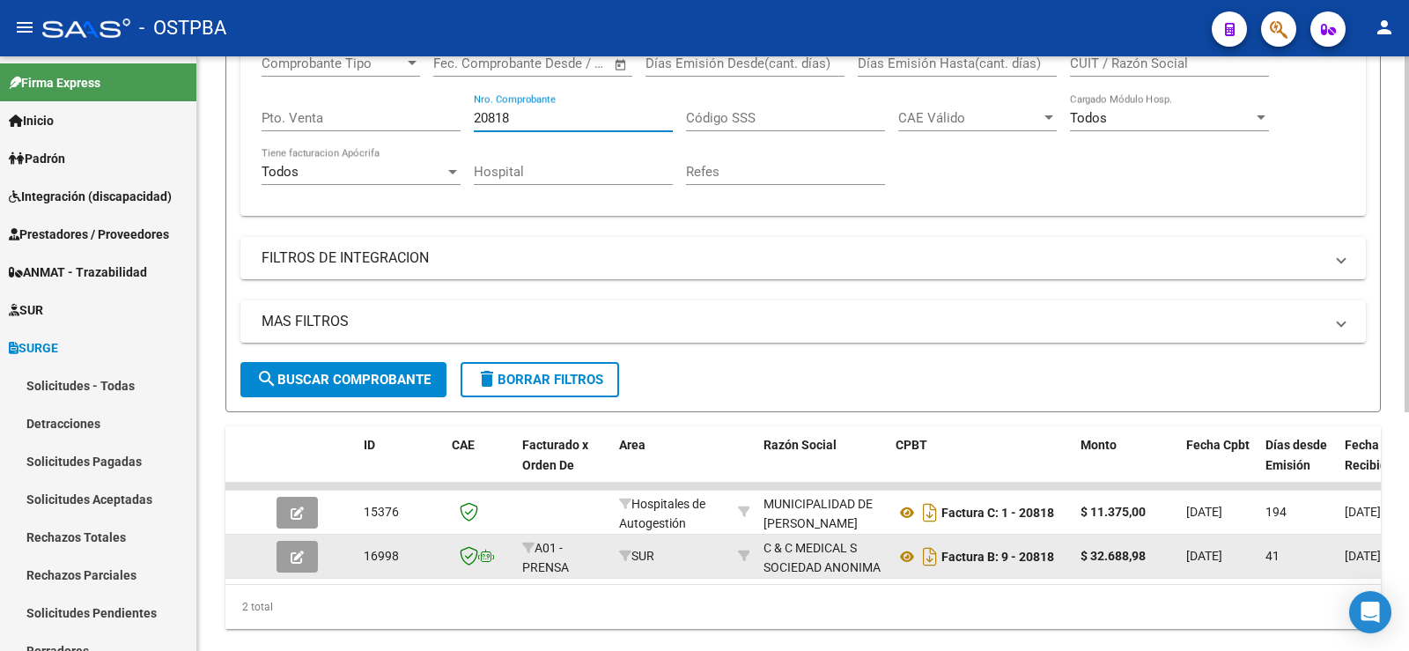
type input "20818"
click at [292, 552] on icon "button" at bounding box center [297, 557] width 13 height 13
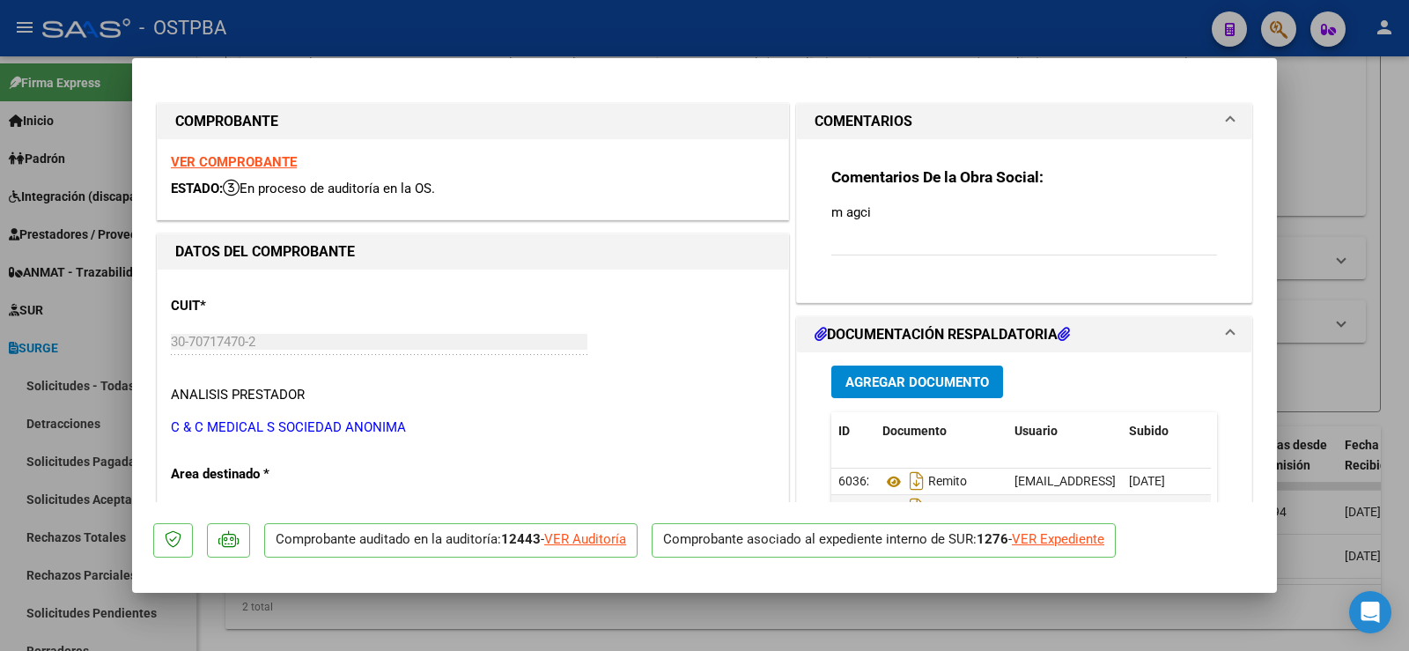
click at [614, 544] on div "VER Auditoría" at bounding box center [585, 539] width 82 height 20
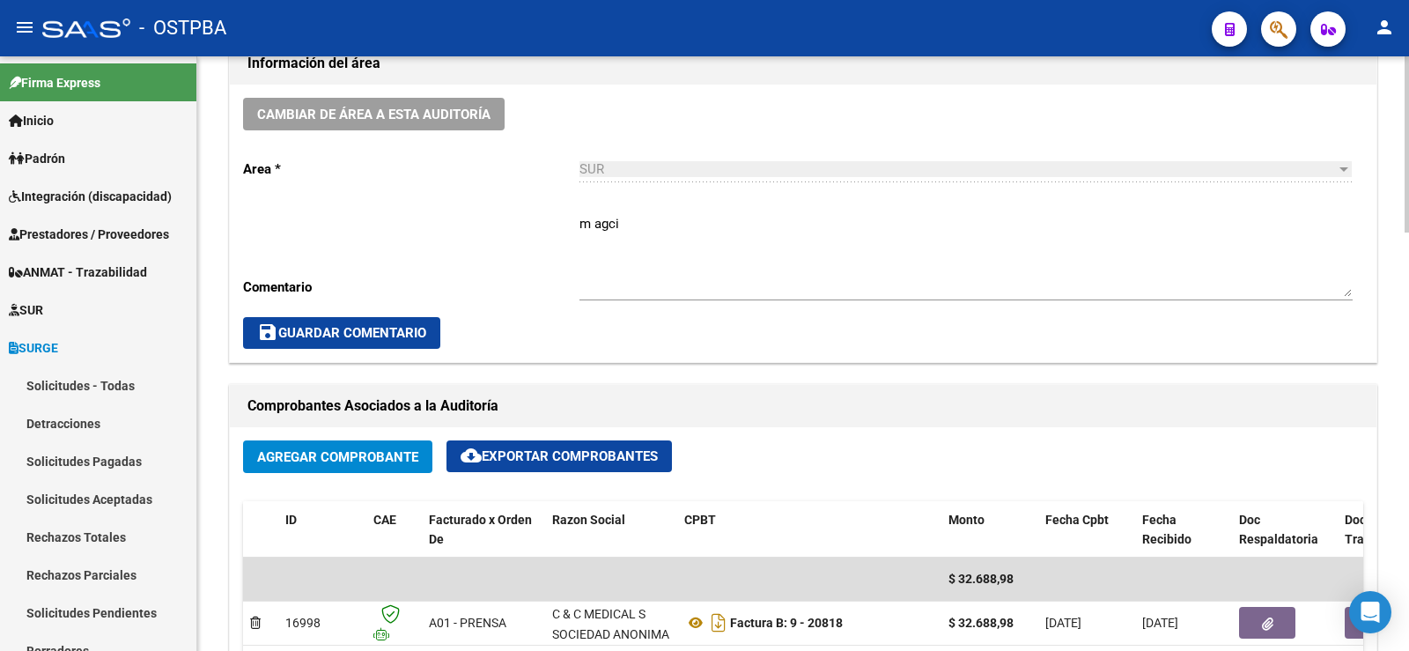
scroll to position [528, 0]
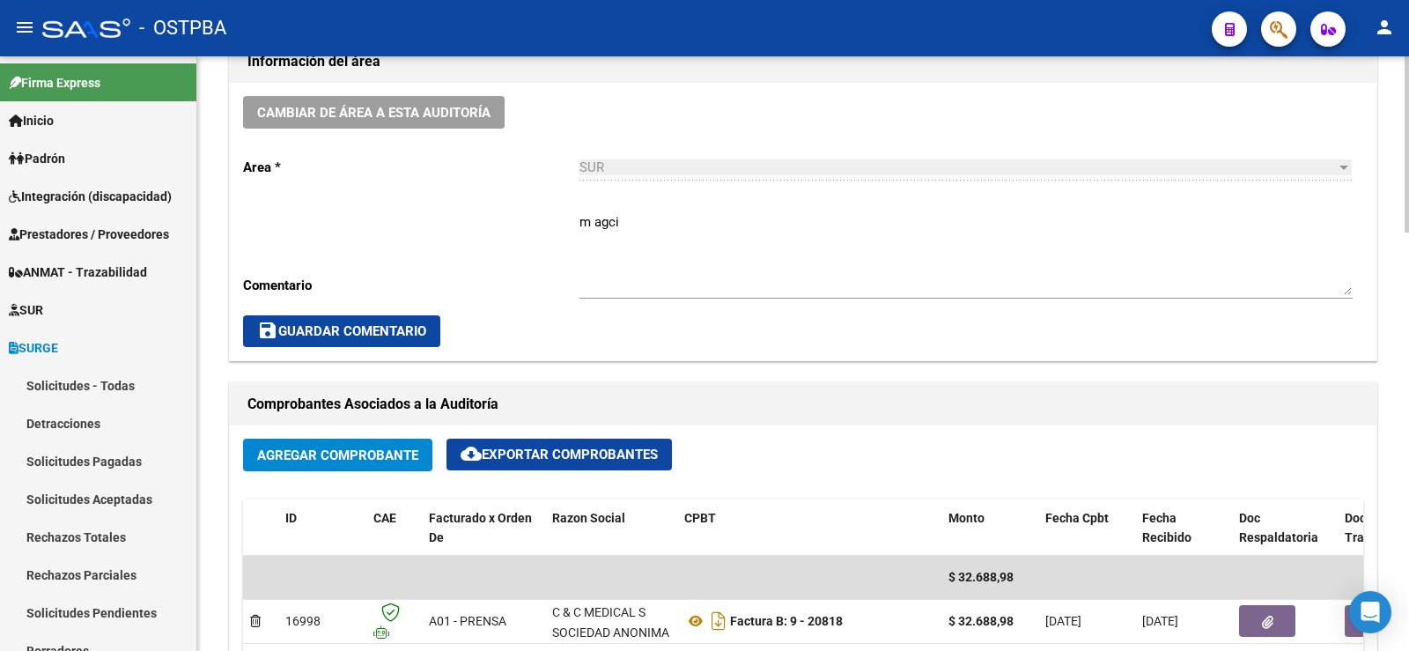
click at [915, 276] on textarea "m agci" at bounding box center [966, 253] width 773 height 83
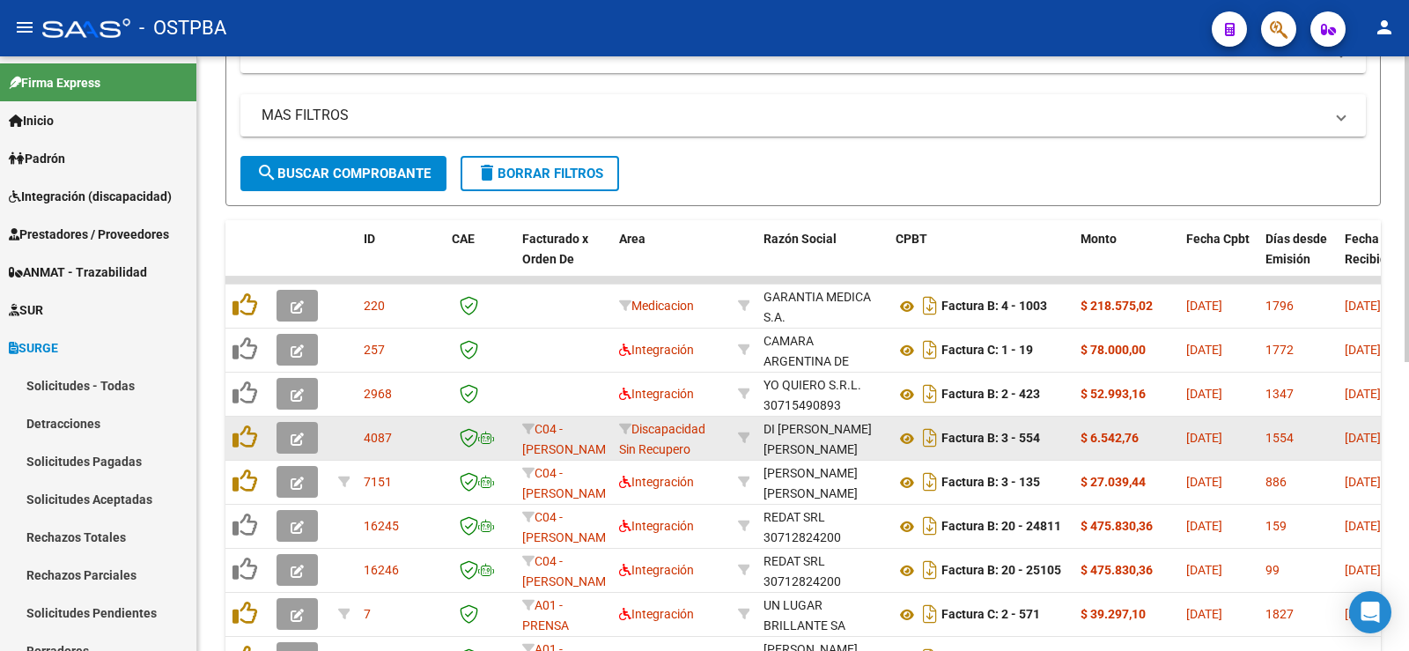
scroll to position [88, 0]
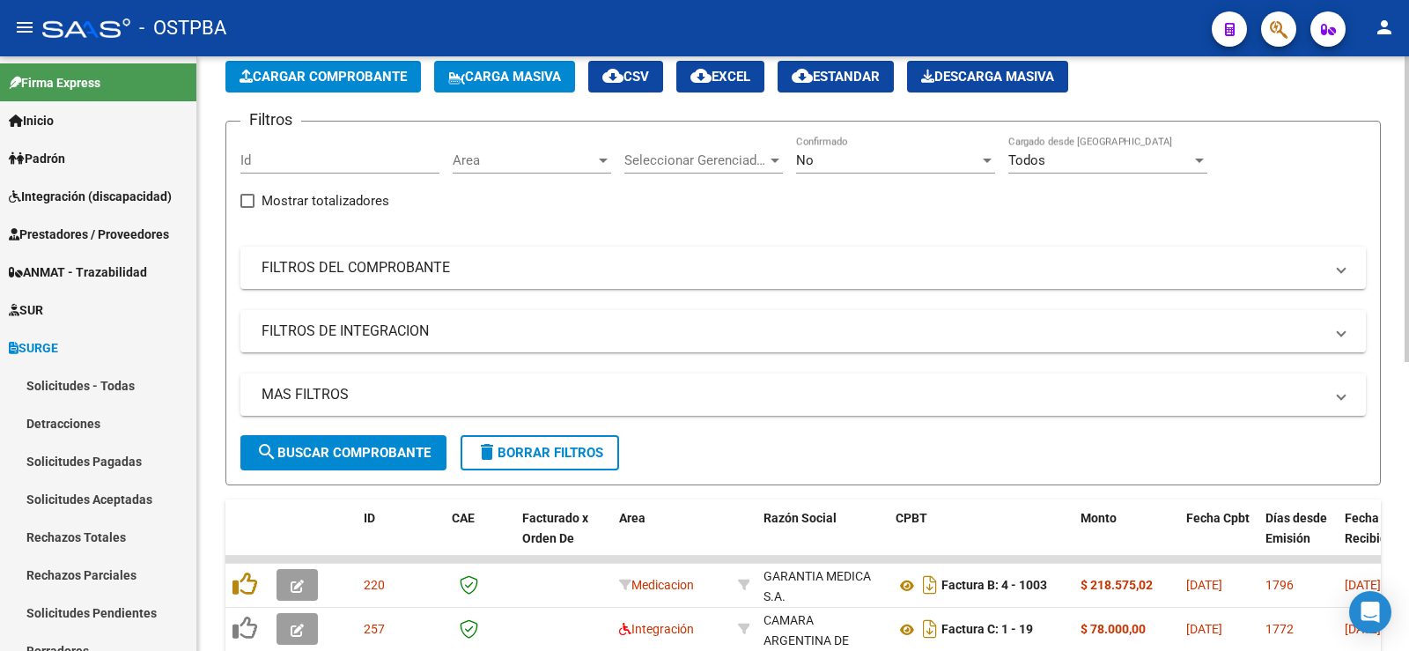
click at [979, 166] on div at bounding box center [987, 160] width 16 height 14
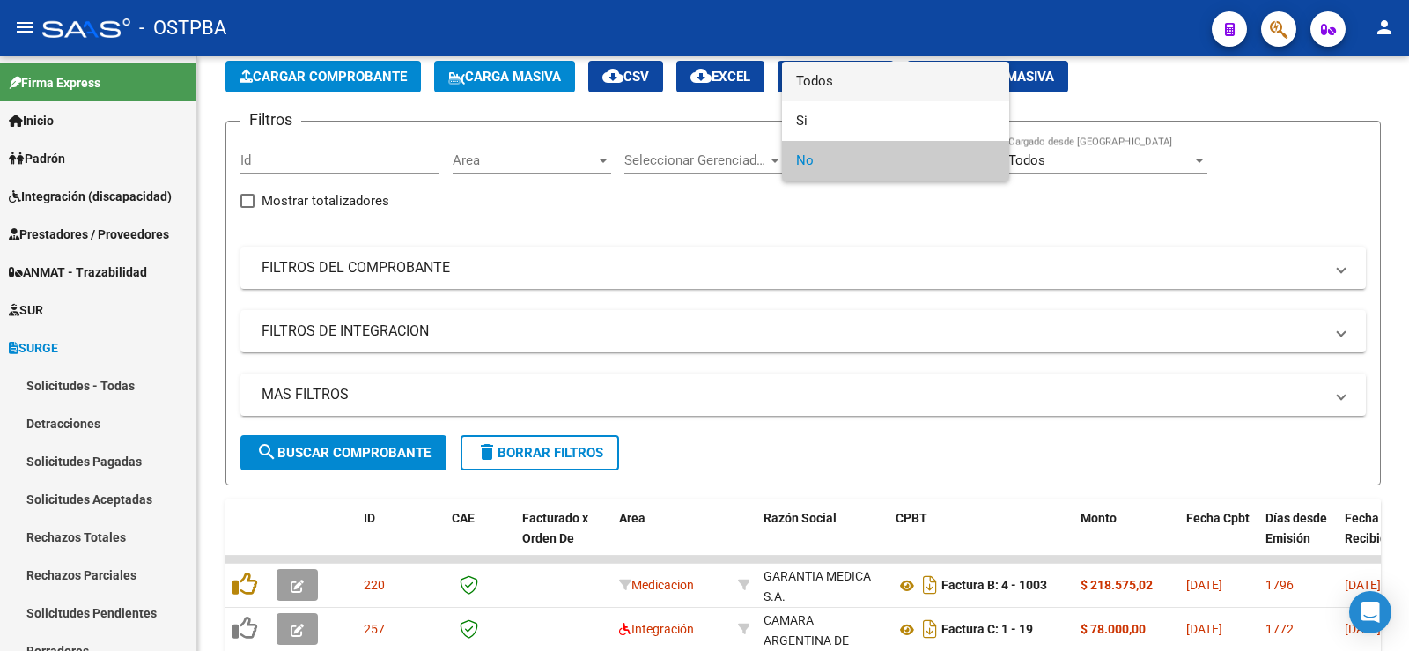
click at [861, 79] on span "Todos" at bounding box center [895, 82] width 199 height 40
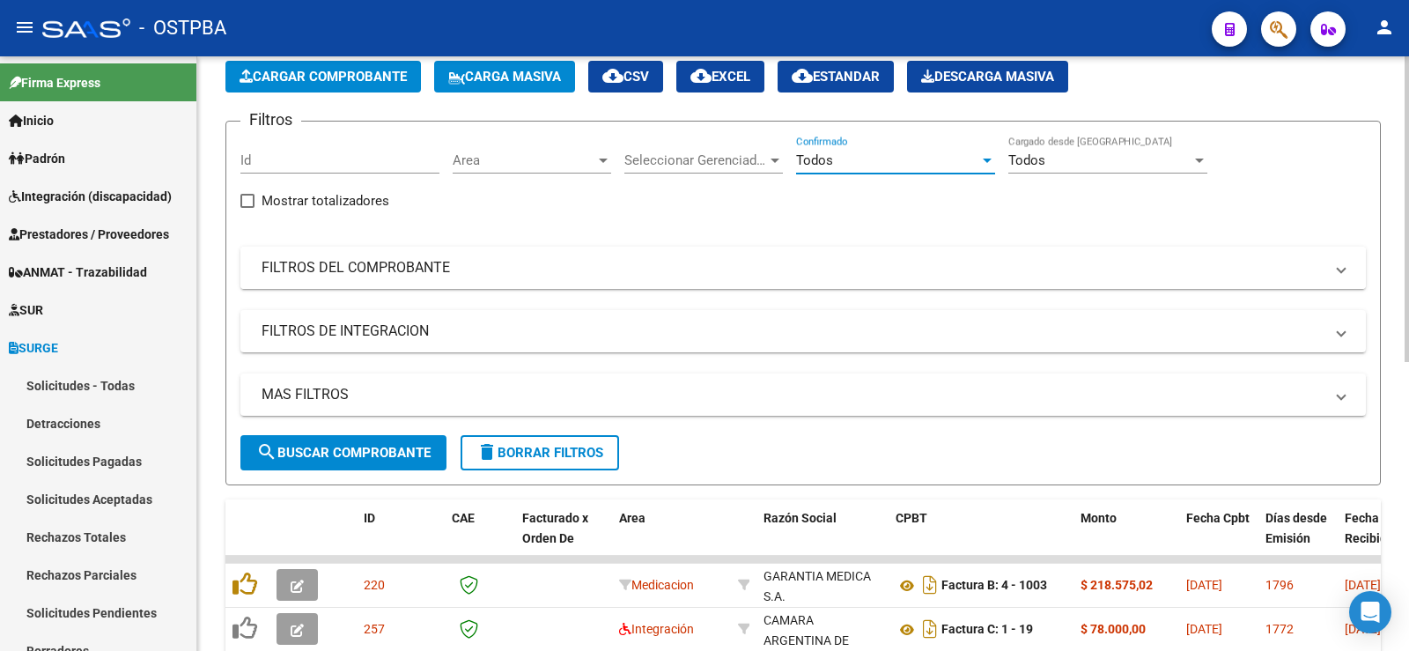
click at [447, 266] on mat-panel-title "FILTROS DEL COMPROBANTE" at bounding box center [793, 267] width 1062 height 19
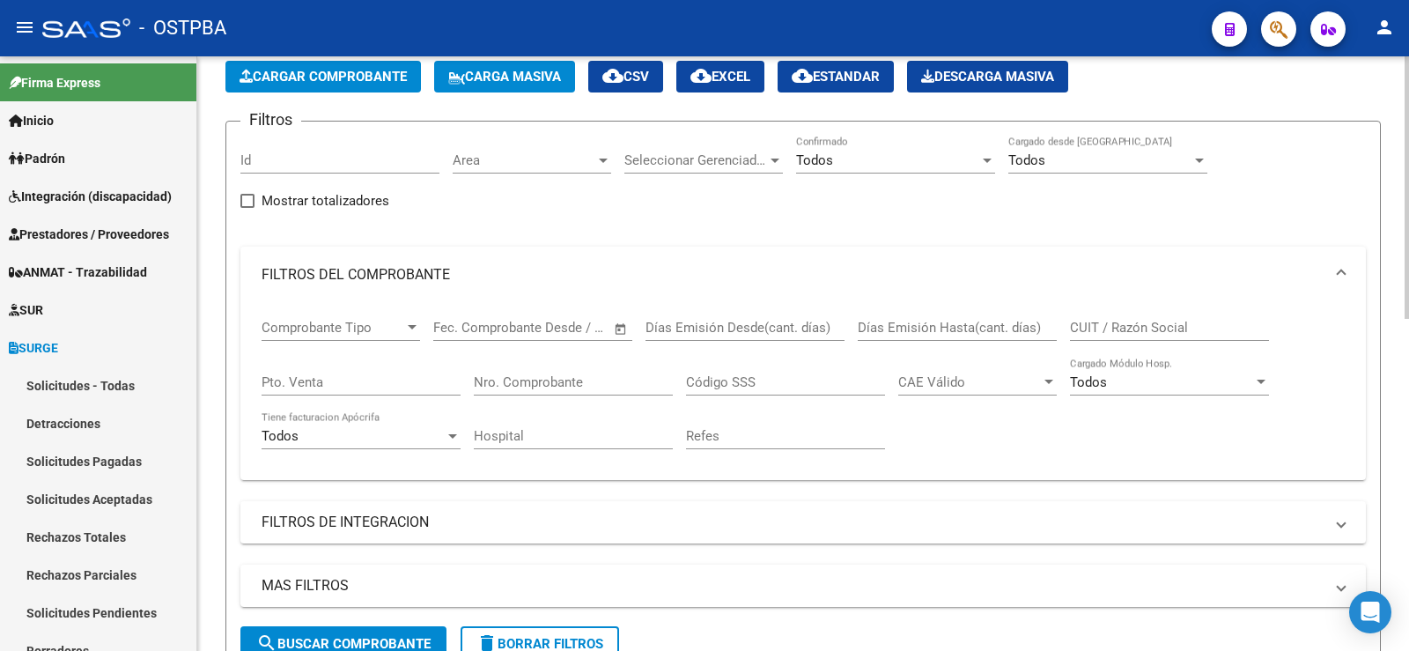
click at [583, 378] on input "Nro. Comprobante" at bounding box center [573, 382] width 199 height 16
type input "20914"
click at [398, 639] on span "search Buscar Comprobante" at bounding box center [343, 644] width 174 height 16
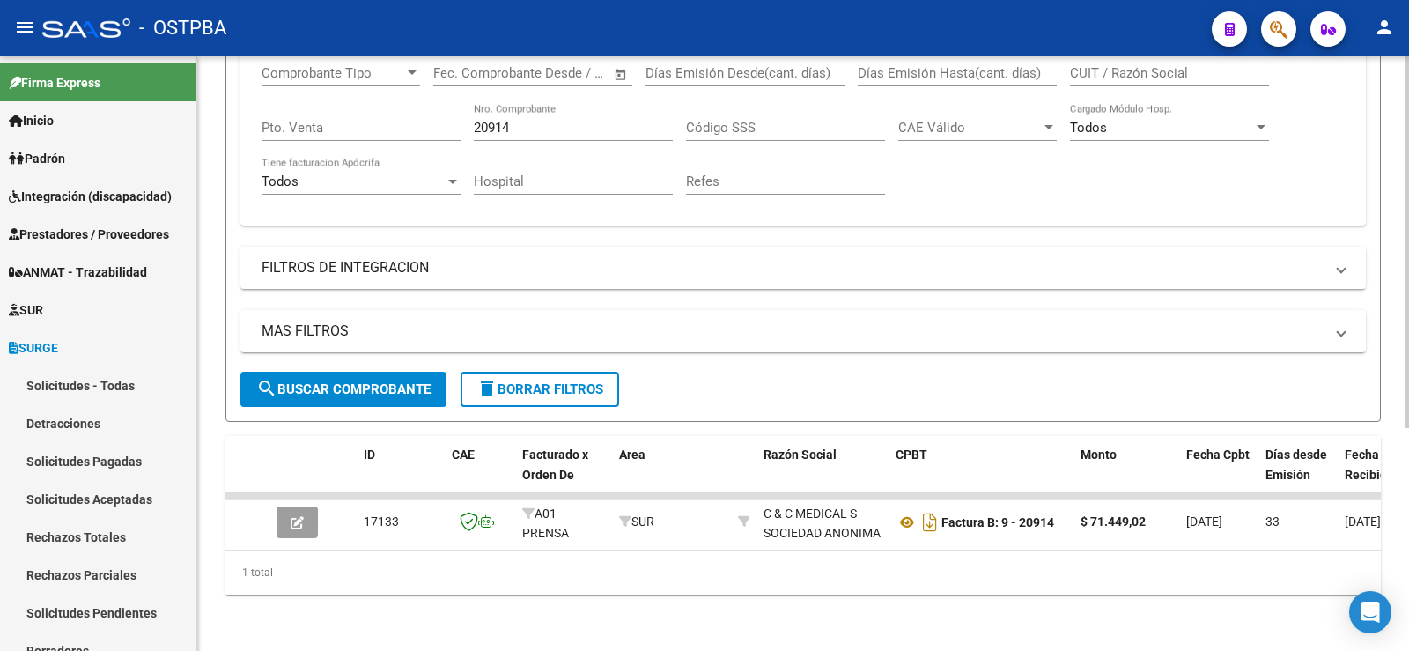
scroll to position [352, 0]
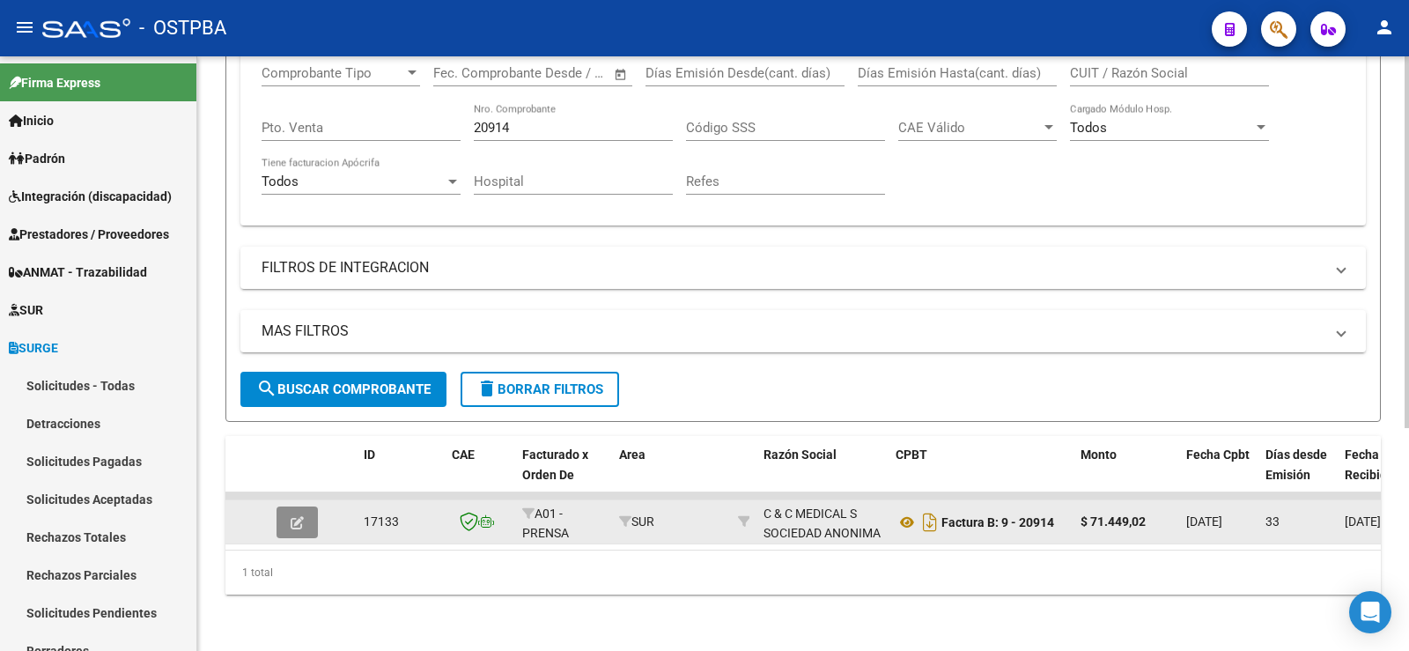
click at [297, 516] on icon "button" at bounding box center [297, 522] width 13 height 13
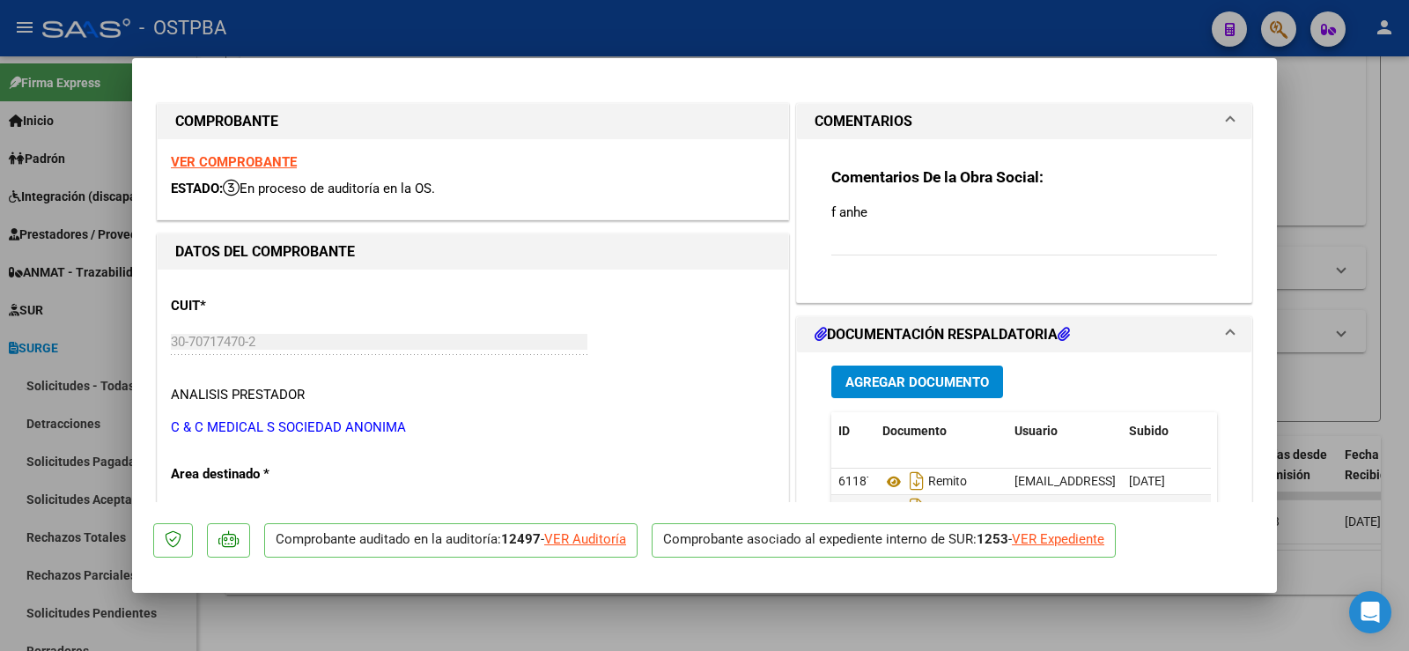
click at [89, 125] on div at bounding box center [704, 325] width 1409 height 651
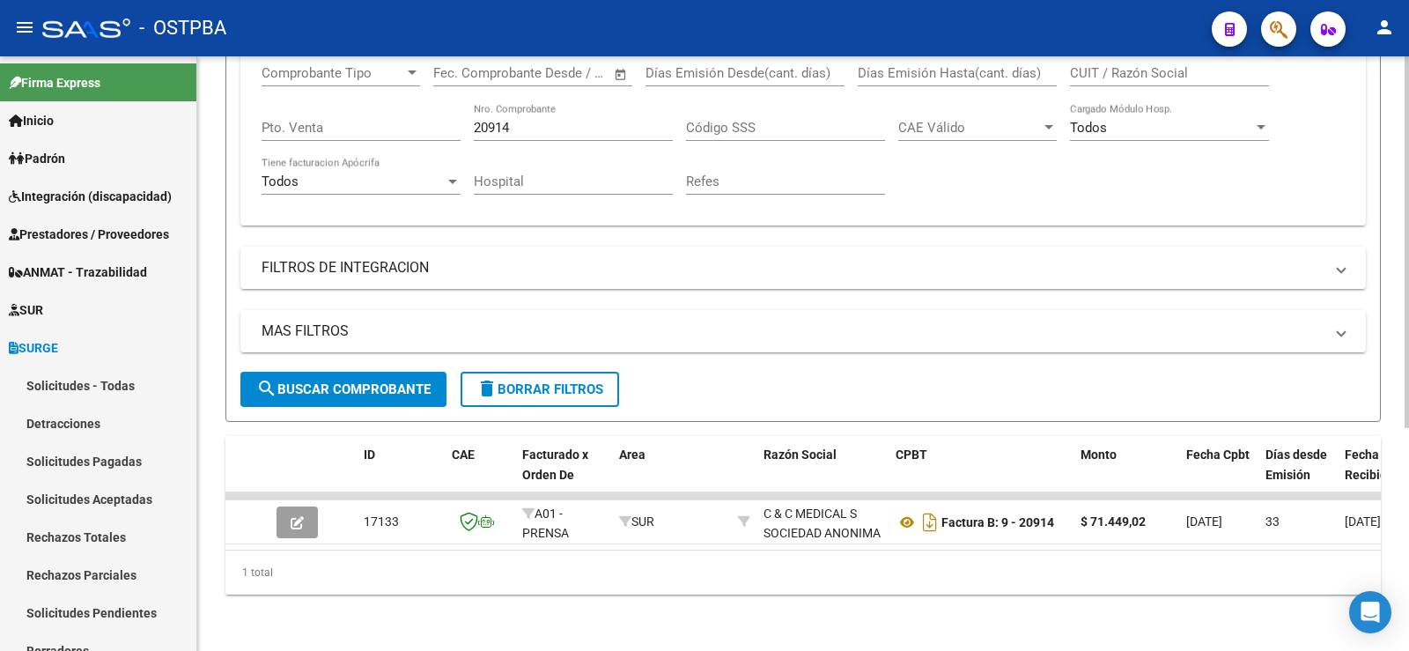
scroll to position [356, 0]
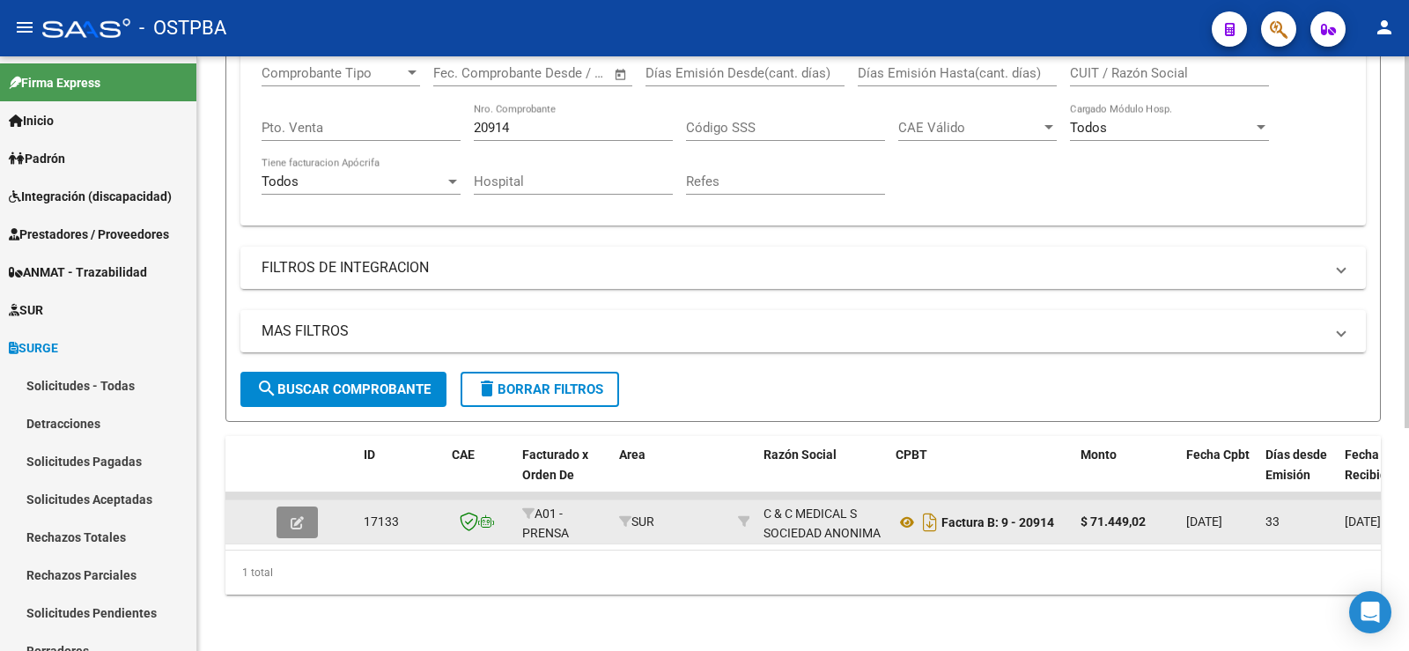
click at [297, 516] on icon "button" at bounding box center [297, 522] width 13 height 13
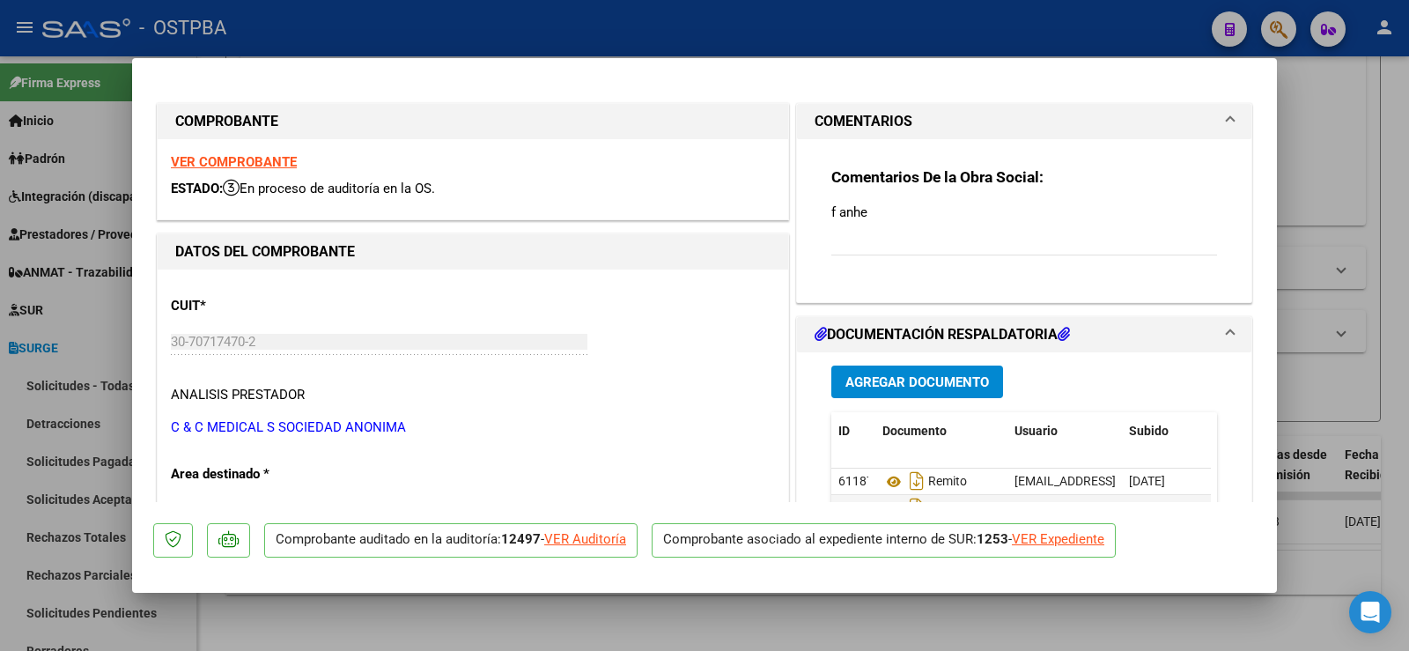
click at [593, 541] on div "VER Auditoría" at bounding box center [585, 539] width 82 height 20
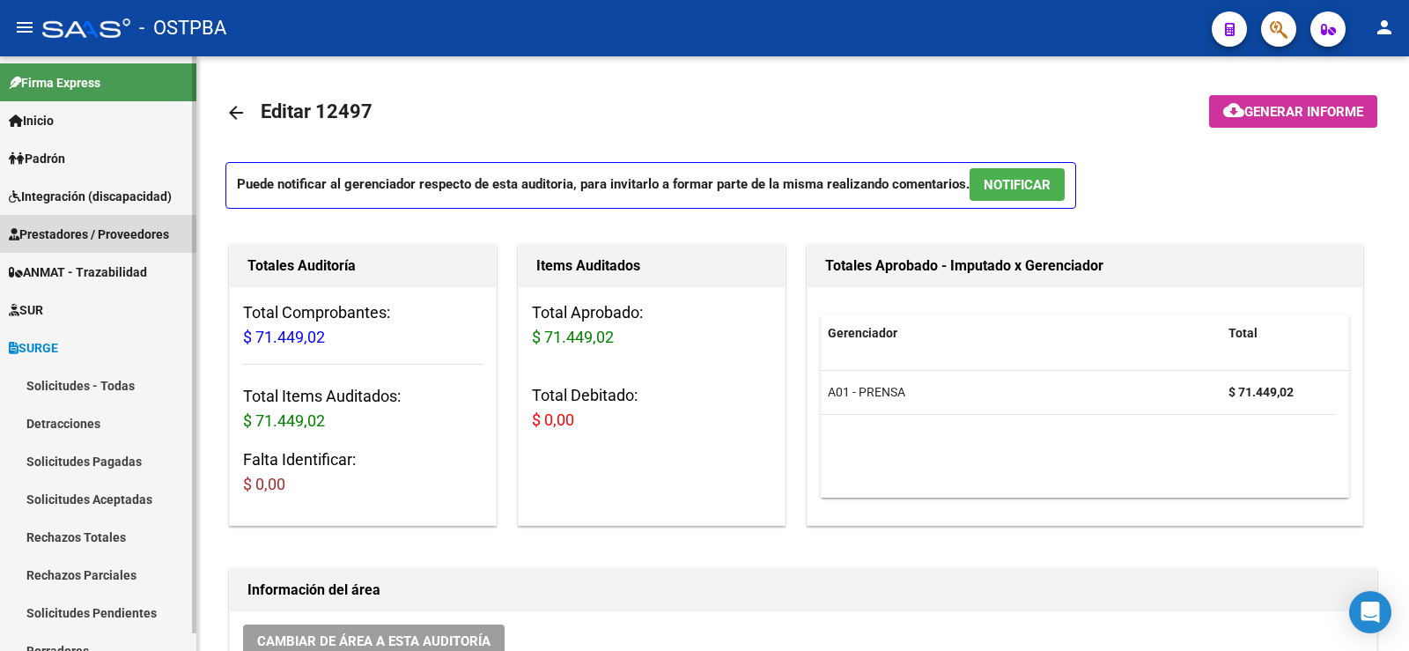
click at [54, 235] on span "Prestadores / Proveedores" at bounding box center [89, 234] width 160 height 19
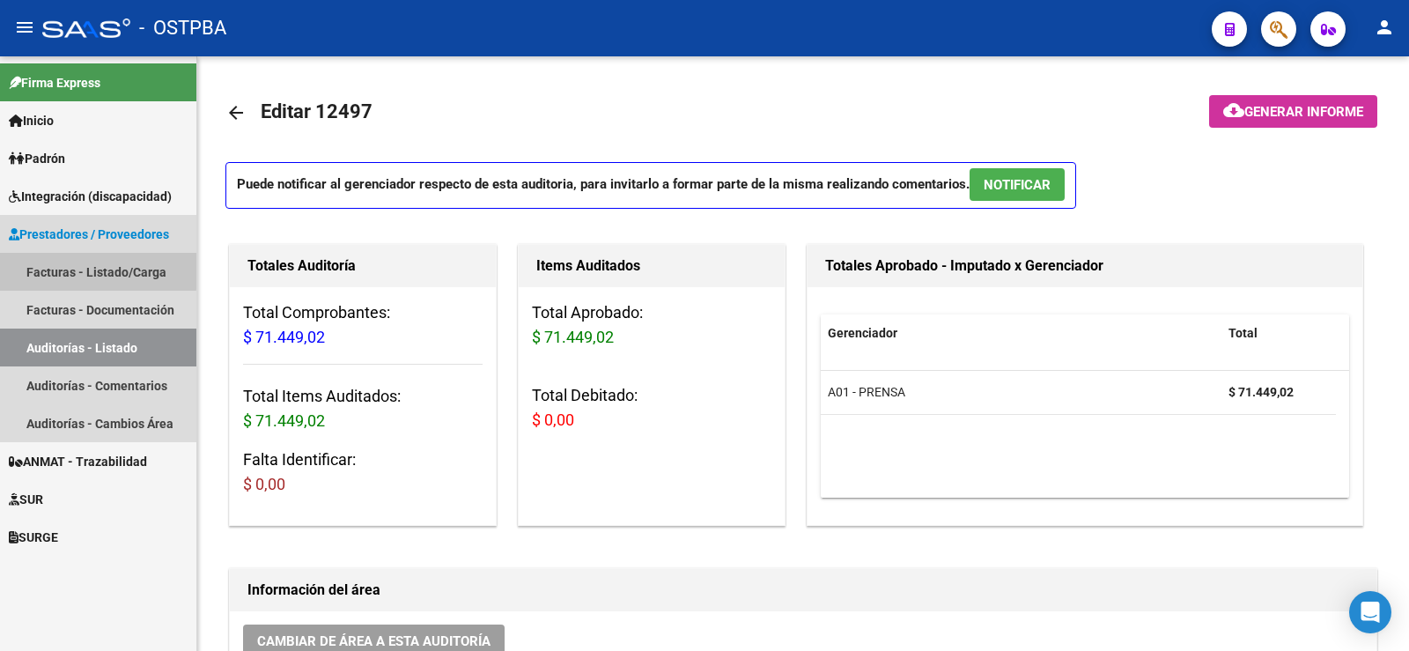
click at [69, 269] on link "Facturas - Listado/Carga" at bounding box center [98, 272] width 196 height 38
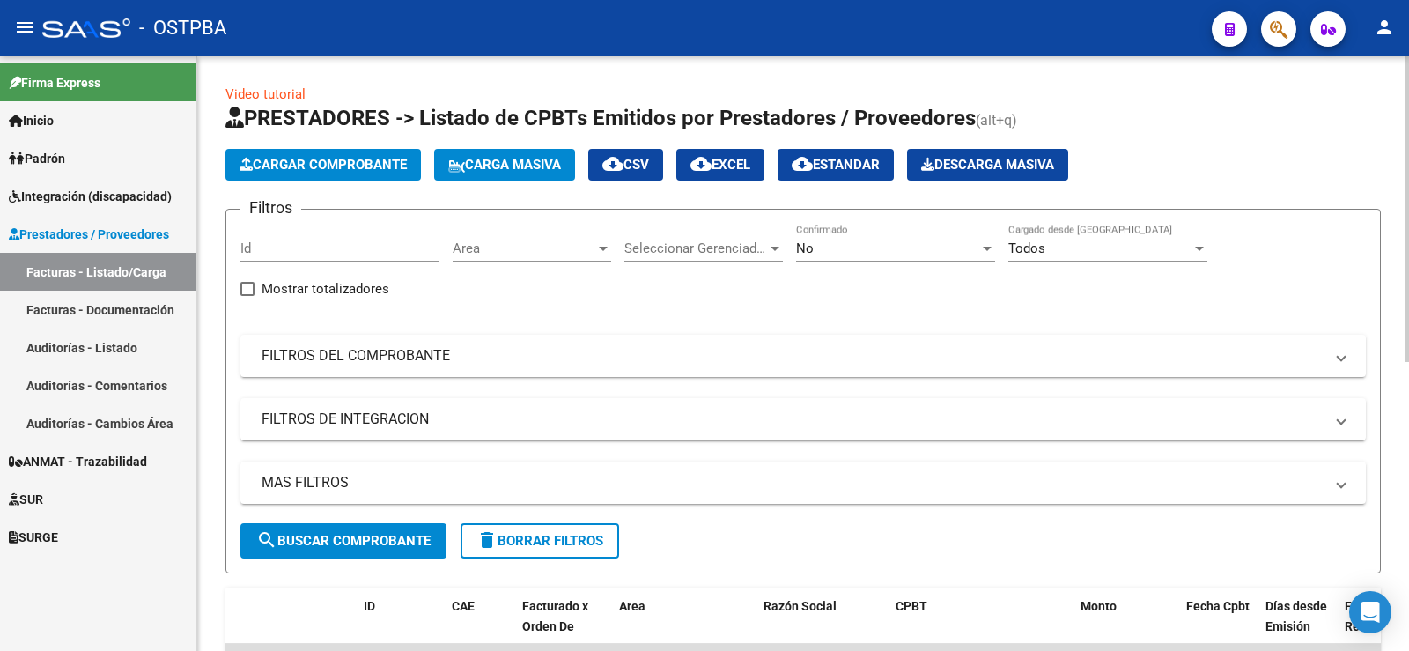
click at [989, 242] on div at bounding box center [987, 248] width 16 height 14
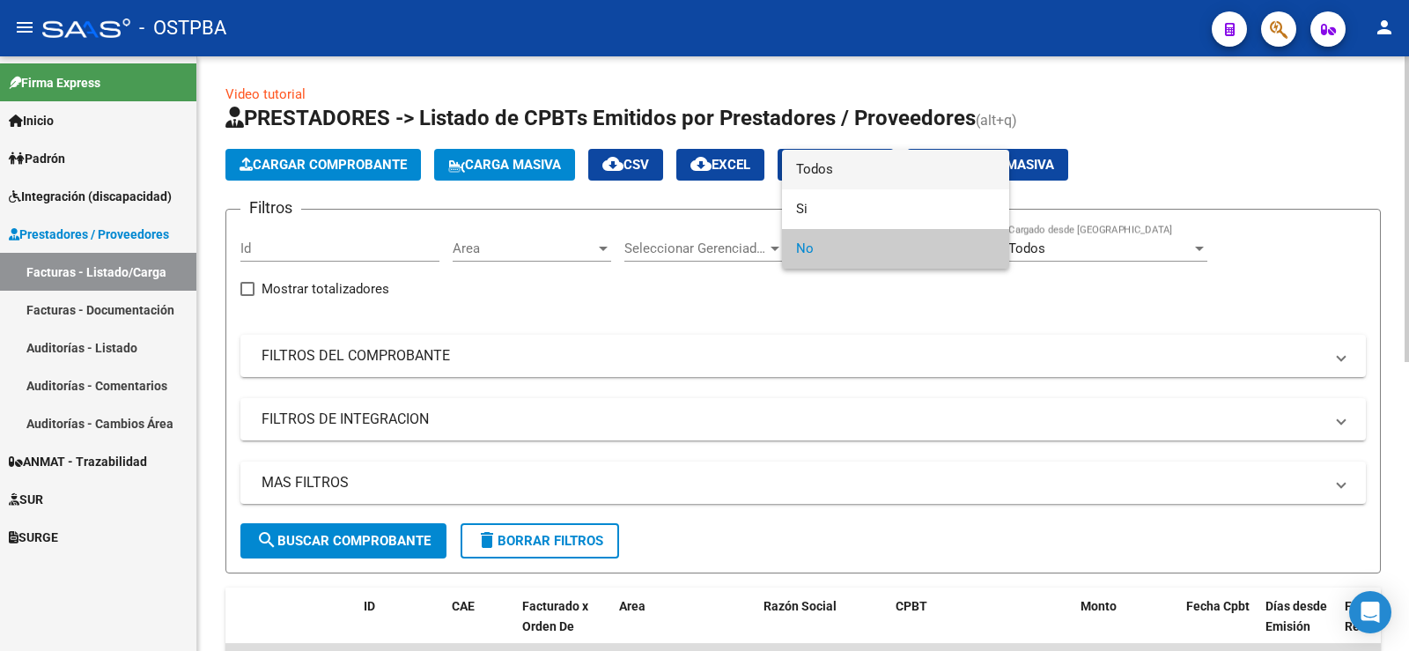
drag, startPoint x: 853, startPoint y: 173, endPoint x: 470, endPoint y: 316, distance: 408.3
click at [852, 173] on span "Todos" at bounding box center [895, 170] width 199 height 40
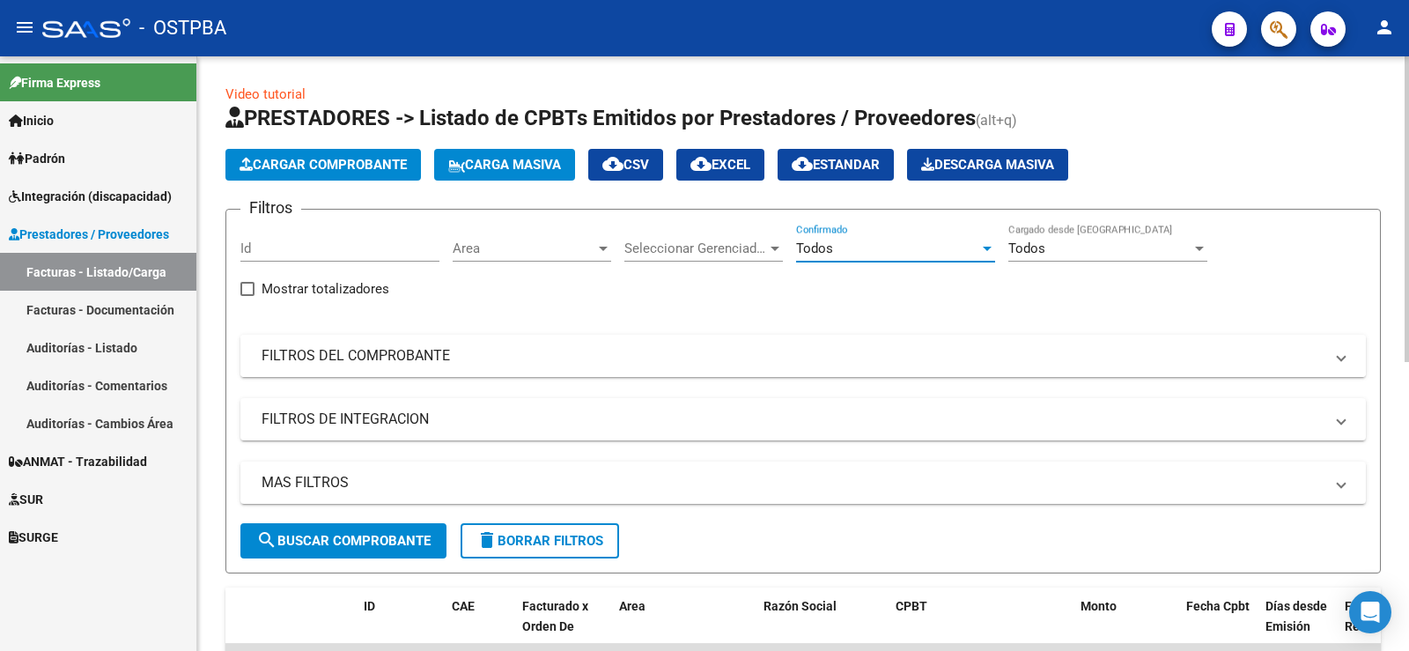
click at [461, 355] on mat-panel-title "FILTROS DEL COMPROBANTE" at bounding box center [793, 355] width 1062 height 19
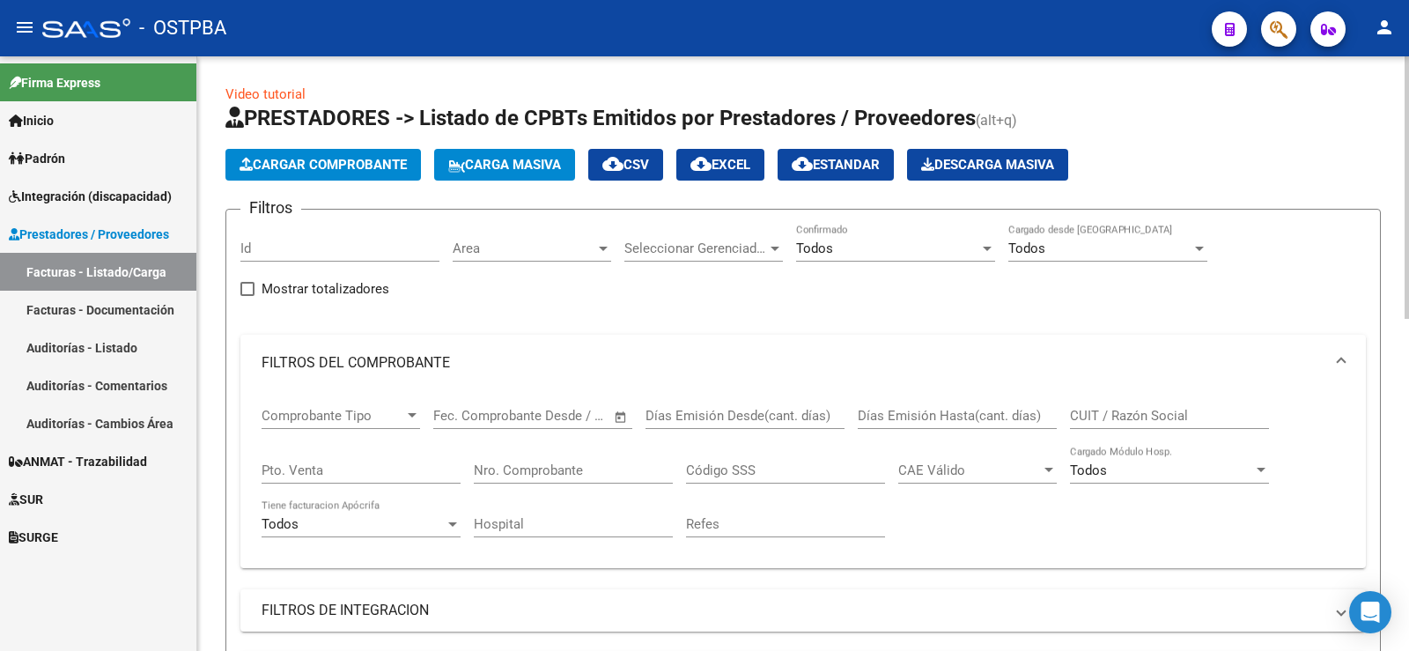
click at [521, 471] on input "Nro. Comprobante" at bounding box center [573, 470] width 199 height 16
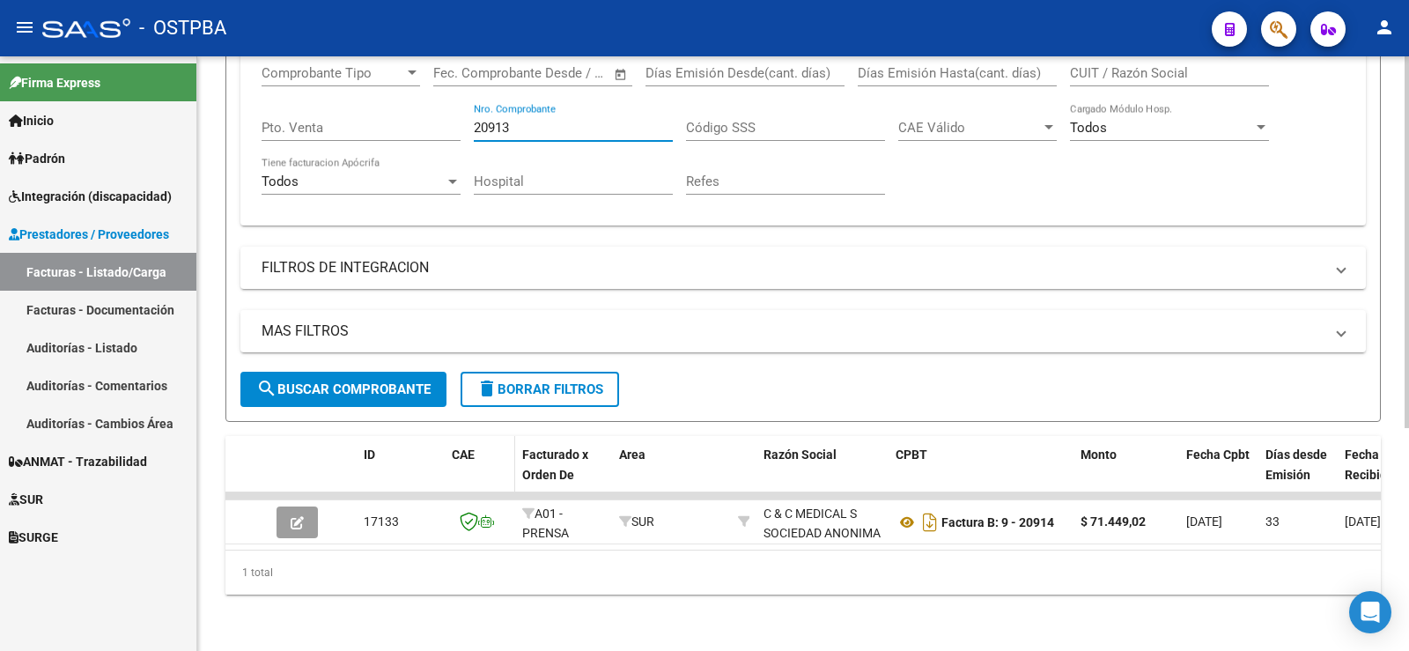
scroll to position [352, 0]
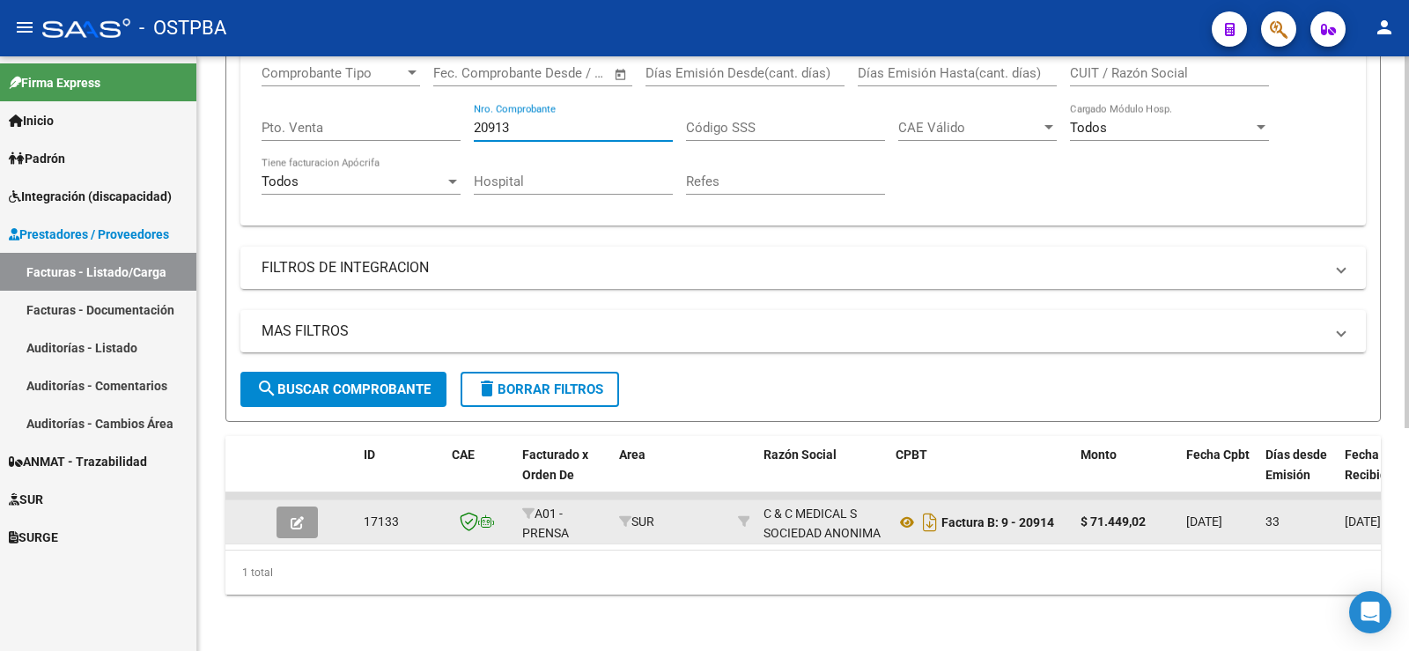
type input "20913"
click at [290, 511] on button "button" at bounding box center [297, 522] width 41 height 32
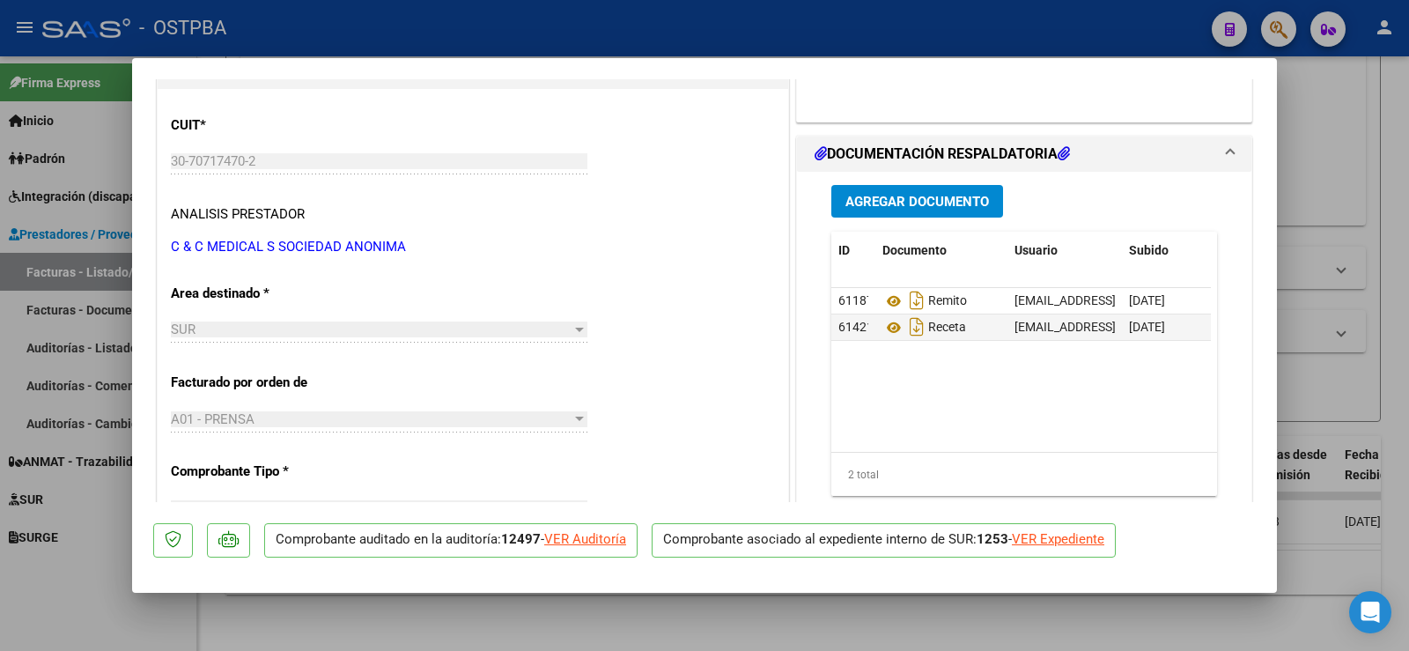
scroll to position [0, 0]
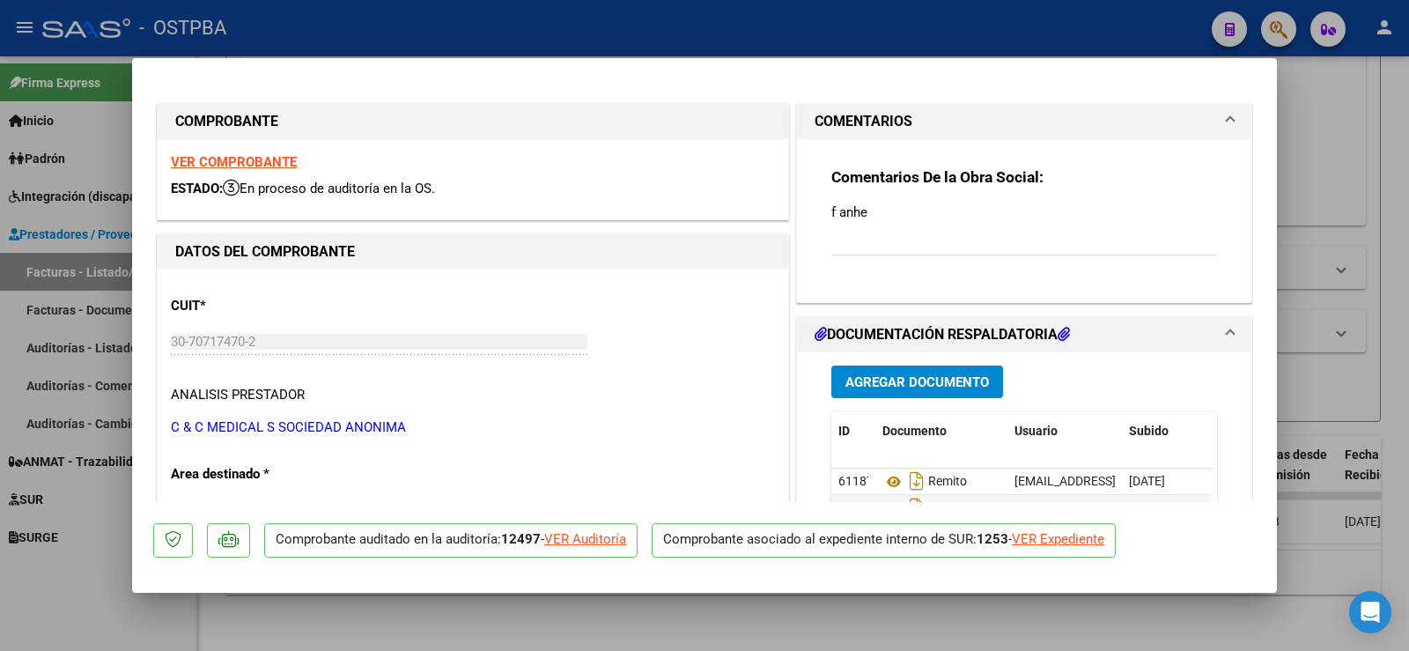
click at [62, 602] on div at bounding box center [704, 325] width 1409 height 651
type input "$ 0,00"
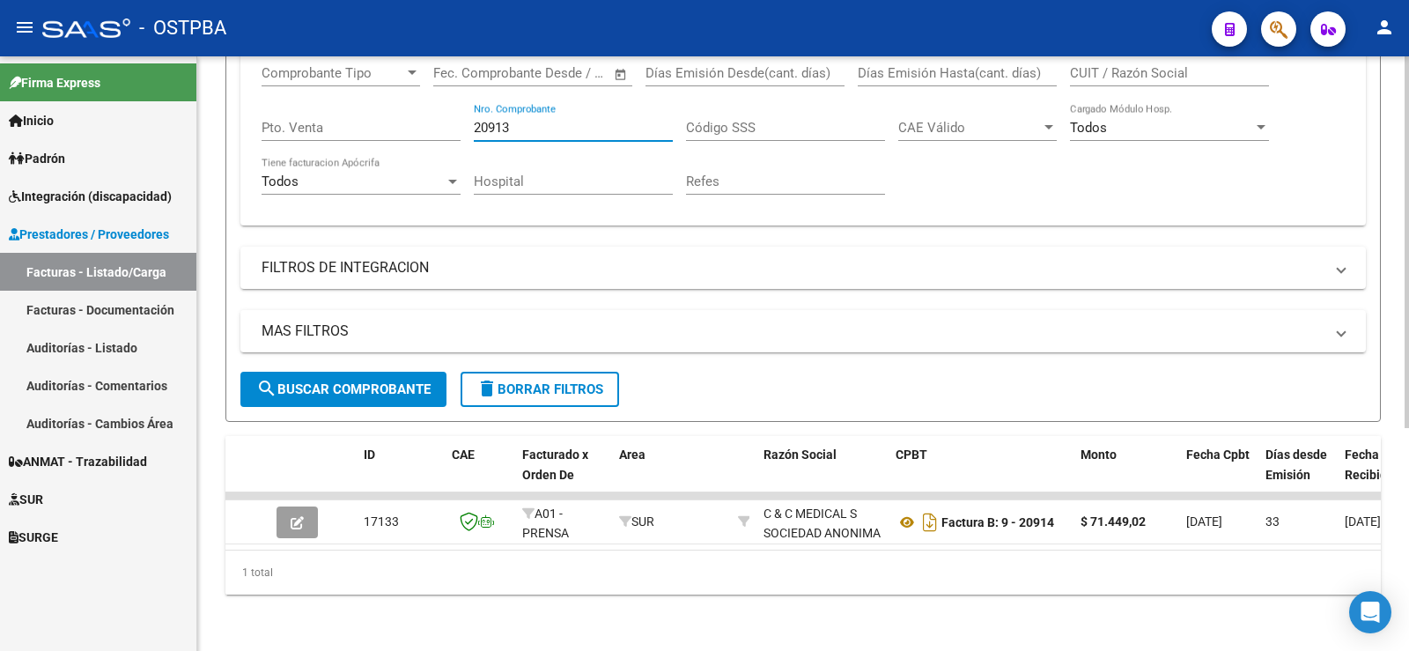
drag, startPoint x: 488, startPoint y: 115, endPoint x: 524, endPoint y: 121, distance: 36.6
click at [524, 121] on input "20913" at bounding box center [573, 128] width 199 height 16
type input "20818"
click at [297, 381] on span "search Buscar Comprobante" at bounding box center [343, 389] width 174 height 16
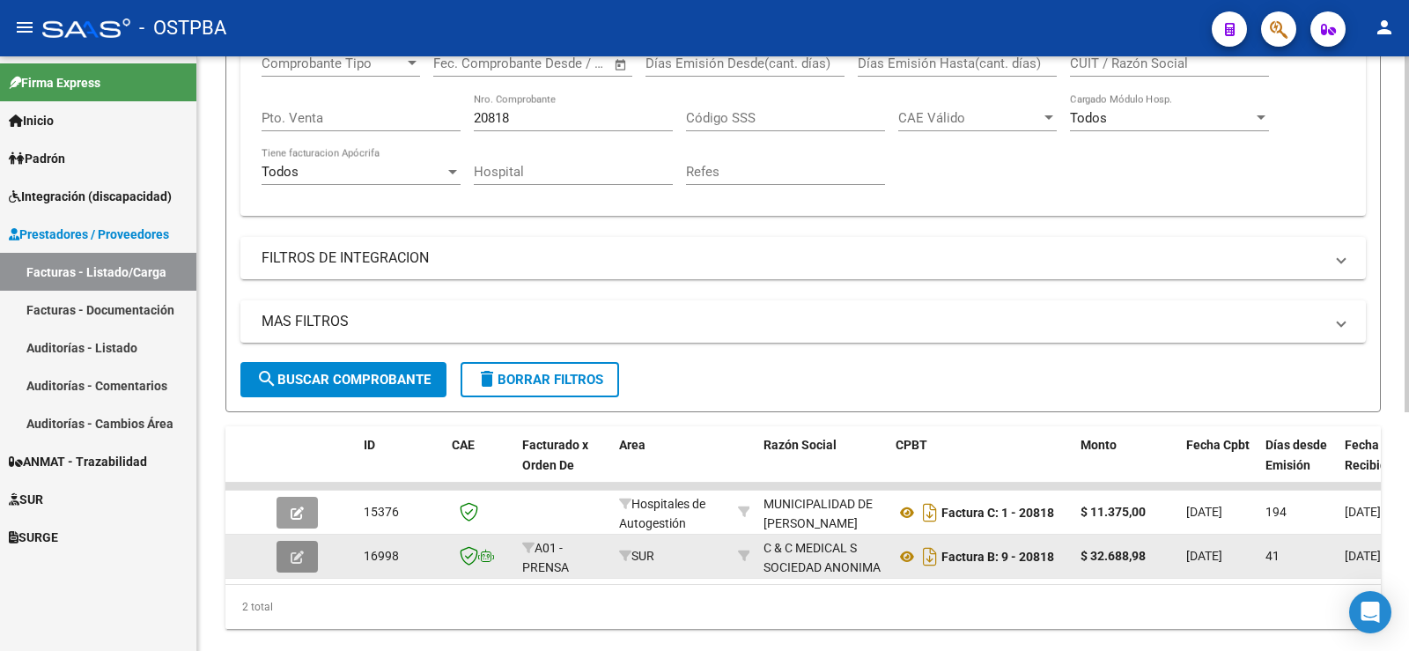
click at [285, 553] on button "button" at bounding box center [297, 557] width 41 height 32
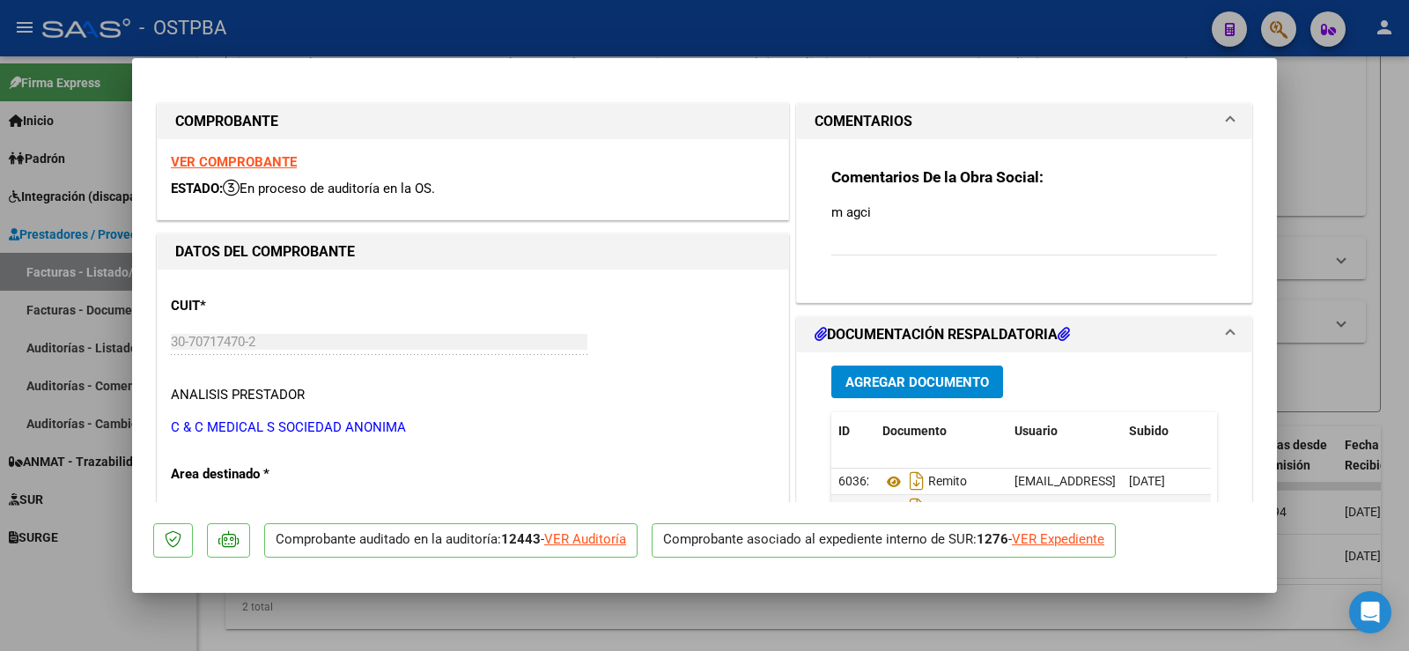
scroll to position [264, 0]
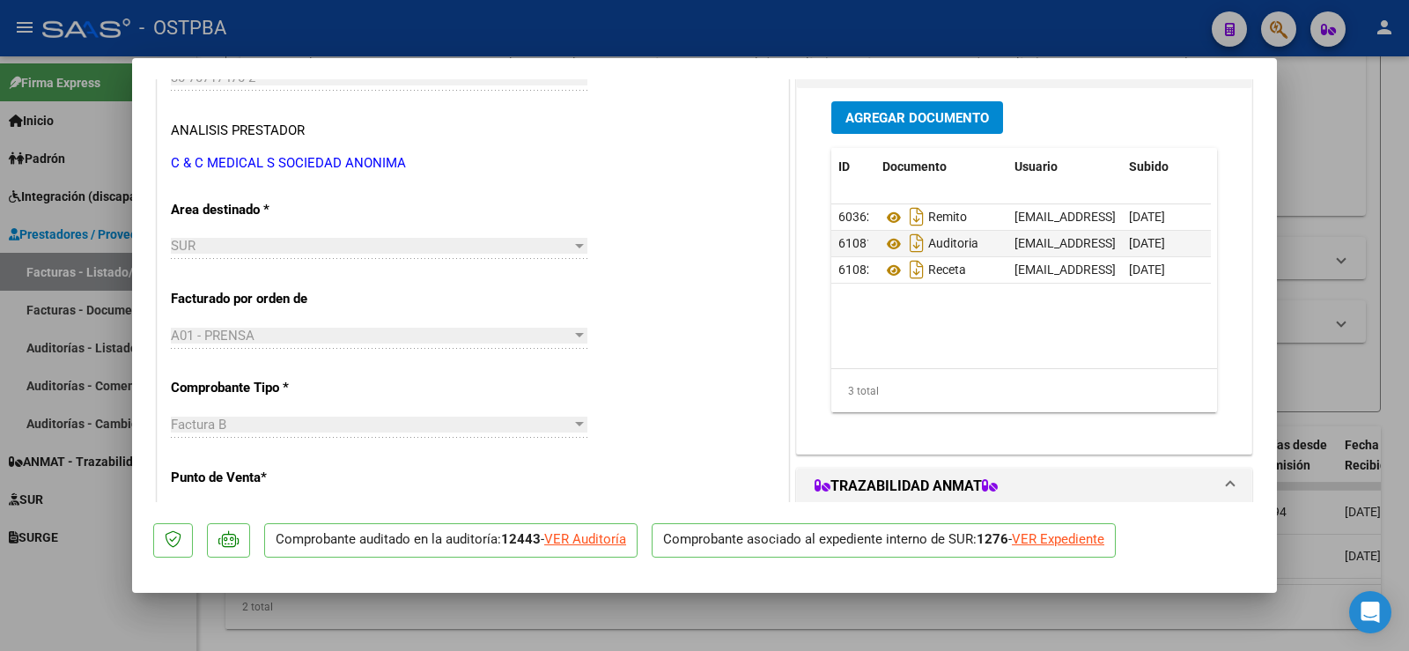
click at [1328, 148] on div at bounding box center [704, 325] width 1409 height 651
